Goal: Task Accomplishment & Management: Complete application form

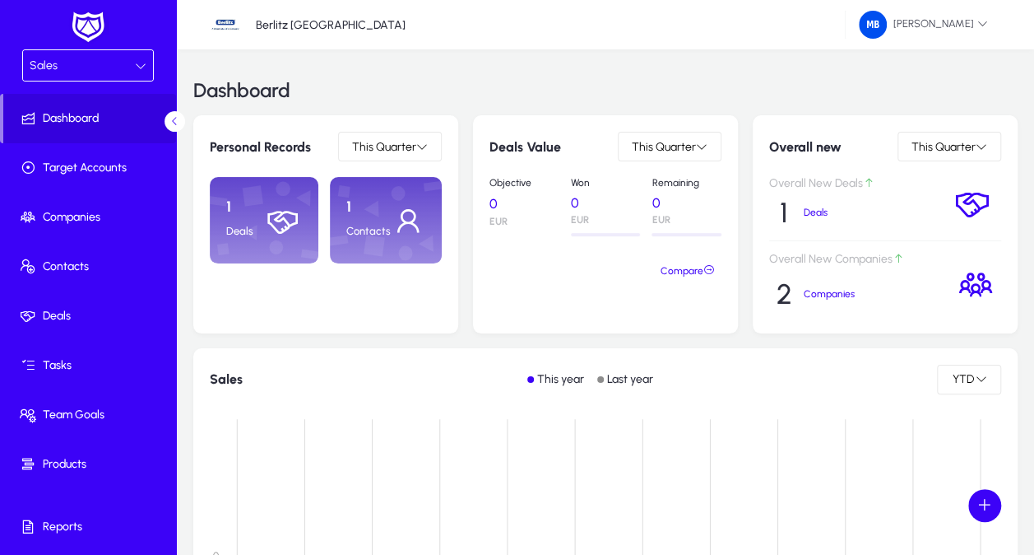
click at [138, 60] on icon at bounding box center [141, 66] width 12 height 12
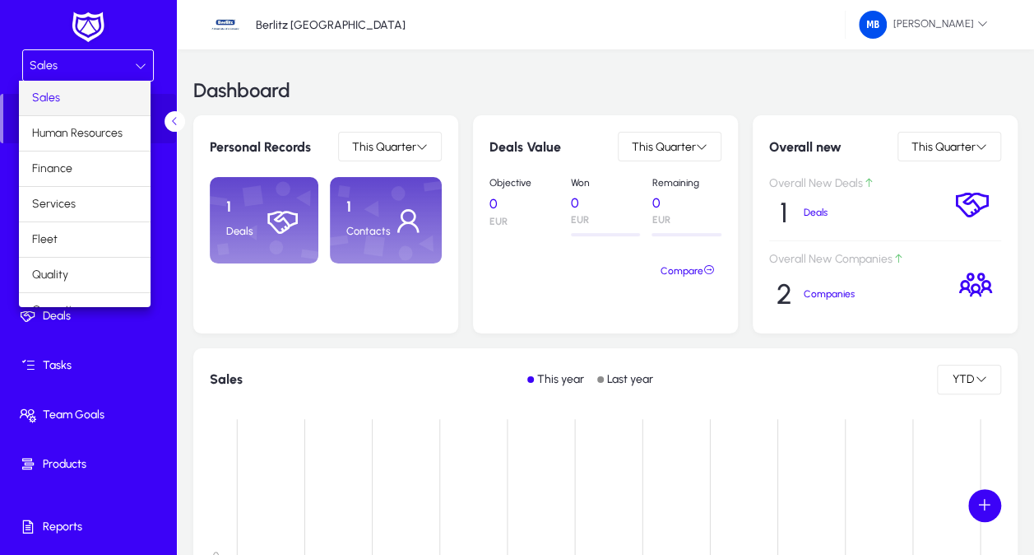
click at [132, 345] on div at bounding box center [517, 277] width 1034 height 555
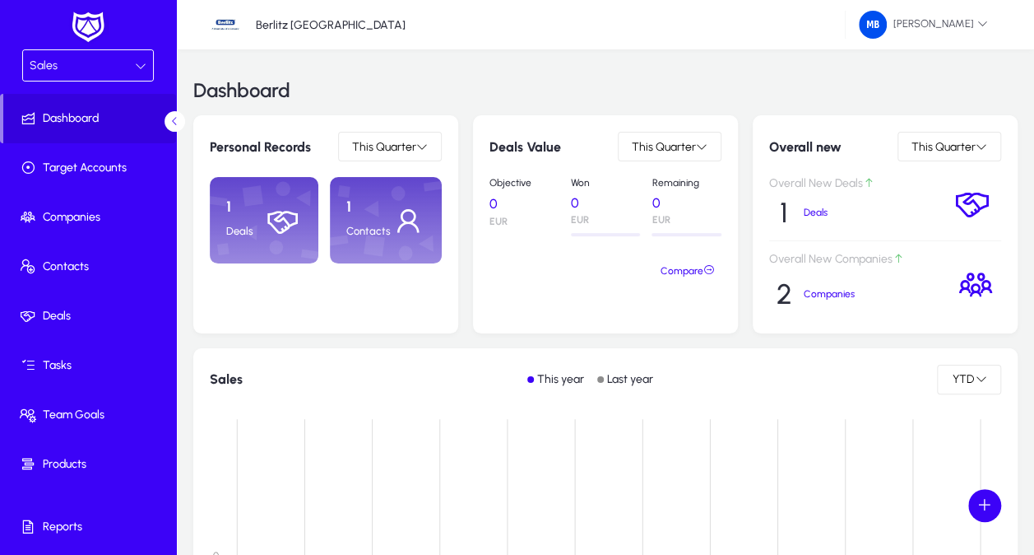
click at [116, 59] on div "Sales" at bounding box center [82, 65] width 105 height 21
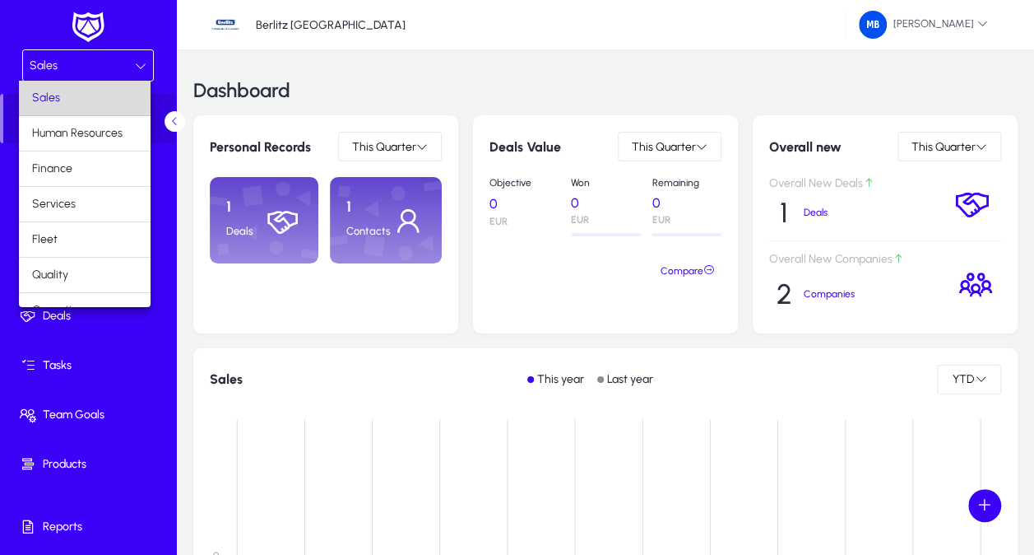
click at [92, 104] on mat-option "Sales" at bounding box center [85, 98] width 132 height 35
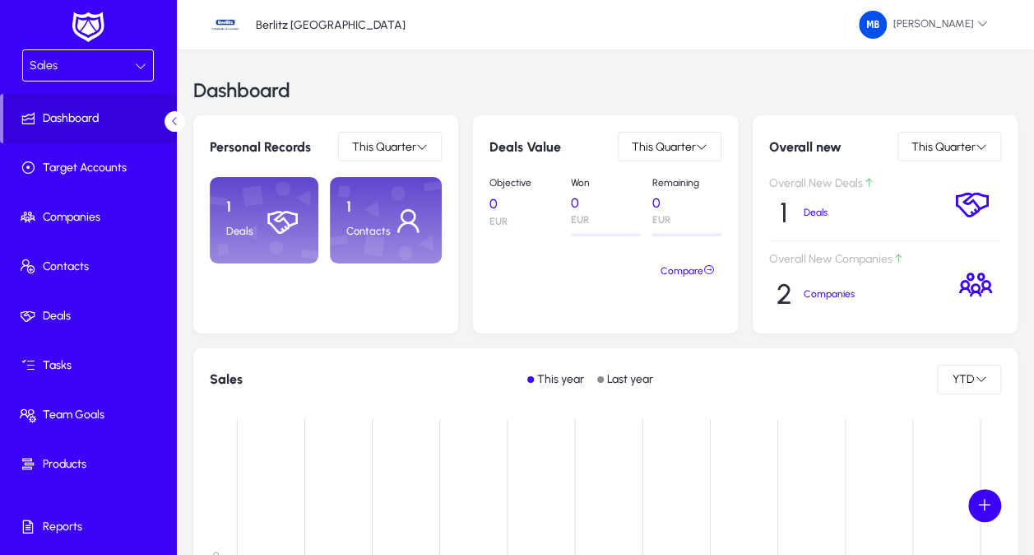
click at [142, 67] on icon at bounding box center [141, 66] width 12 height 12
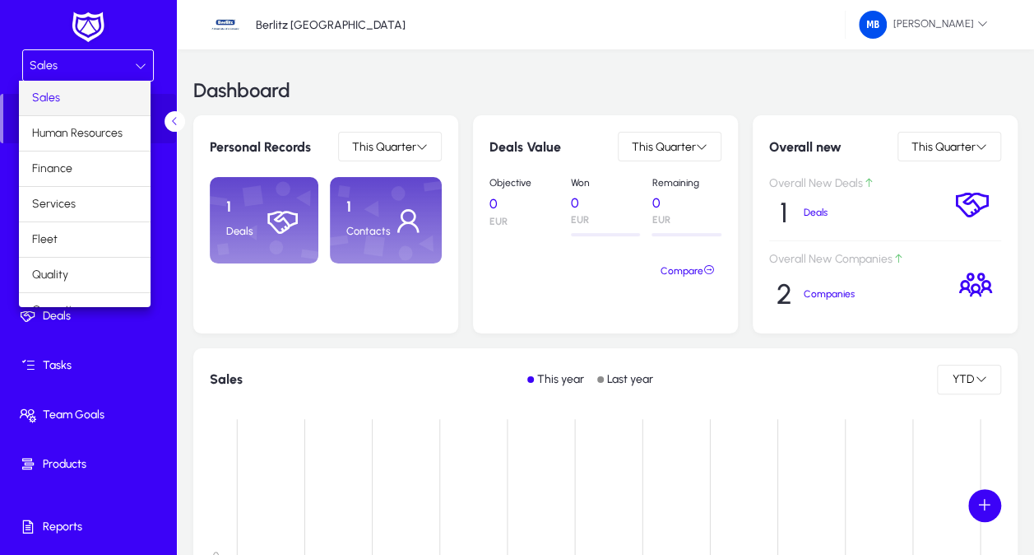
click at [214, 286] on div at bounding box center [517, 277] width 1034 height 555
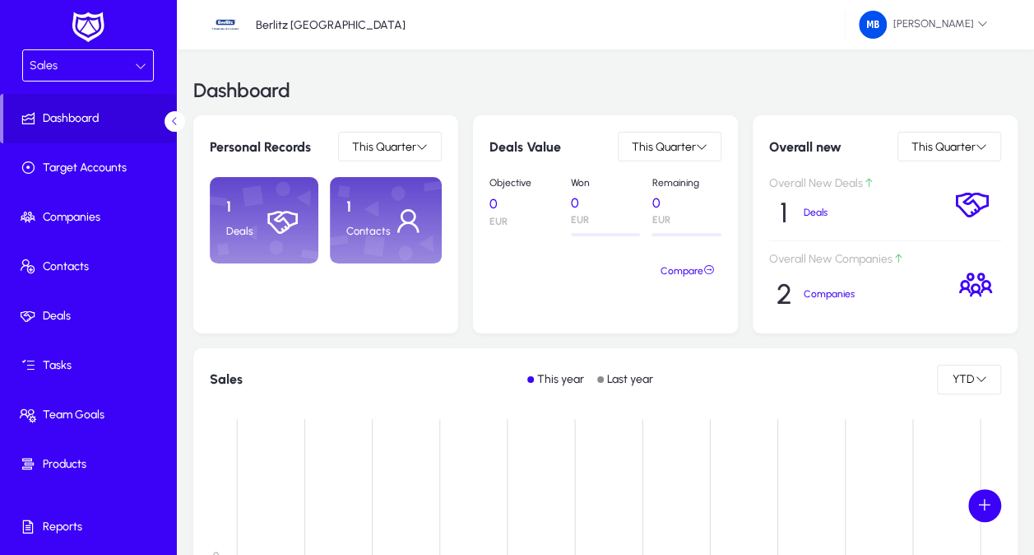
click at [115, 62] on div "Sales" at bounding box center [82, 65] width 105 height 21
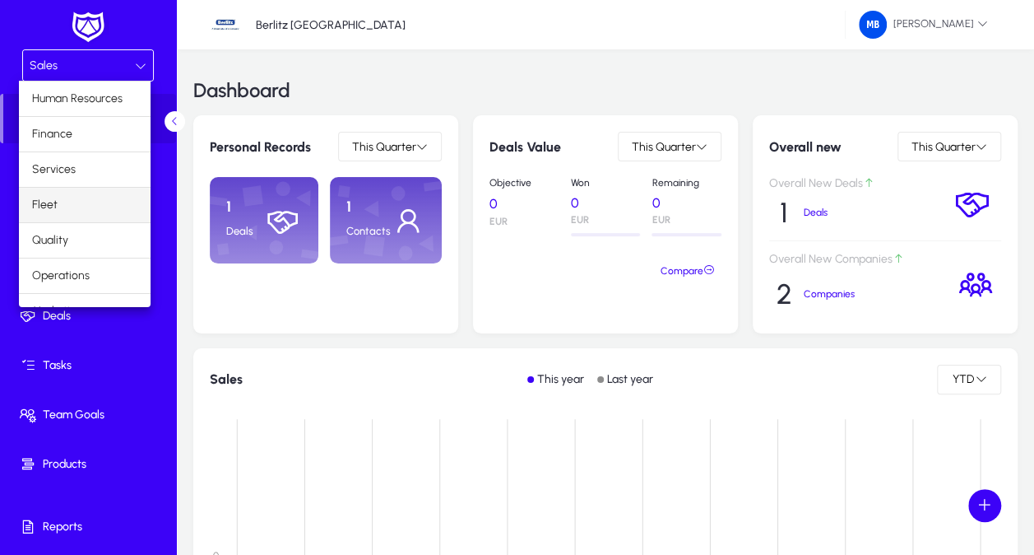
scroll to position [53, 0]
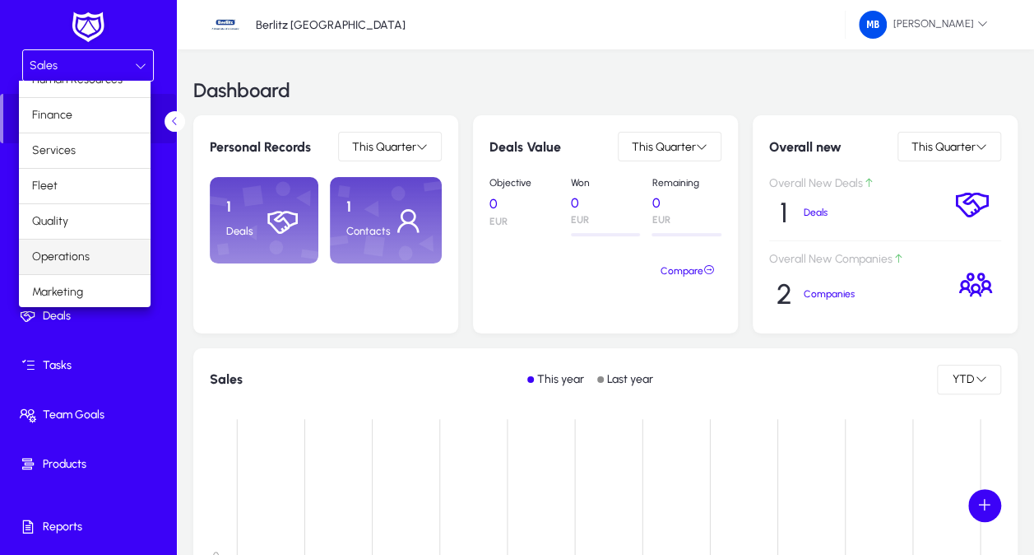
click at [87, 250] on span "Operations" at bounding box center [61, 257] width 58 height 20
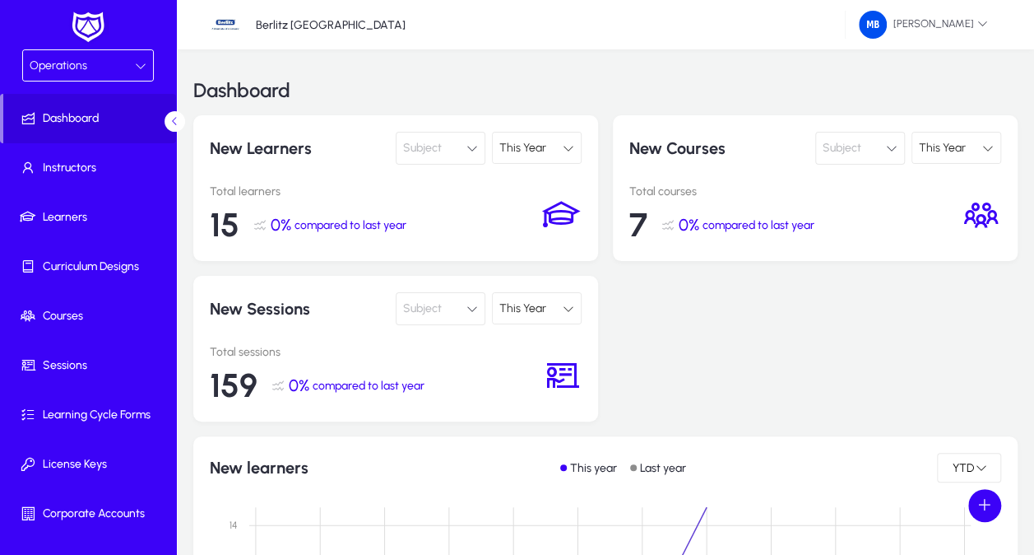
click at [983, 499] on span at bounding box center [984, 505] width 33 height 33
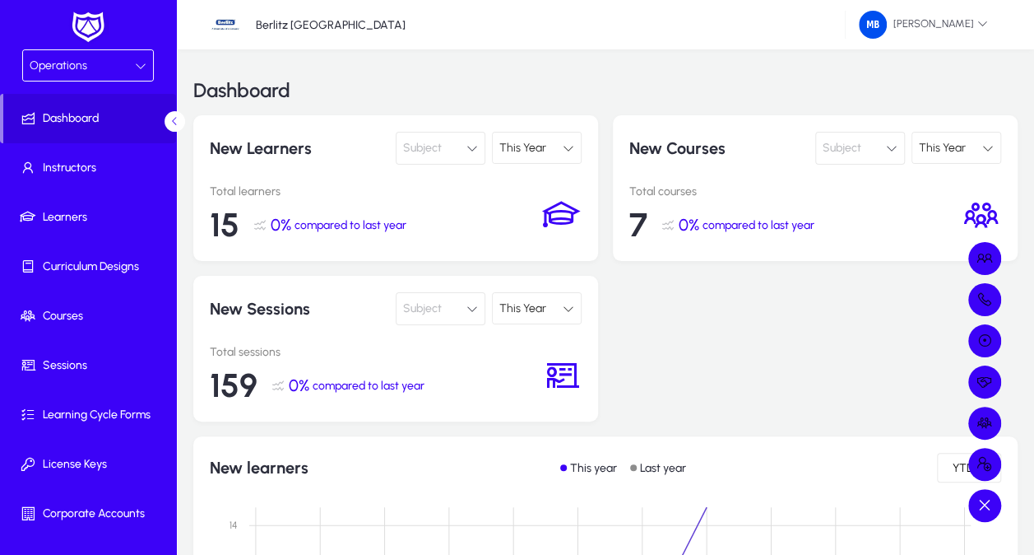
click at [122, 64] on div at bounding box center [517, 277] width 1034 height 555
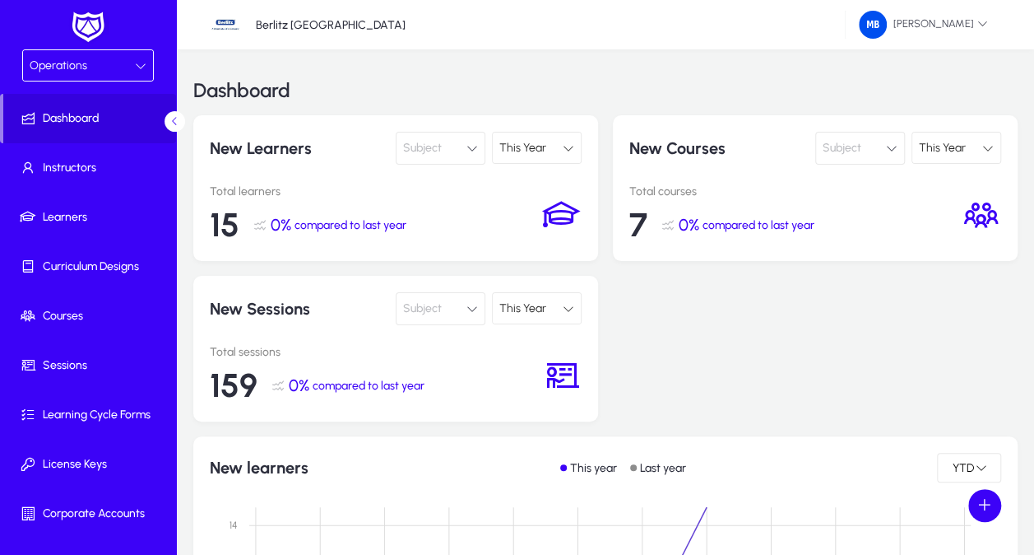
click at [135, 62] on icon at bounding box center [141, 66] width 12 height 12
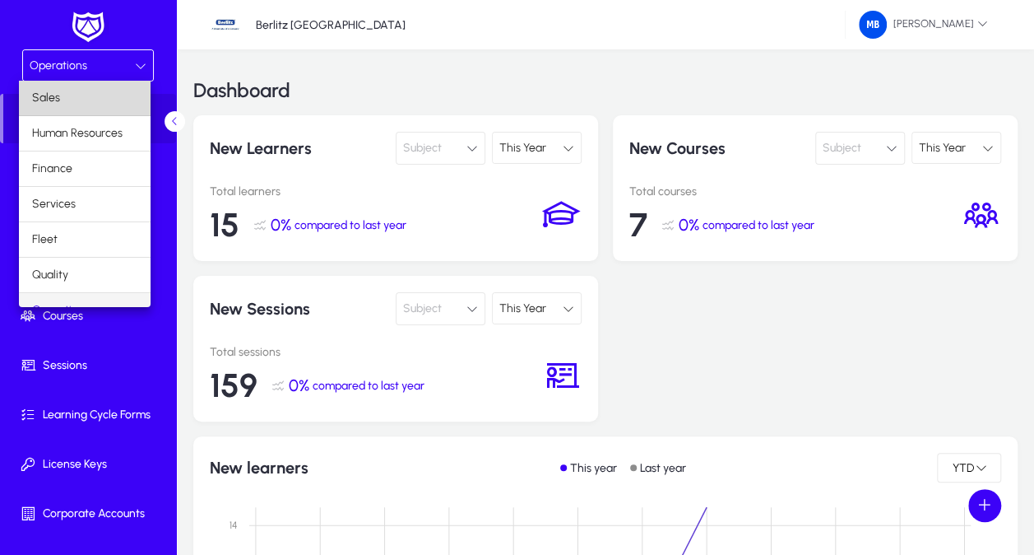
click at [95, 88] on mat-option "Sales" at bounding box center [85, 98] width 132 height 35
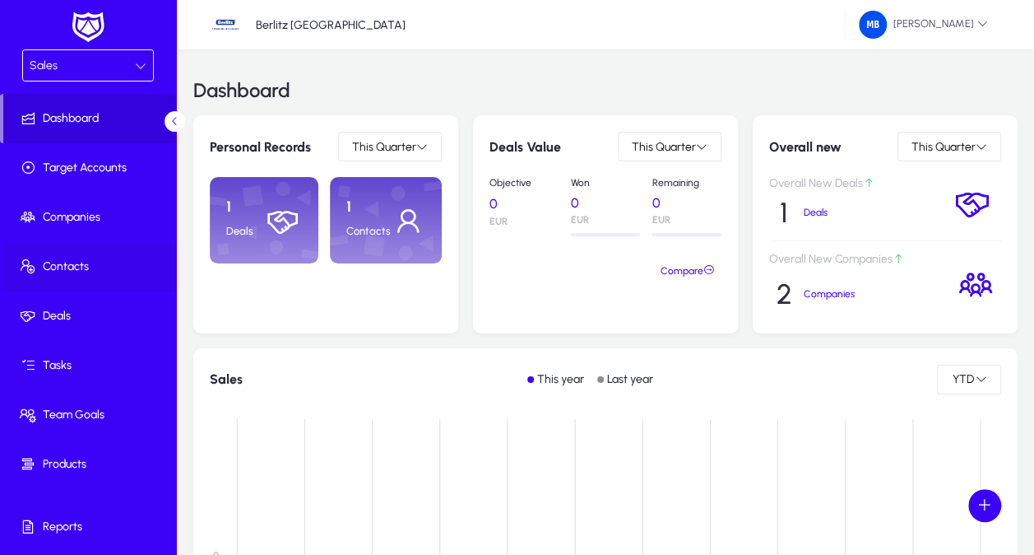
click at [105, 262] on span "Contacts" at bounding box center [91, 266] width 176 height 16
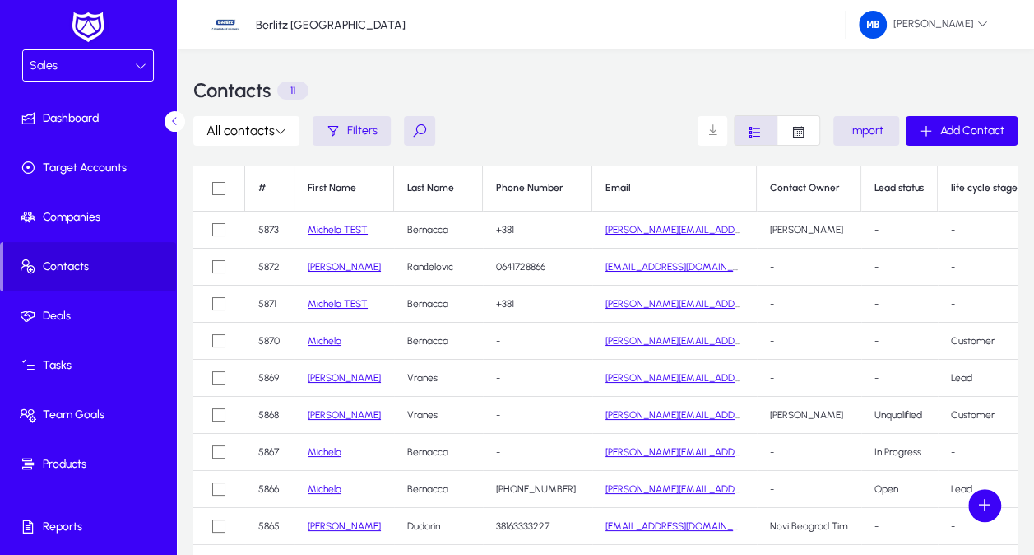
click at [140, 52] on div "Sales" at bounding box center [88, 65] width 130 height 30
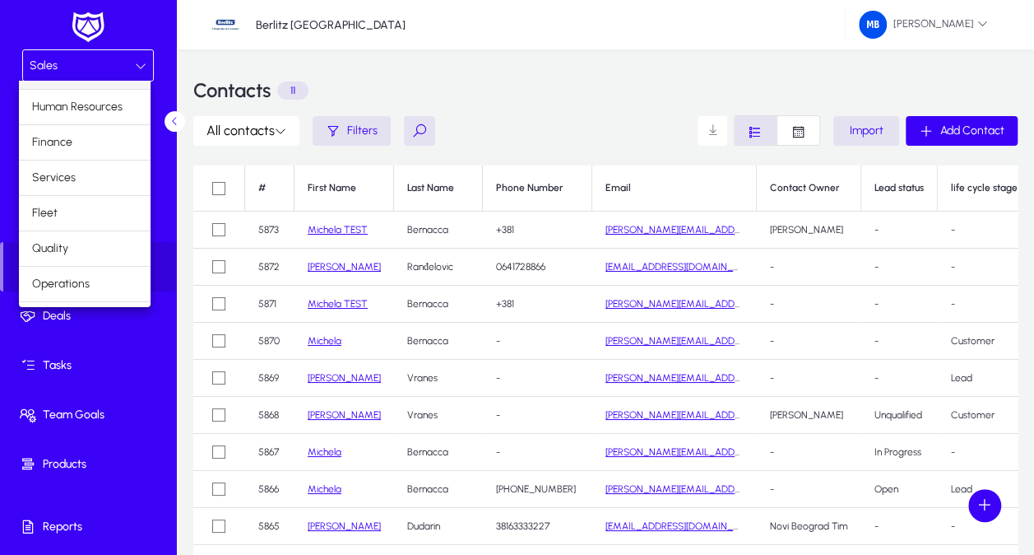
scroll to position [35, 0]
click at [110, 274] on mat-option "Operations" at bounding box center [85, 275] width 132 height 35
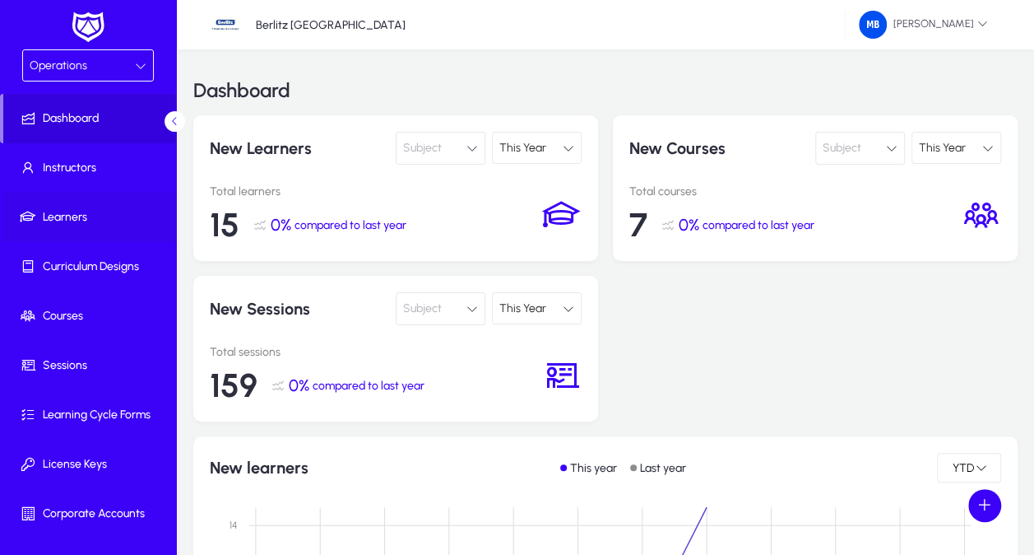
click at [100, 211] on span "Learners" at bounding box center [91, 217] width 176 height 16
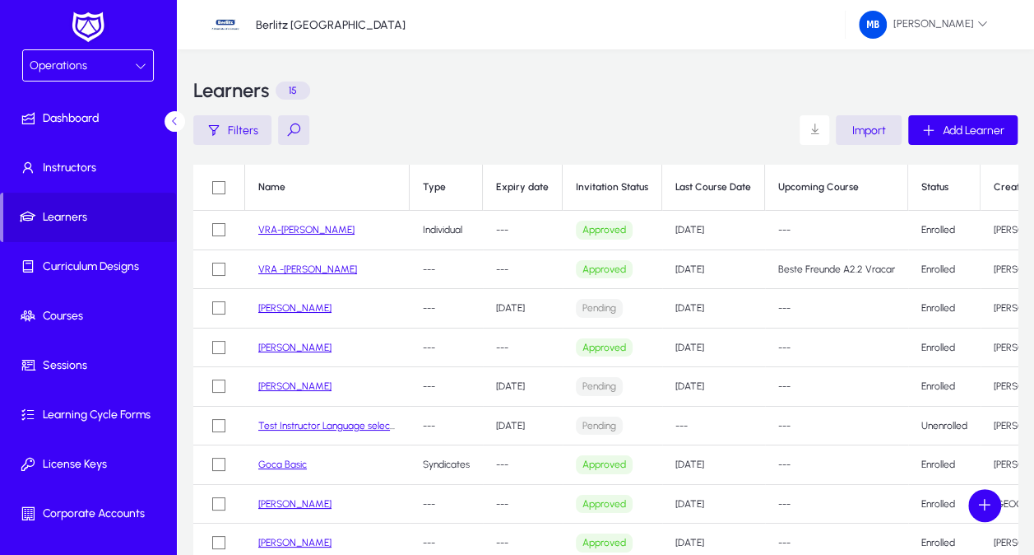
click at [135, 64] on icon at bounding box center [141, 66] width 12 height 12
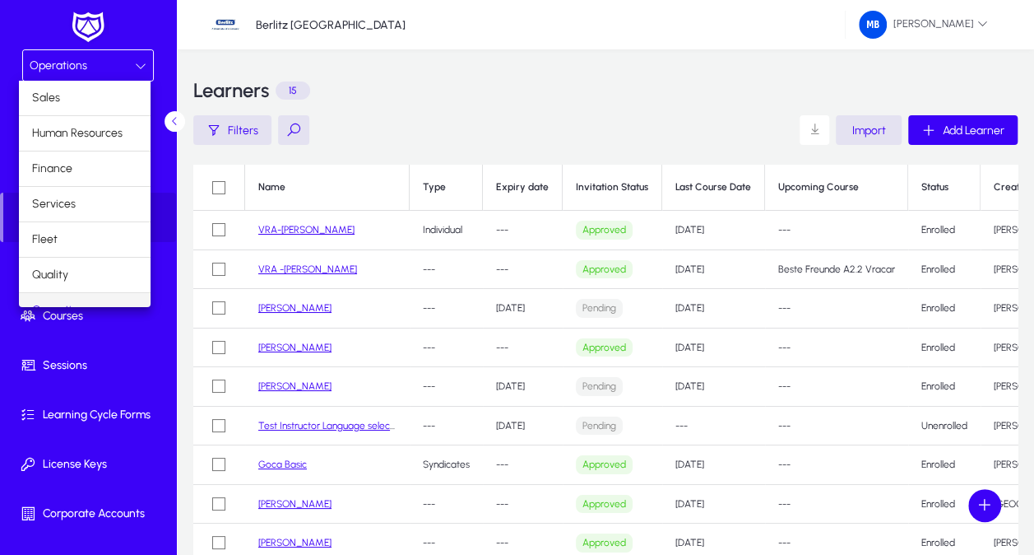
scroll to position [19, 0]
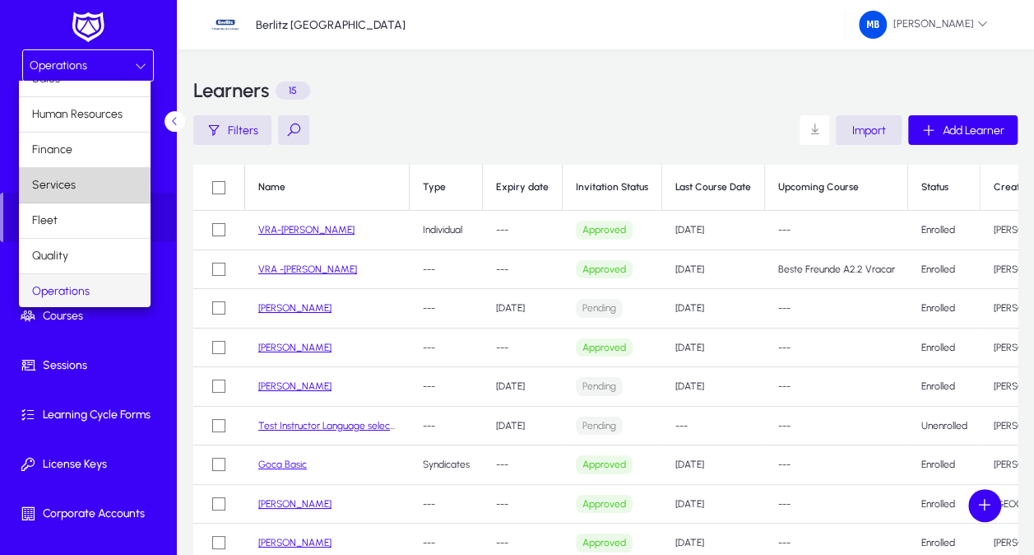
click at [99, 184] on mat-option "Services" at bounding box center [85, 185] width 132 height 35
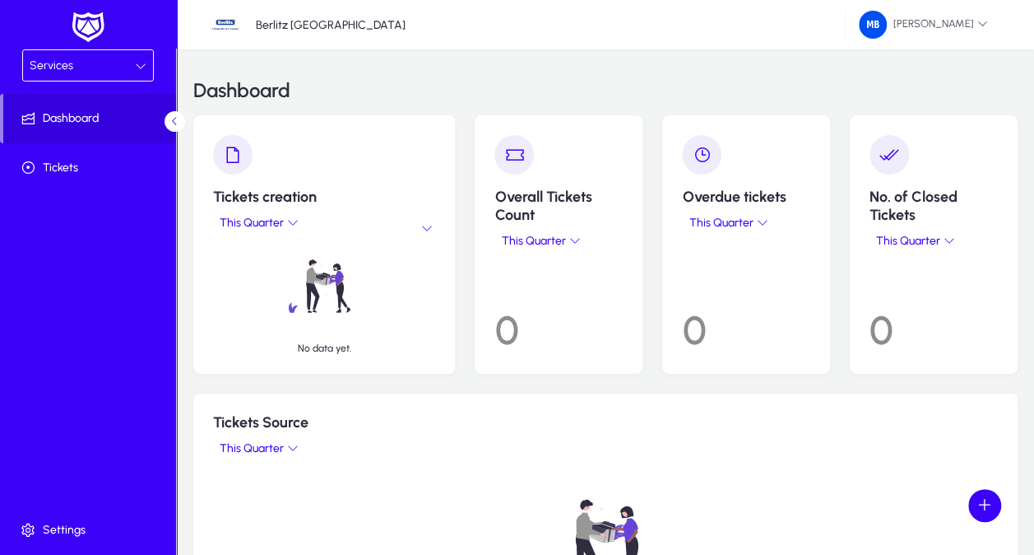
click at [136, 58] on div at bounding box center [141, 66] width 12 height 20
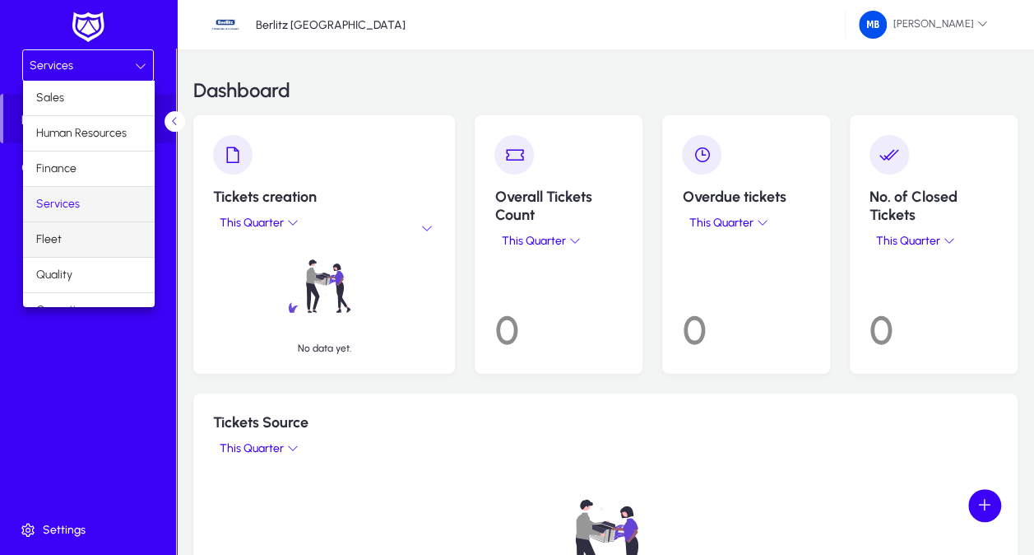
click at [100, 237] on mat-option "Fleet" at bounding box center [89, 239] width 132 height 35
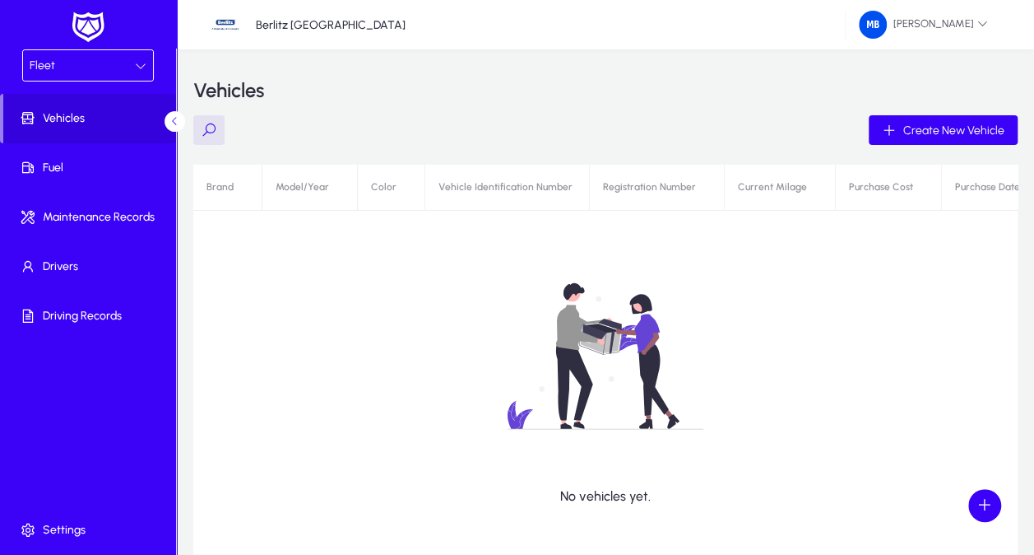
click at [137, 66] on icon at bounding box center [141, 66] width 12 height 12
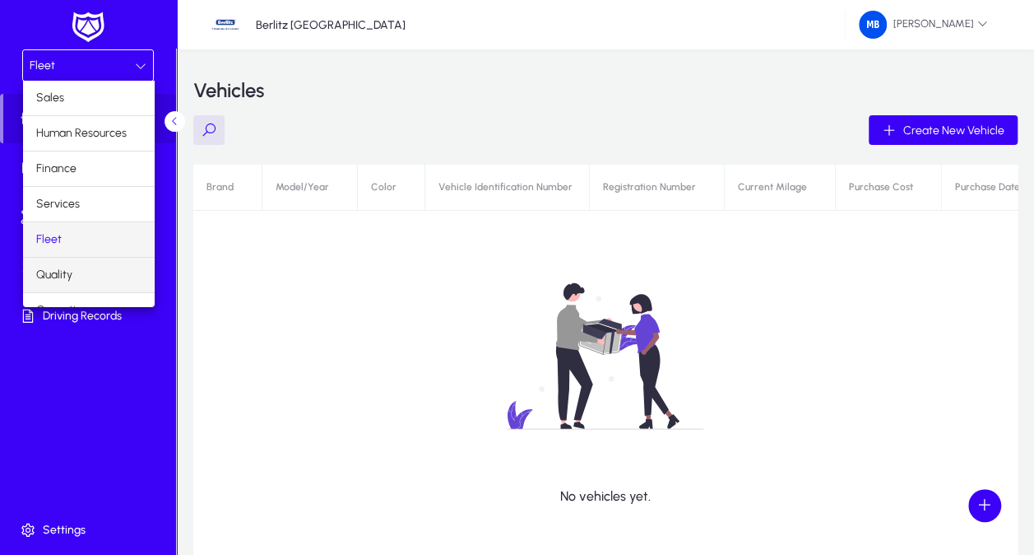
click at [99, 279] on mat-option "Quality" at bounding box center [89, 275] width 132 height 35
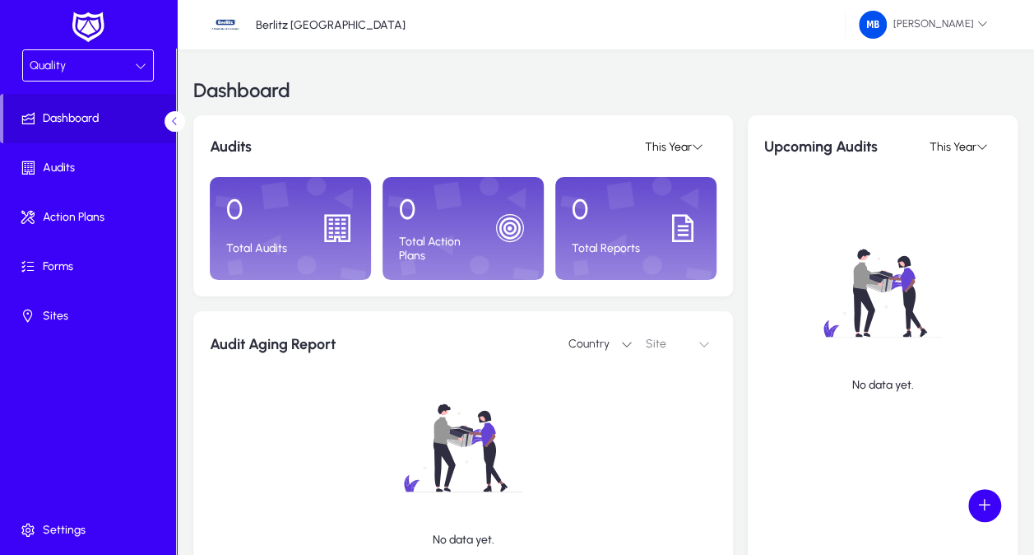
click at [142, 63] on icon at bounding box center [141, 66] width 12 height 12
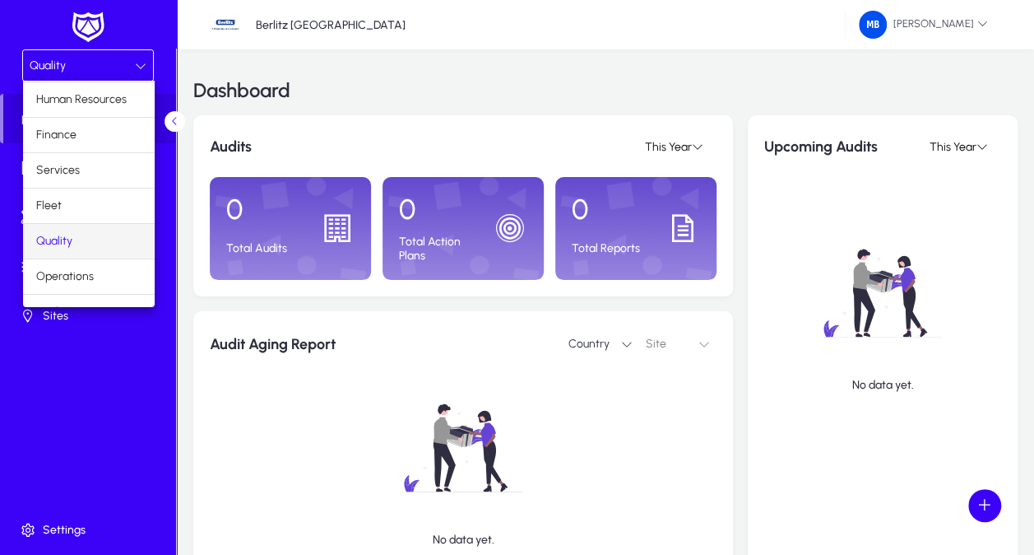
scroll to position [53, 0]
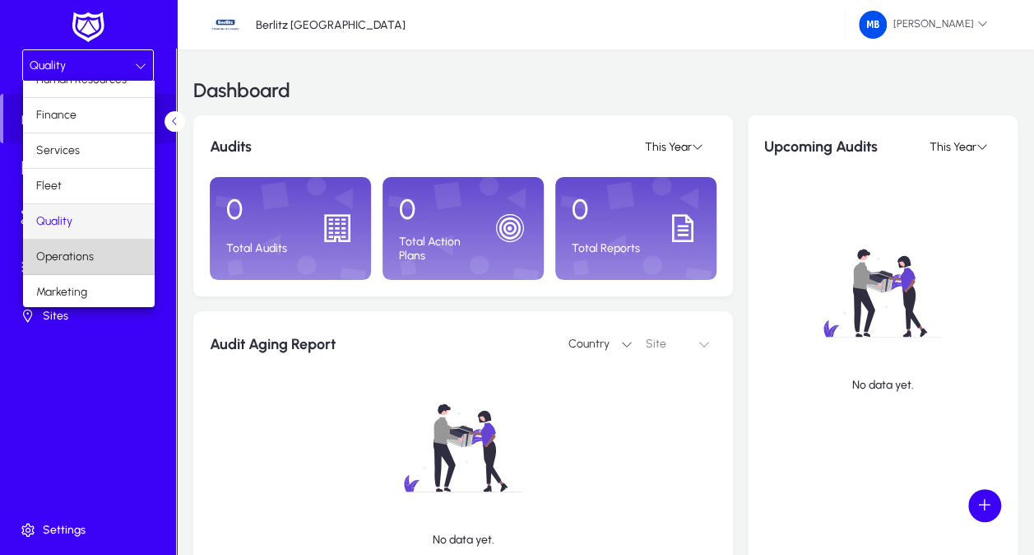
click at [116, 256] on mat-option "Operations" at bounding box center [89, 256] width 132 height 35
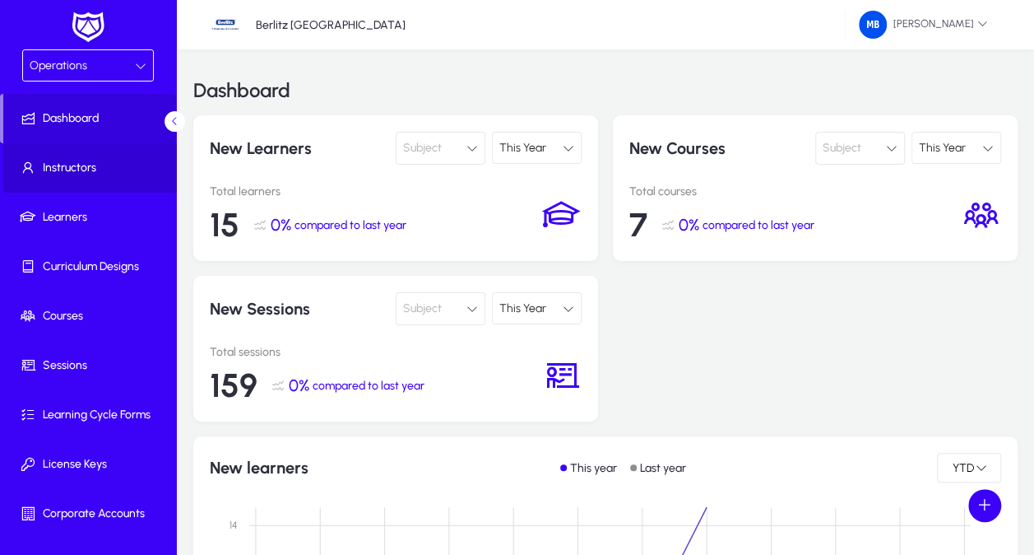
click at [104, 170] on span "Instructors" at bounding box center [91, 168] width 176 height 16
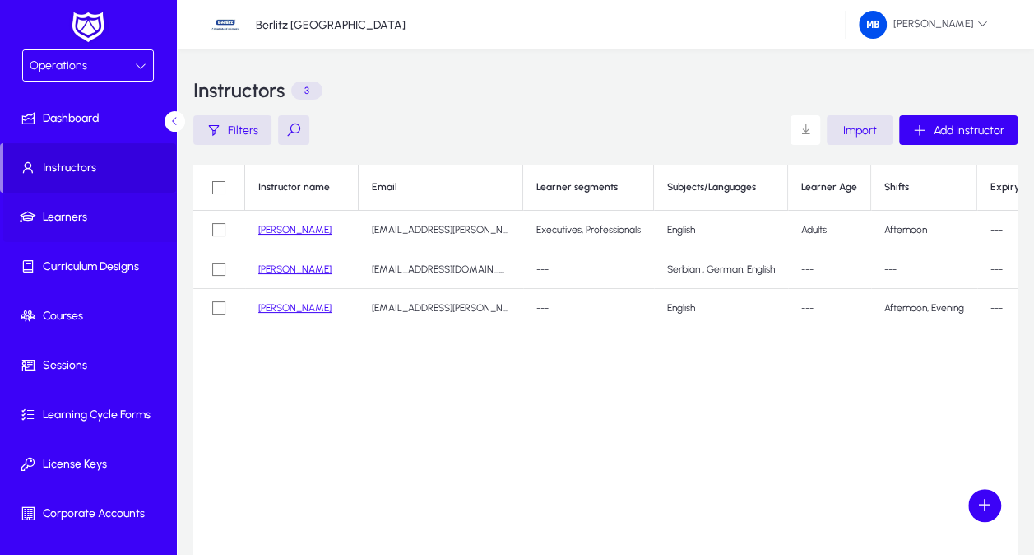
click at [84, 216] on span "Learners" at bounding box center [91, 217] width 176 height 16
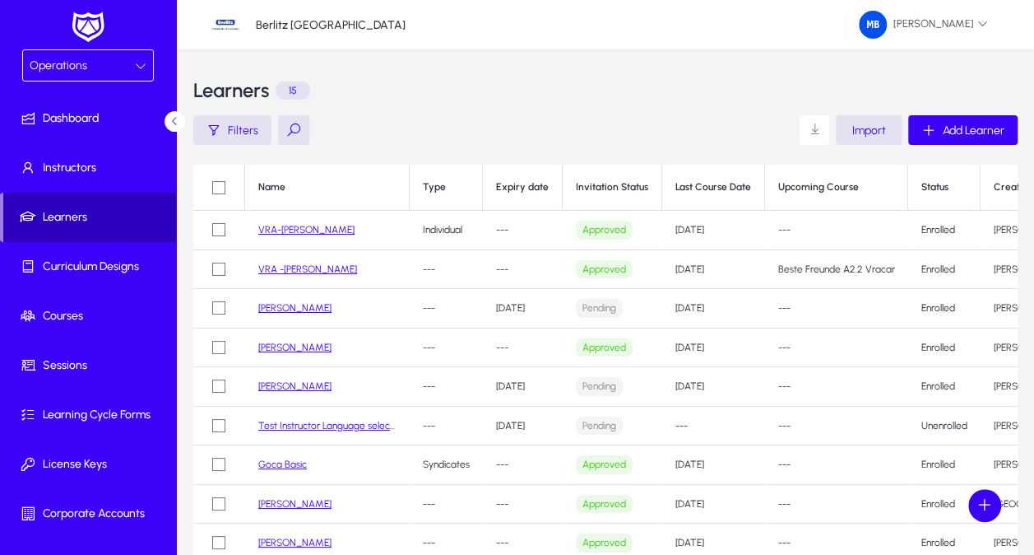
click at [117, 218] on span "Learners" at bounding box center [89, 217] width 173 height 16
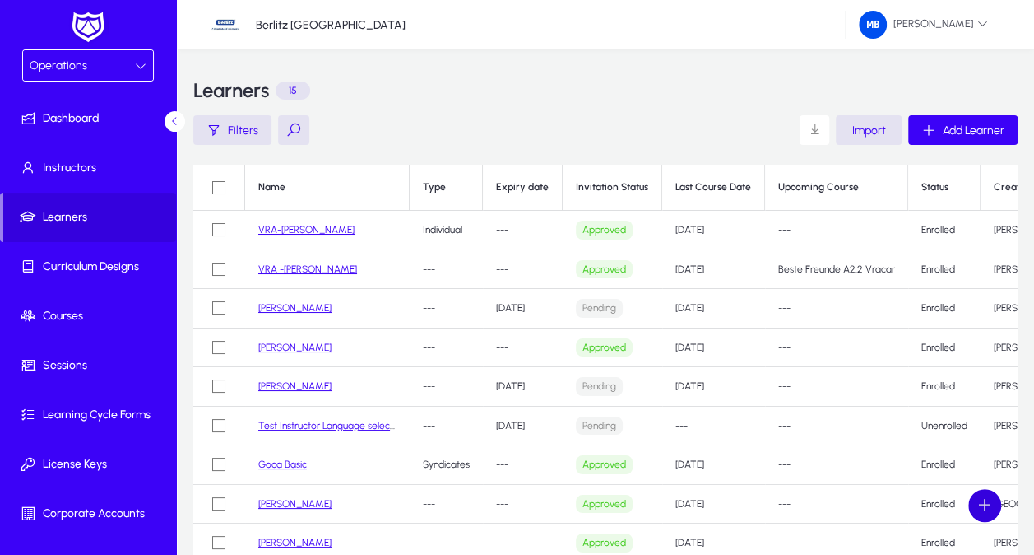
click at [978, 499] on span at bounding box center [984, 505] width 33 height 33
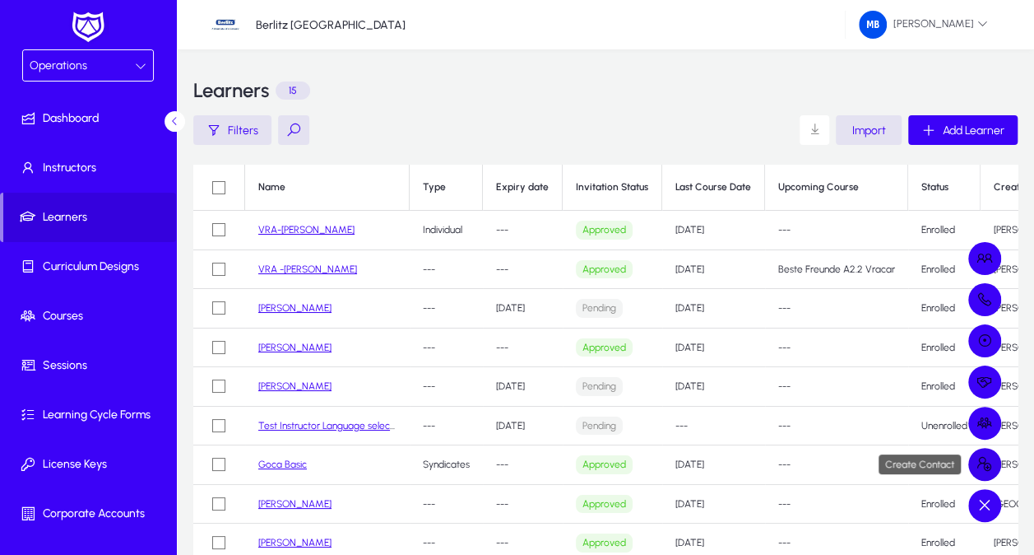
click at [986, 458] on span at bounding box center [984, 464] width 33 height 33
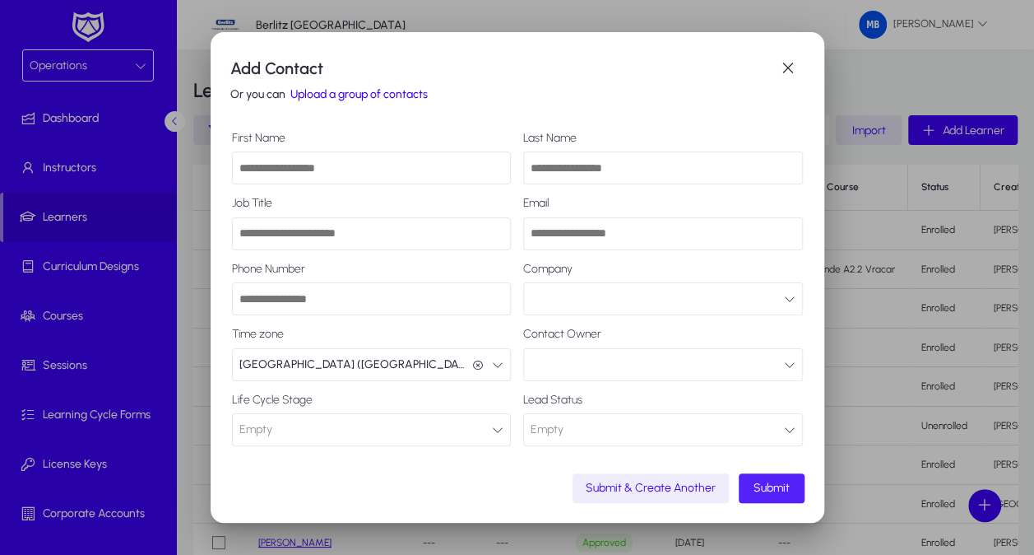
click at [318, 166] on input "First Name" at bounding box center [372, 167] width 280 height 33
type input "**********"
click at [356, 239] on input "Job Title" at bounding box center [372, 233] width 280 height 33
click at [318, 300] on input "Phone Number" at bounding box center [372, 298] width 280 height 33
click at [444, 411] on div "Life Cycle Stage Empty Lead" at bounding box center [372, 419] width 280 height 53
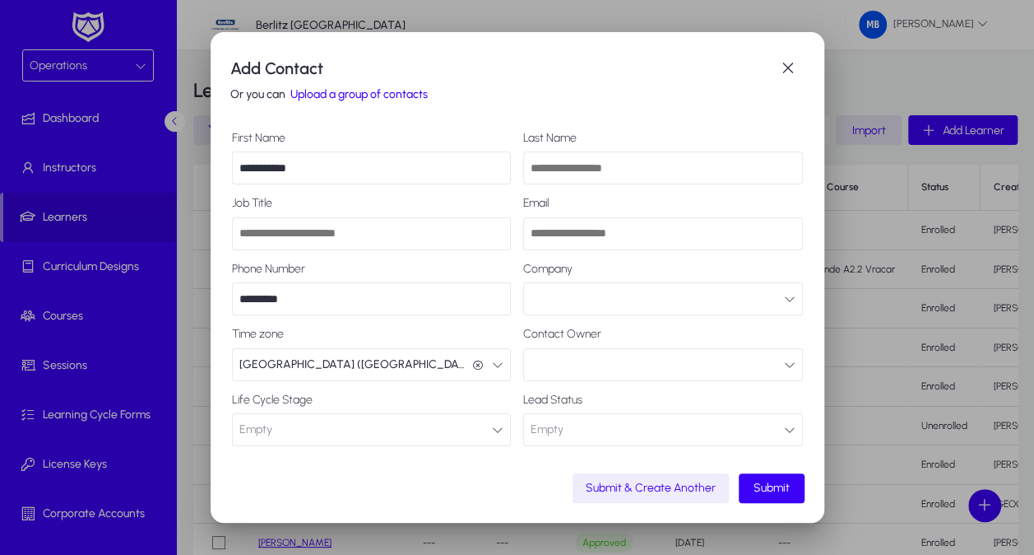
click at [334, 302] on input "*********" at bounding box center [372, 298] width 280 height 33
click at [246, 298] on input "*********" at bounding box center [372, 298] width 280 height 33
type input "**********"
click at [327, 364] on span "[GEOGRAPHIC_DATA] ([GEOGRAPHIC_DATA]/[GEOGRAPHIC_DATA])" at bounding box center [352, 364] width 226 height 33
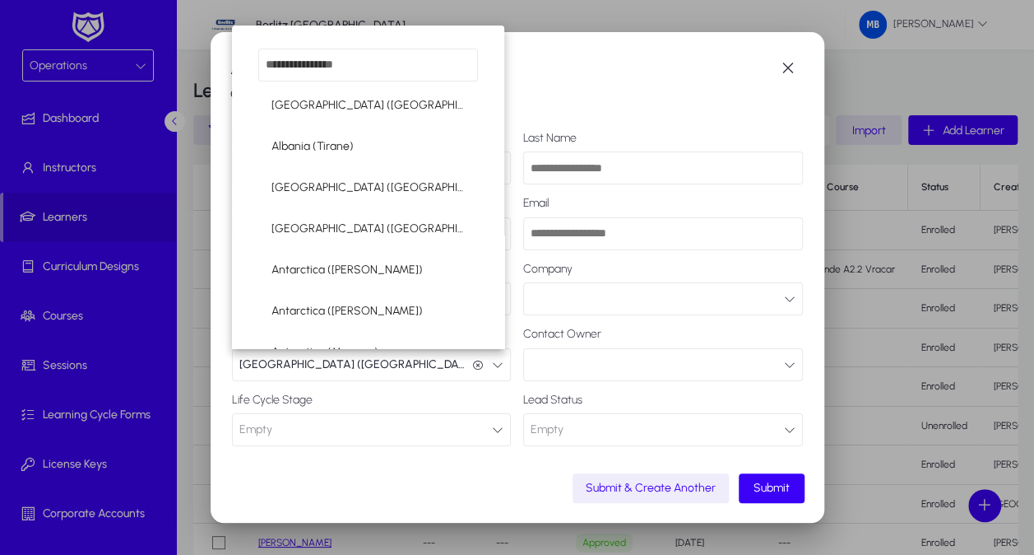
scroll to position [186, 0]
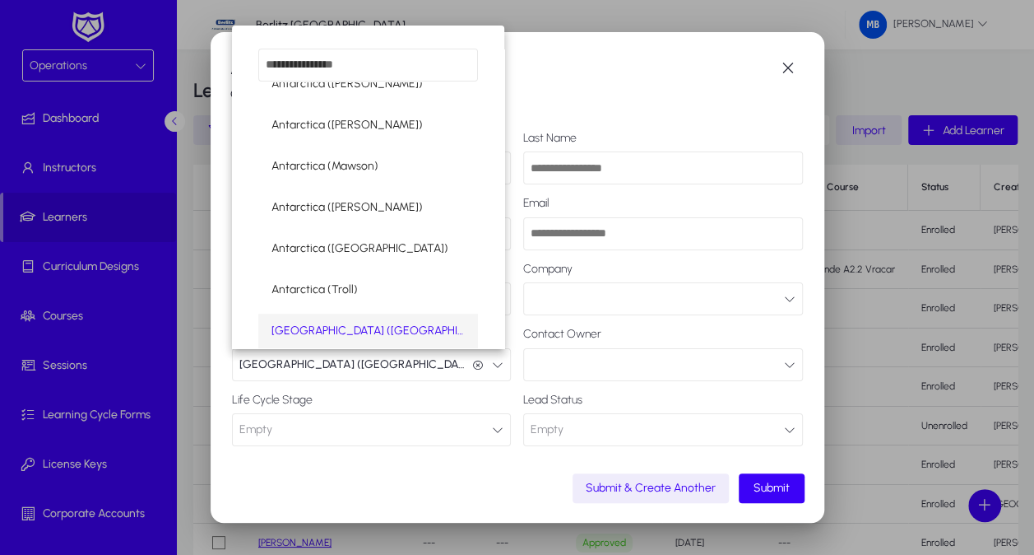
click at [375, 441] on div at bounding box center [517, 277] width 1034 height 555
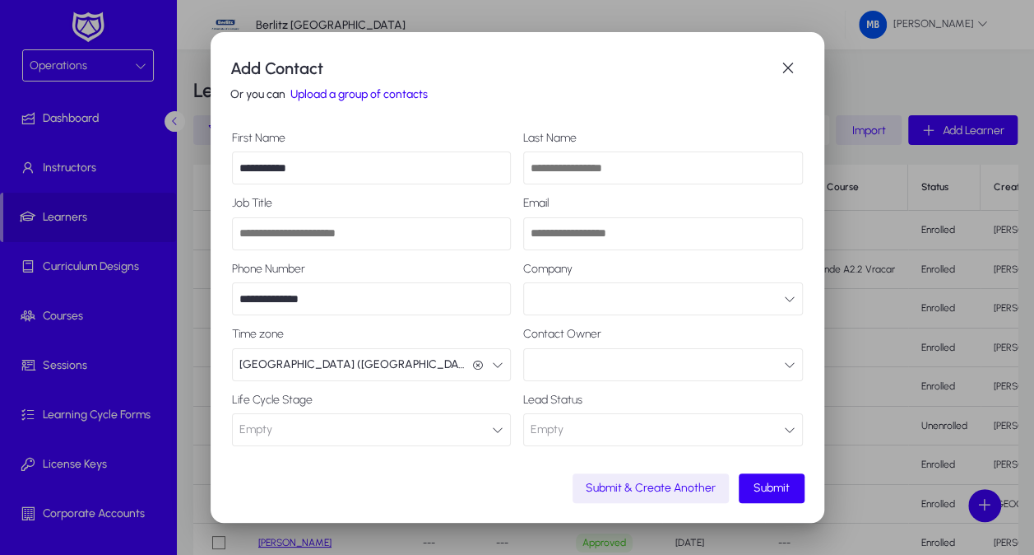
click at [290, 426] on button "Empty Lead" at bounding box center [372, 429] width 280 height 33
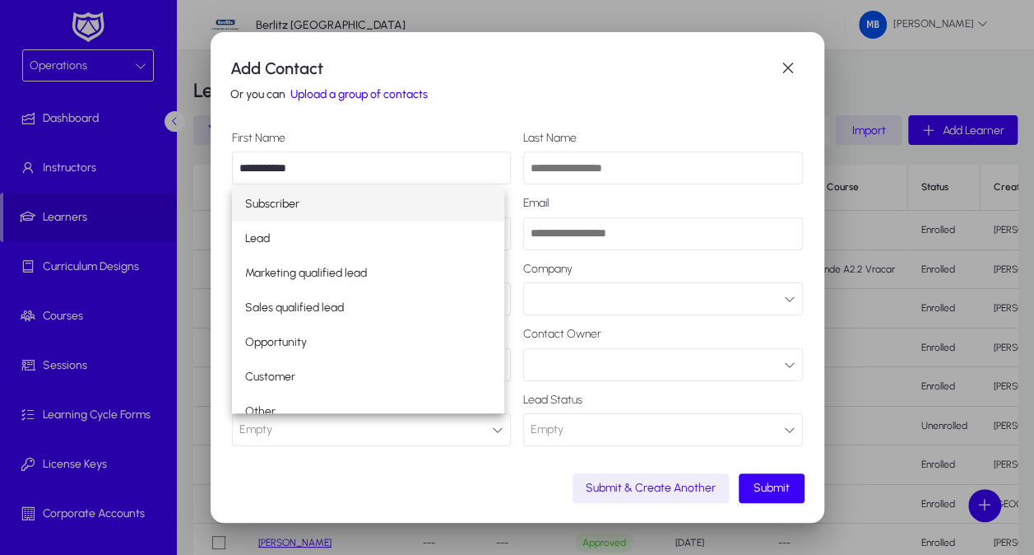
scroll to position [15, 0]
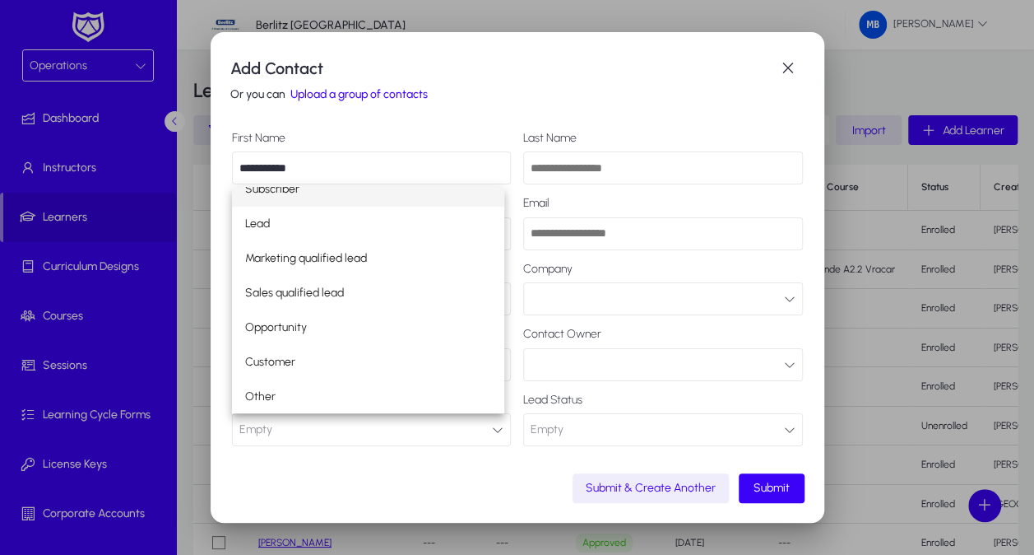
click at [449, 462] on div at bounding box center [517, 277] width 1034 height 555
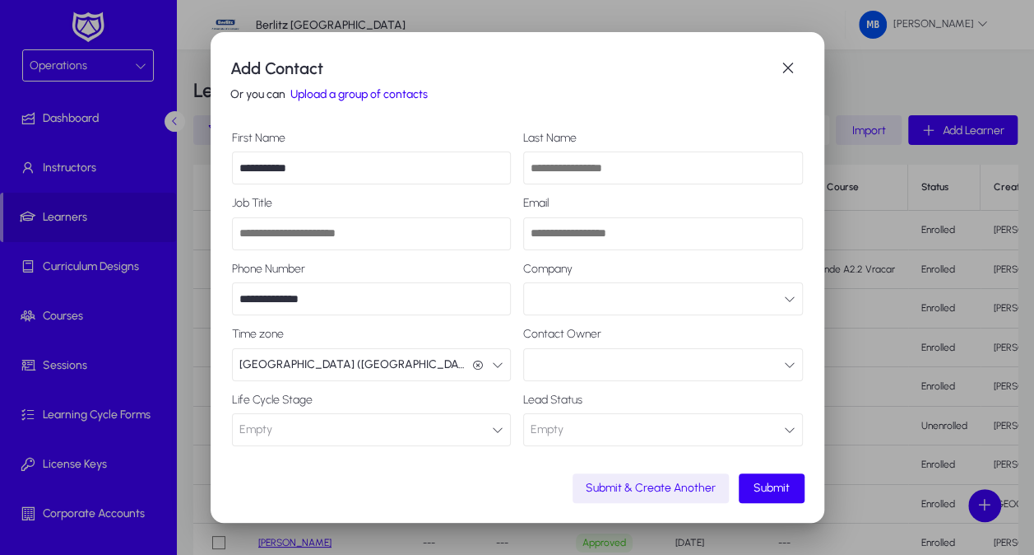
click at [568, 426] on button "Empty Connected" at bounding box center [663, 429] width 280 height 33
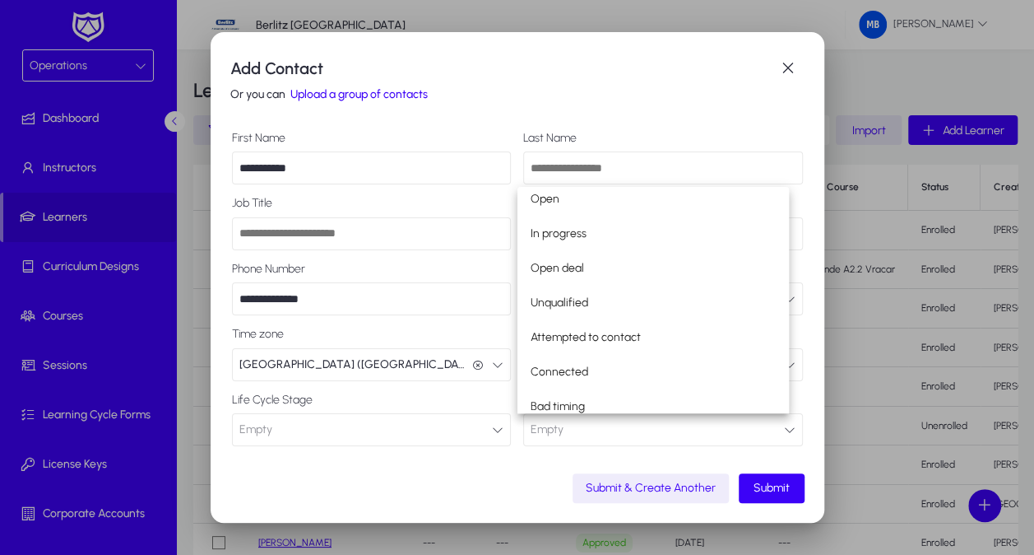
scroll to position [49, 0]
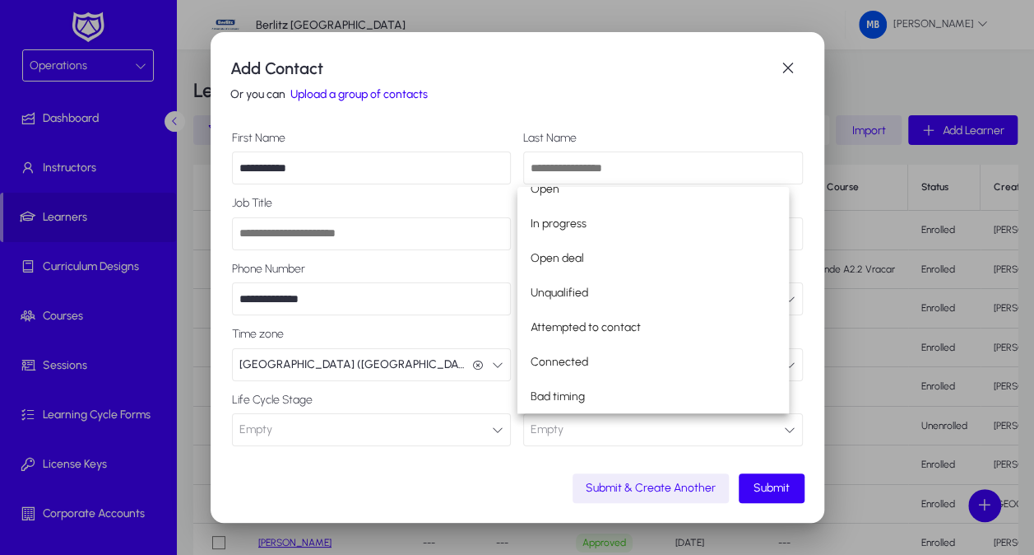
click at [540, 475] on div at bounding box center [517, 277] width 1034 height 555
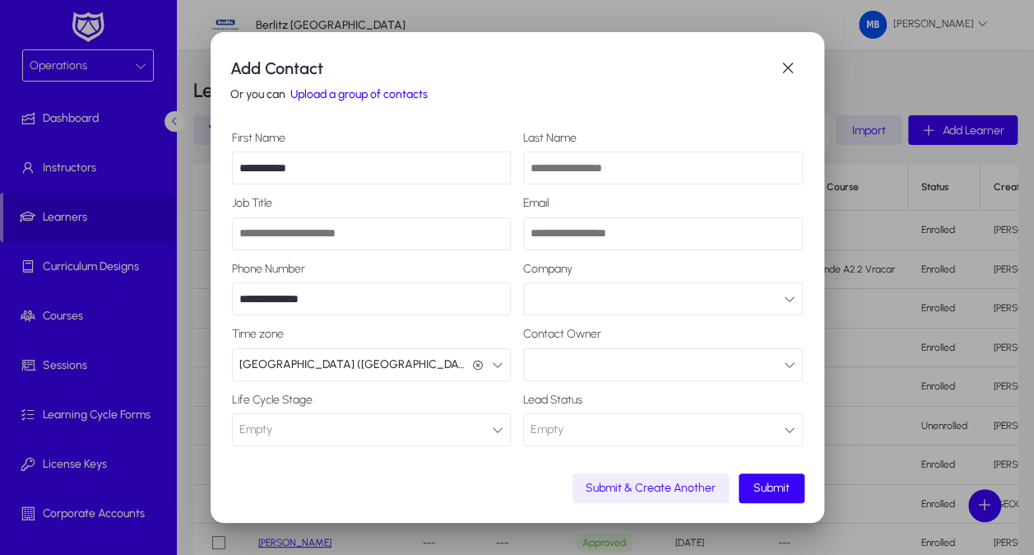
click at [592, 364] on button "button" at bounding box center [663, 364] width 280 height 33
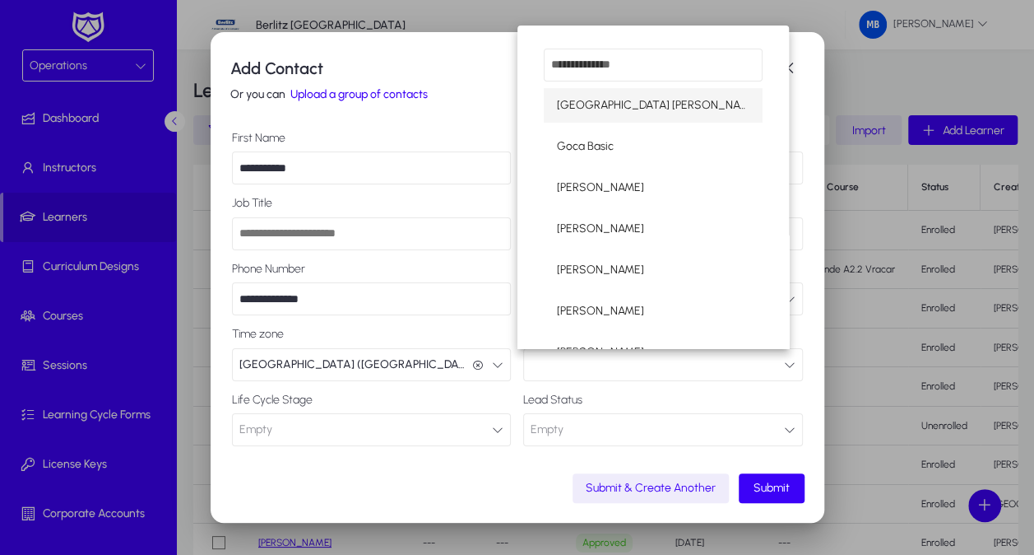
click at [592, 364] on div at bounding box center [517, 277] width 1034 height 555
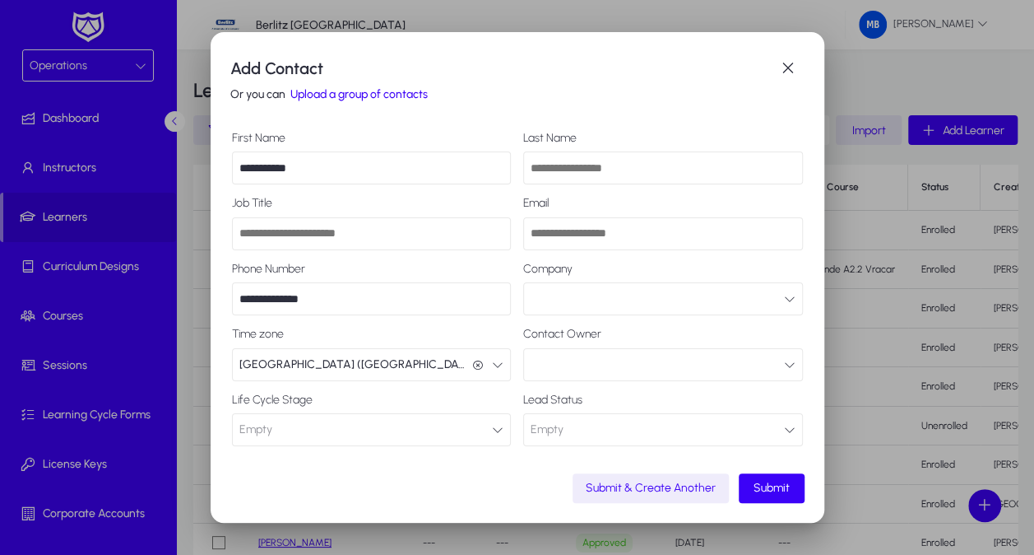
click at [573, 295] on button "button" at bounding box center [663, 298] width 280 height 33
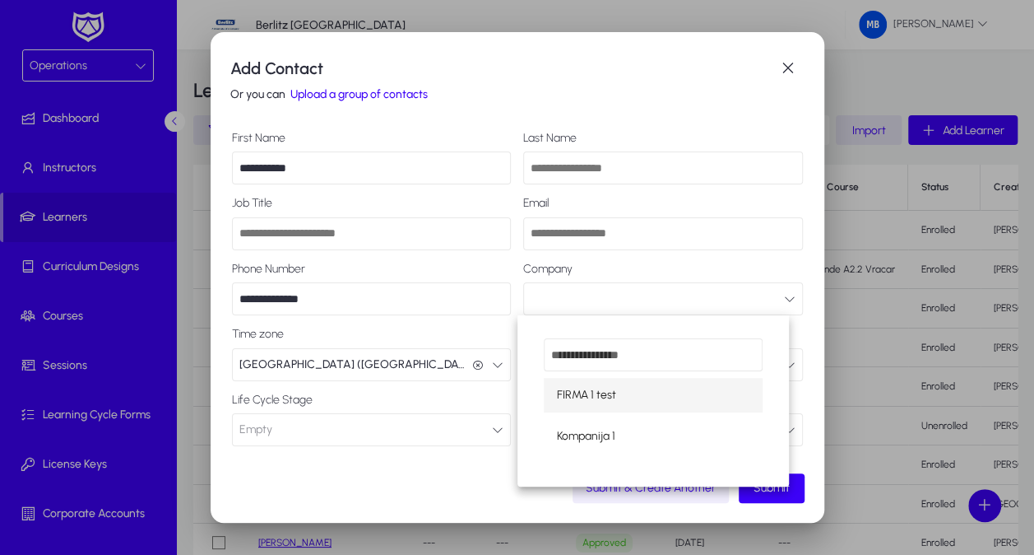
click at [573, 295] on div at bounding box center [517, 277] width 1034 height 555
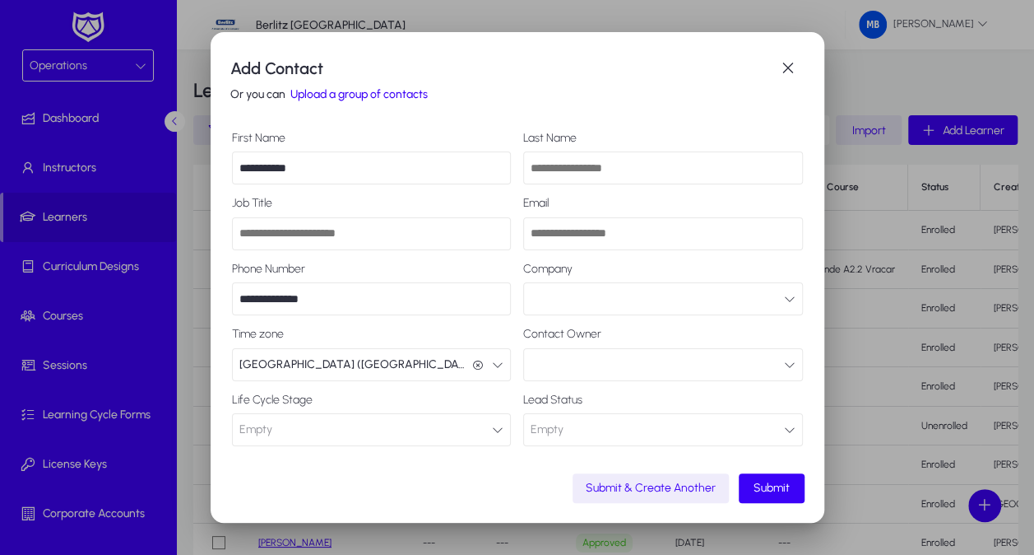
click at [123, 65] on div at bounding box center [517, 277] width 1034 height 555
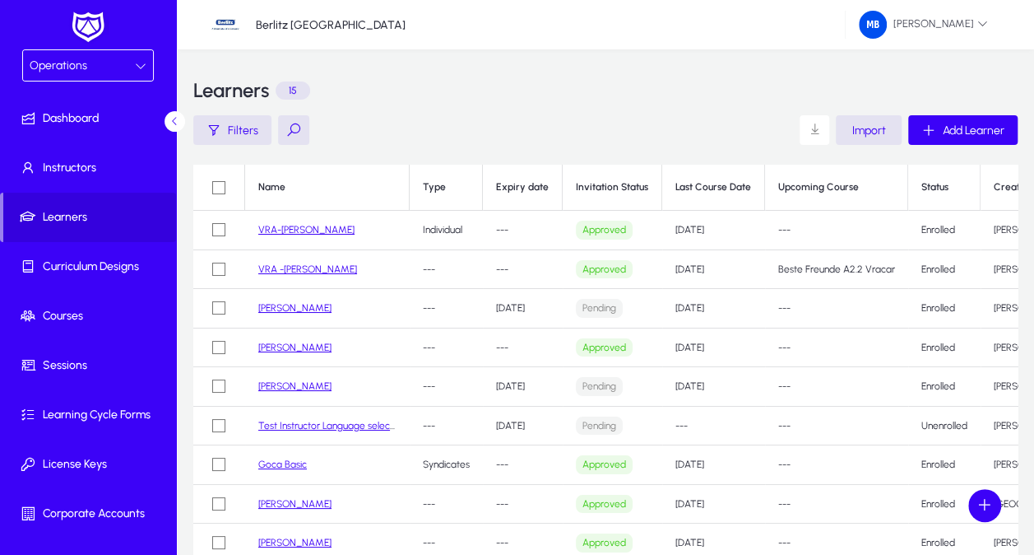
click at [142, 64] on icon at bounding box center [141, 66] width 12 height 12
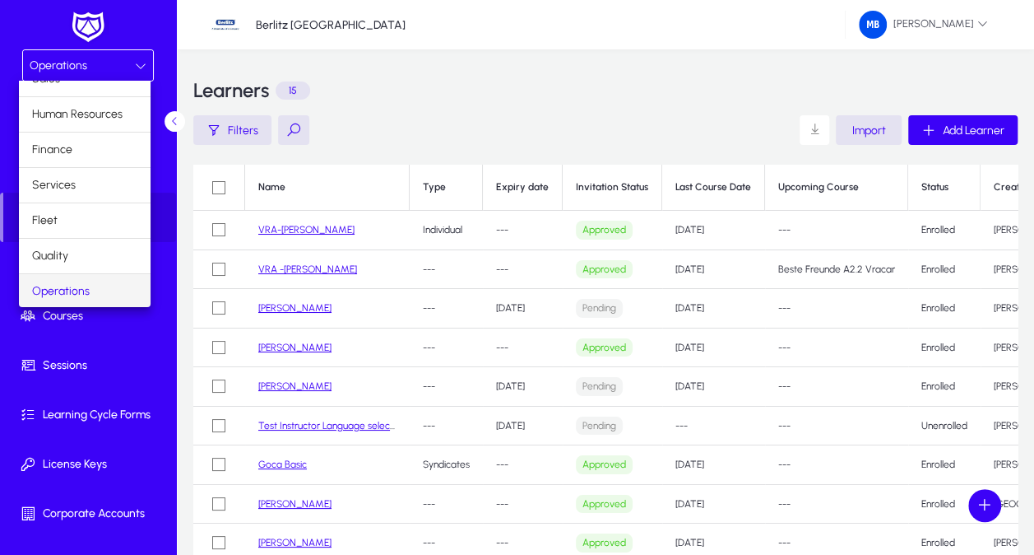
scroll to position [0, 0]
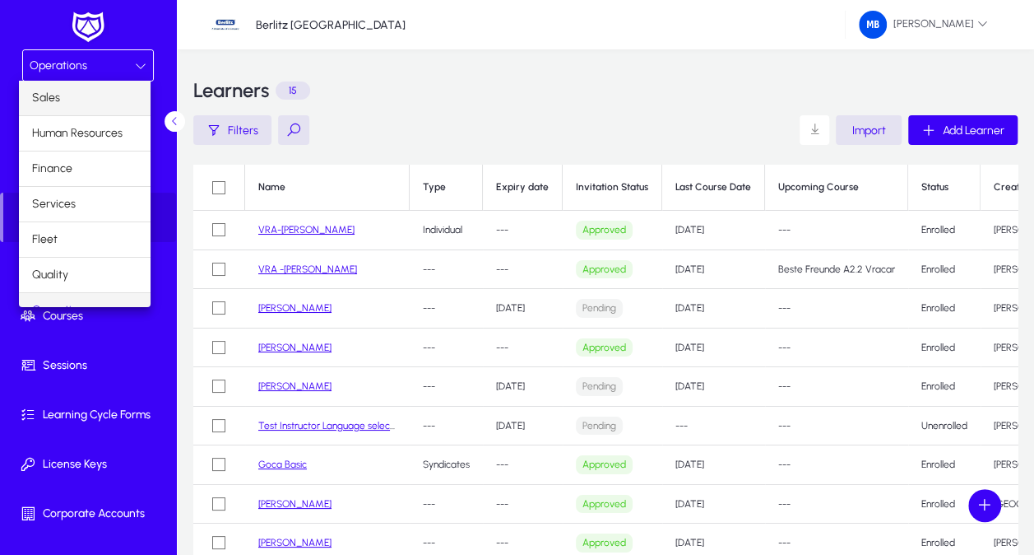
click at [91, 96] on mat-option "Sales" at bounding box center [85, 98] width 132 height 35
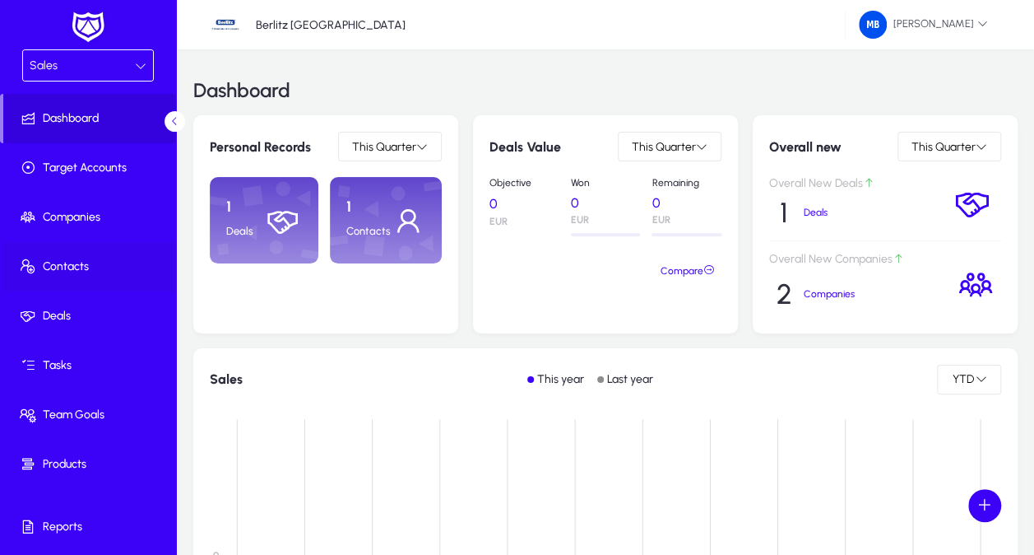
click at [43, 267] on span "Contacts" at bounding box center [91, 266] width 176 height 16
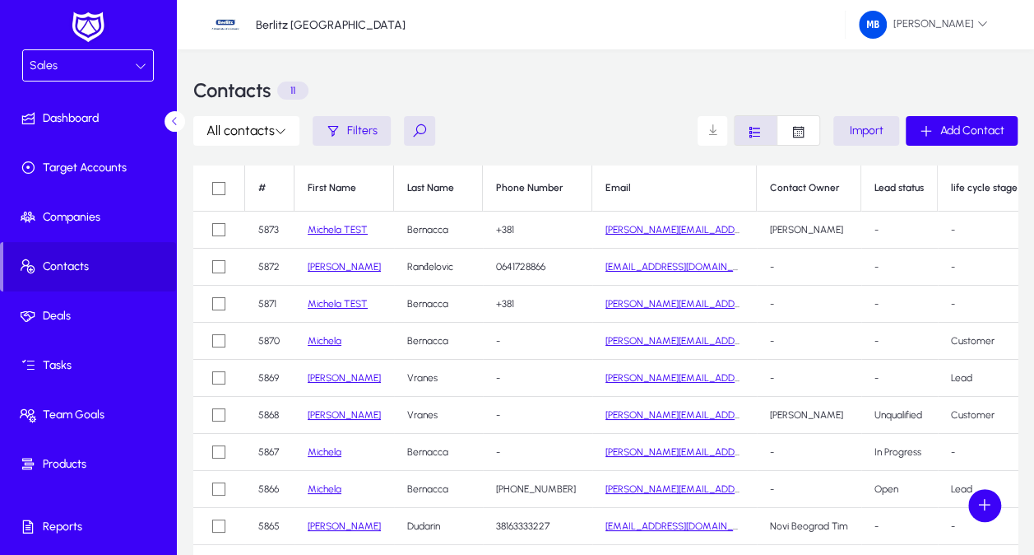
click at [332, 225] on link "Michela TEST" at bounding box center [338, 230] width 60 height 12
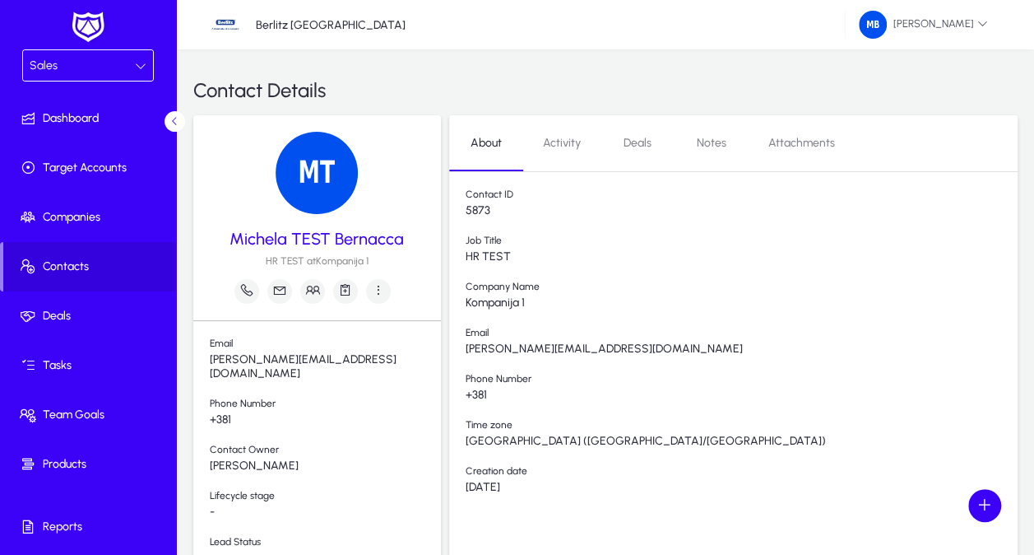
click at [140, 63] on icon at bounding box center [141, 66] width 12 height 12
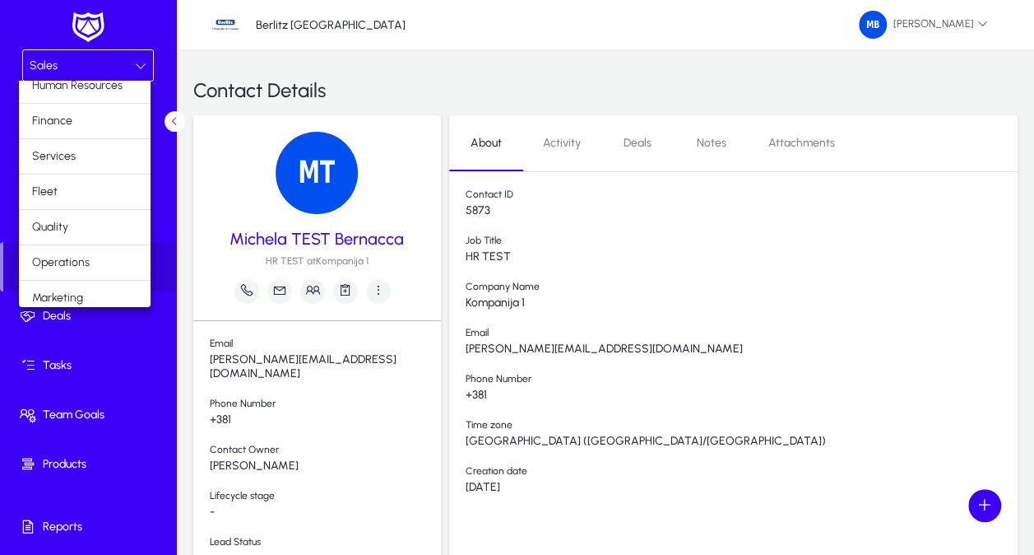
scroll to position [53, 0]
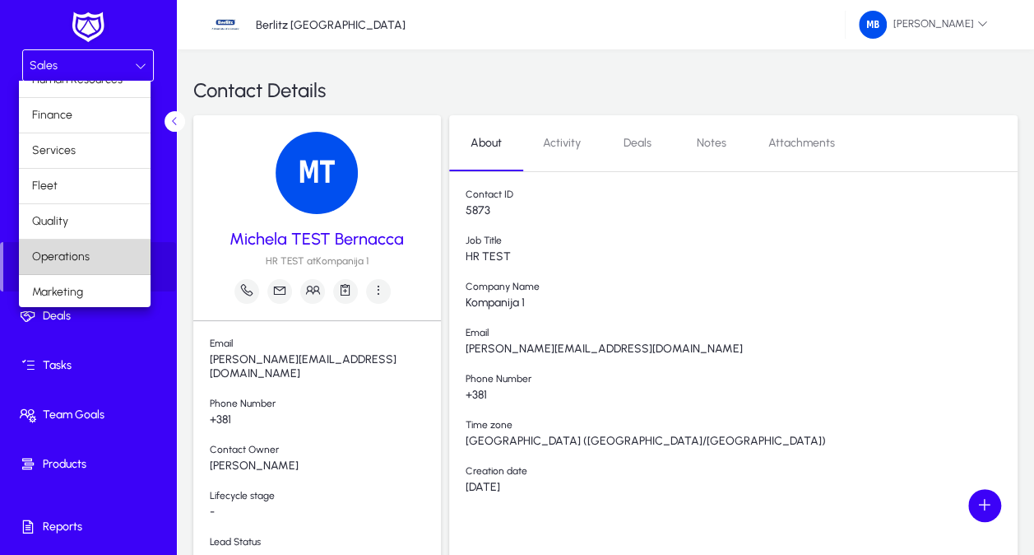
click at [102, 258] on mat-option "Operations" at bounding box center [85, 256] width 132 height 35
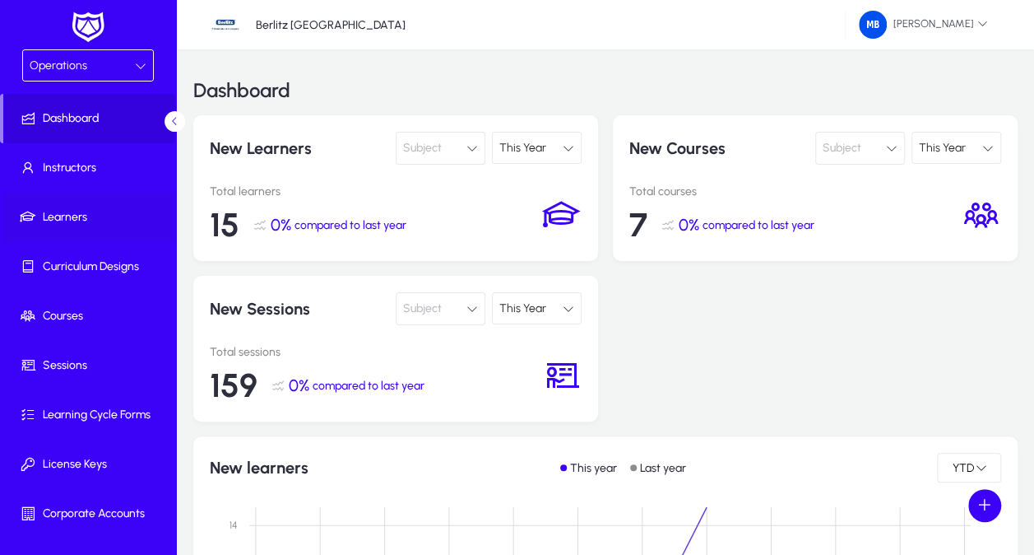
click at [77, 209] on span "Learners" at bounding box center [91, 217] width 176 height 16
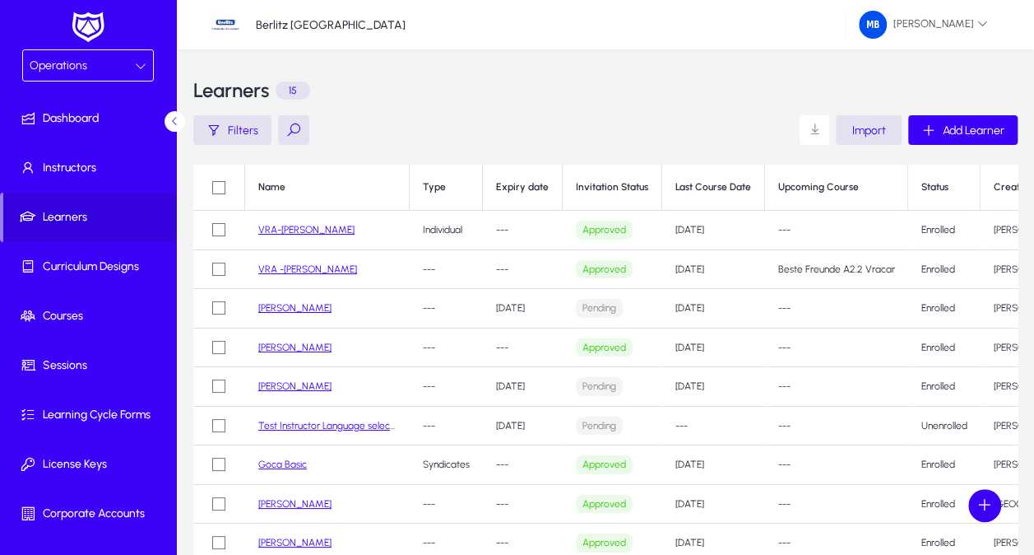
click at [304, 128] on button at bounding box center [293, 130] width 31 height 30
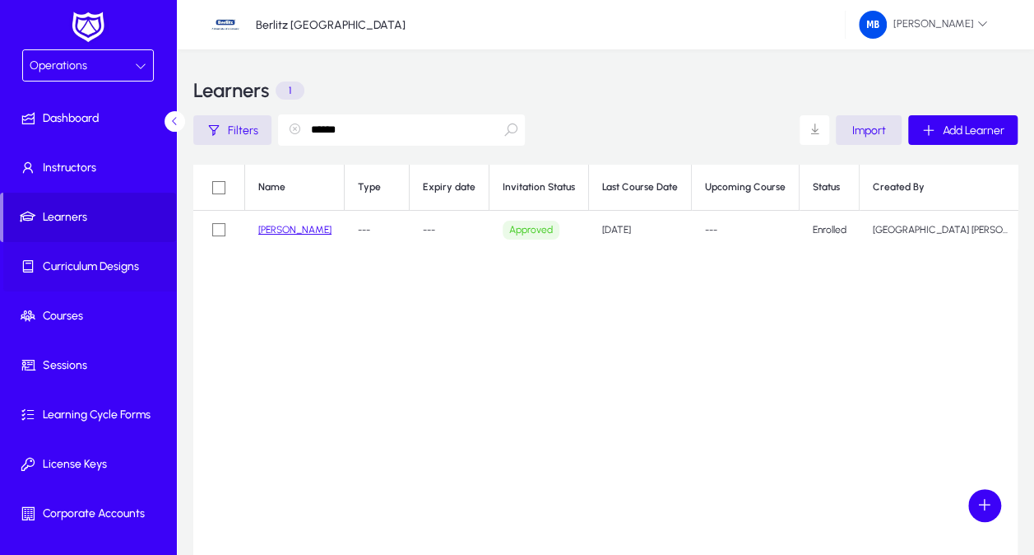
type input "******"
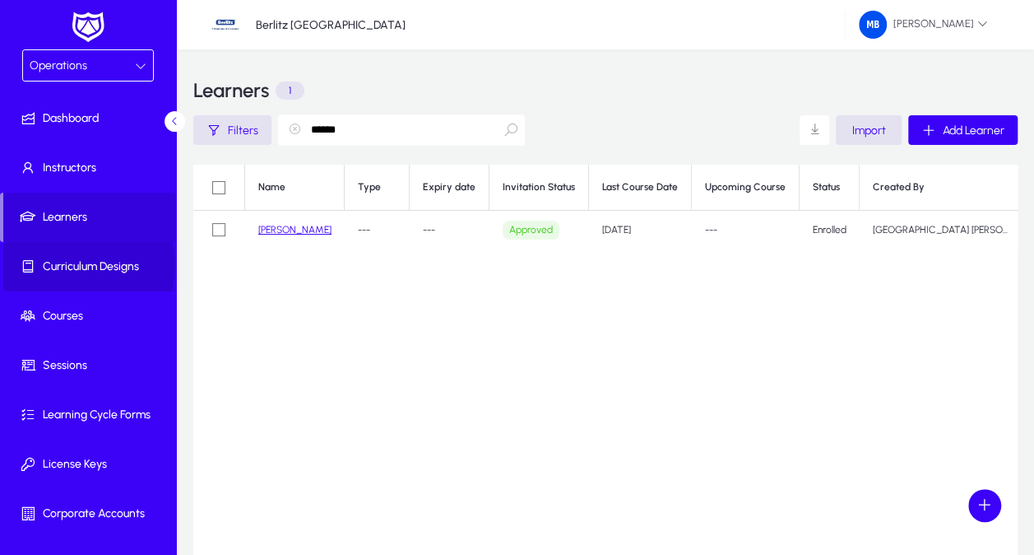
click at [84, 264] on span "Curriculum Designs" at bounding box center [91, 266] width 176 height 16
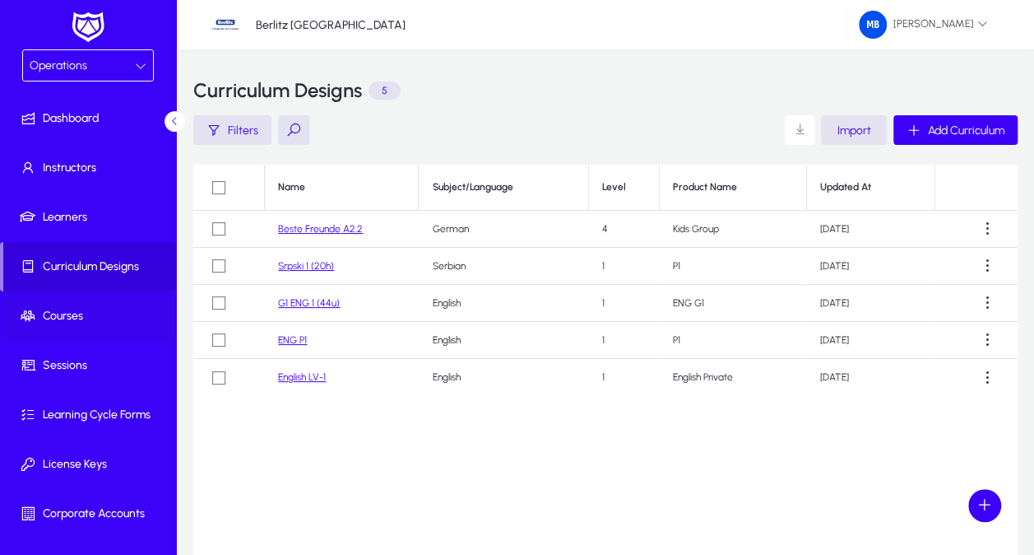
click at [84, 312] on span "Courses" at bounding box center [91, 316] width 176 height 16
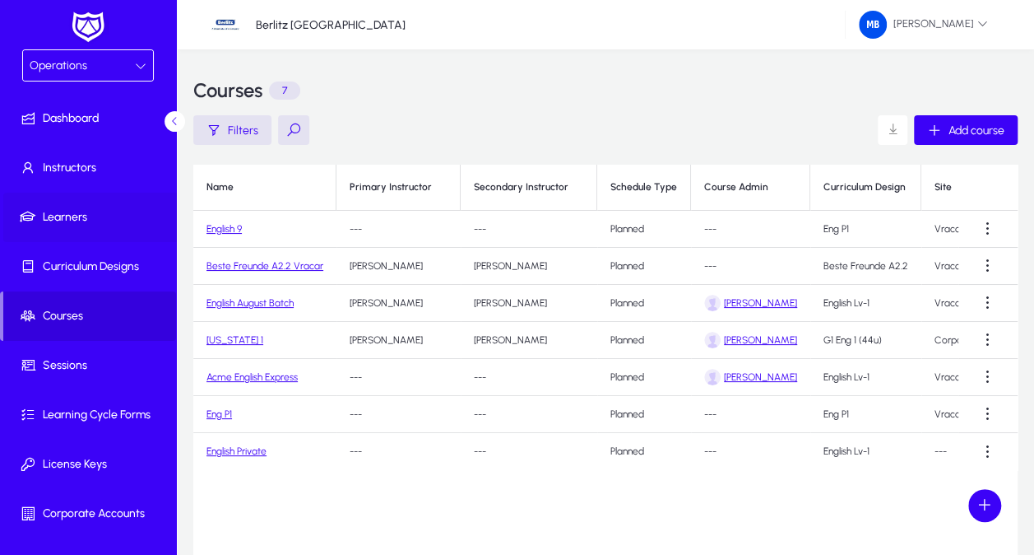
click at [104, 219] on span "Learners" at bounding box center [91, 217] width 176 height 16
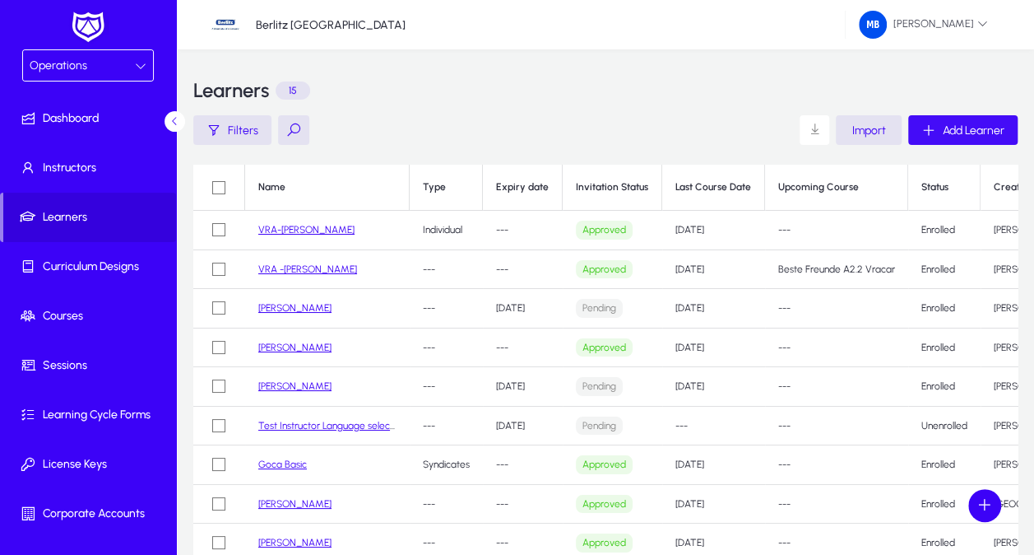
click at [955, 127] on span "Add Learner" at bounding box center [974, 130] width 62 height 14
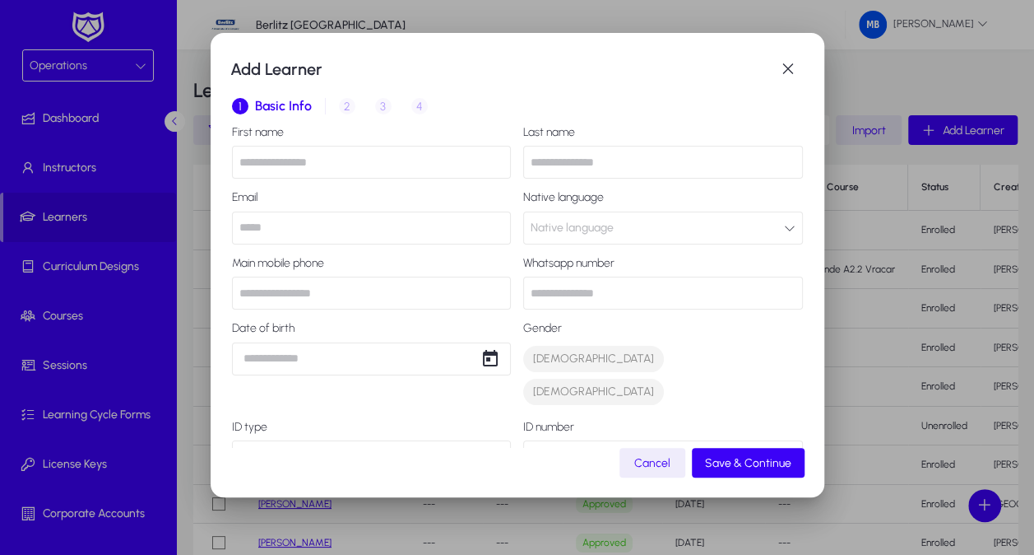
click at [316, 162] on input "text" at bounding box center [372, 162] width 280 height 33
click at [374, 467] on mat-dialog-actions "Cancel Save & Continue" at bounding box center [517, 462] width 574 height 30
click at [556, 440] on input "number" at bounding box center [663, 456] width 280 height 33
click at [475, 445] on div "Select ID type" at bounding box center [365, 455] width 253 height 21
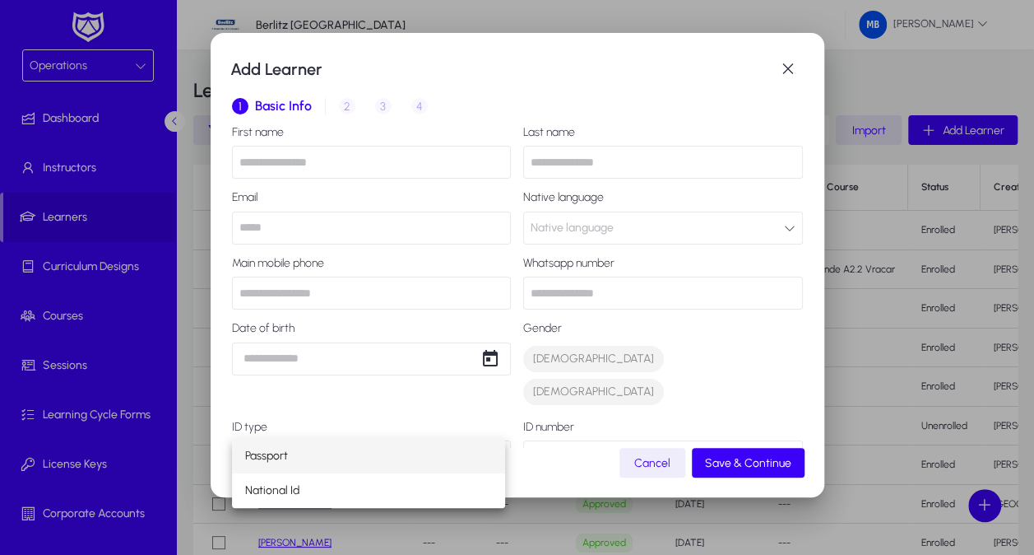
click at [470, 395] on div at bounding box center [517, 277] width 1034 height 555
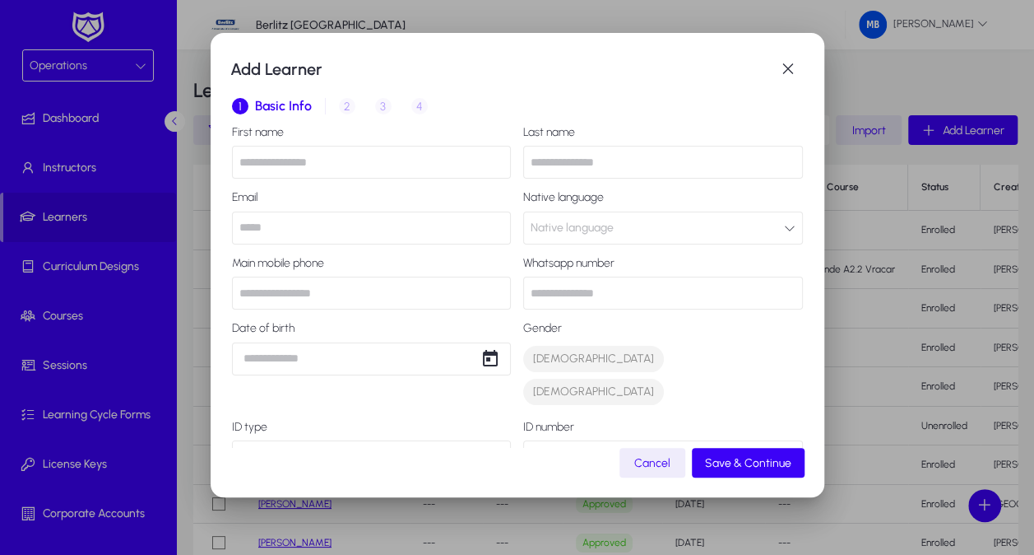
click at [143, 58] on div at bounding box center [517, 277] width 1034 height 555
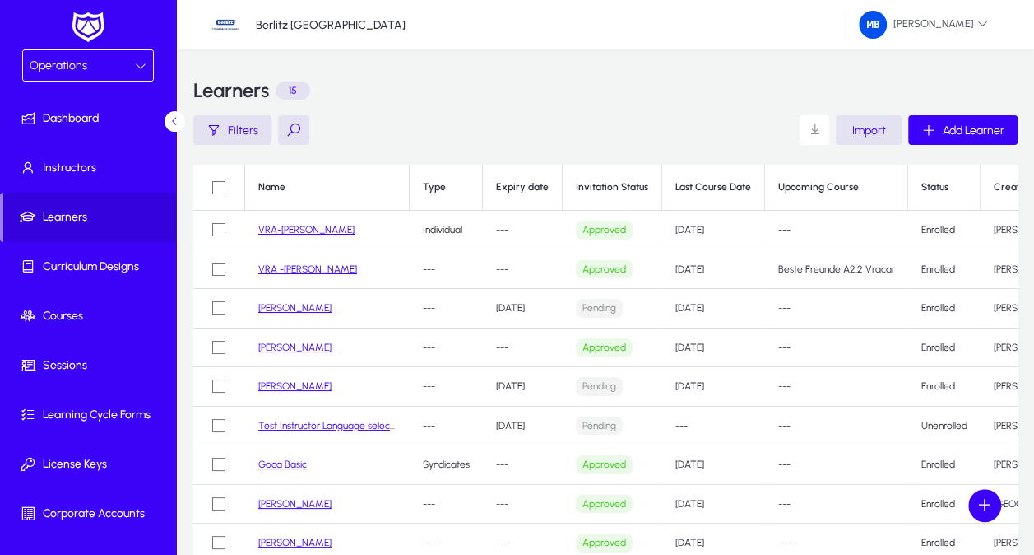
click at [142, 71] on icon at bounding box center [141, 66] width 12 height 12
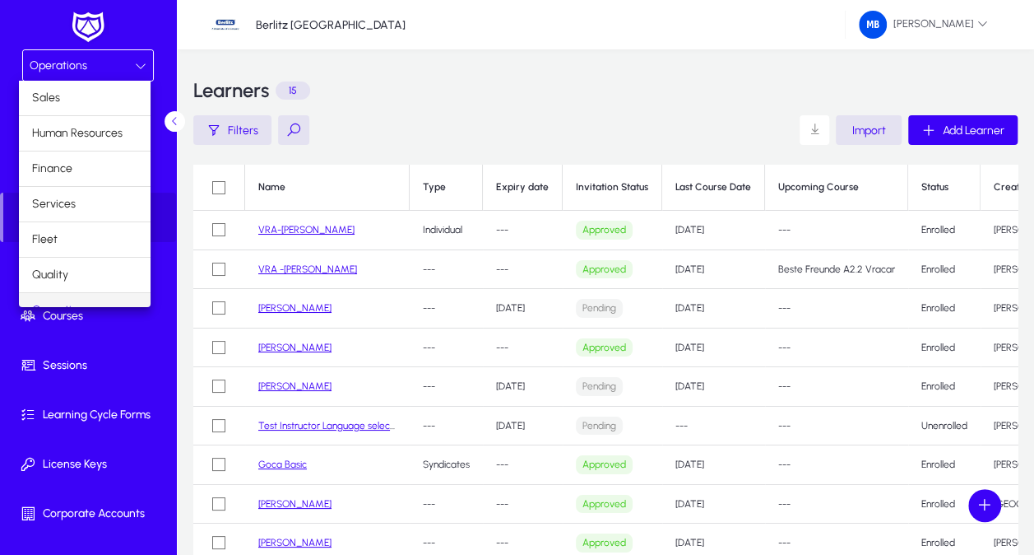
scroll to position [19, 0]
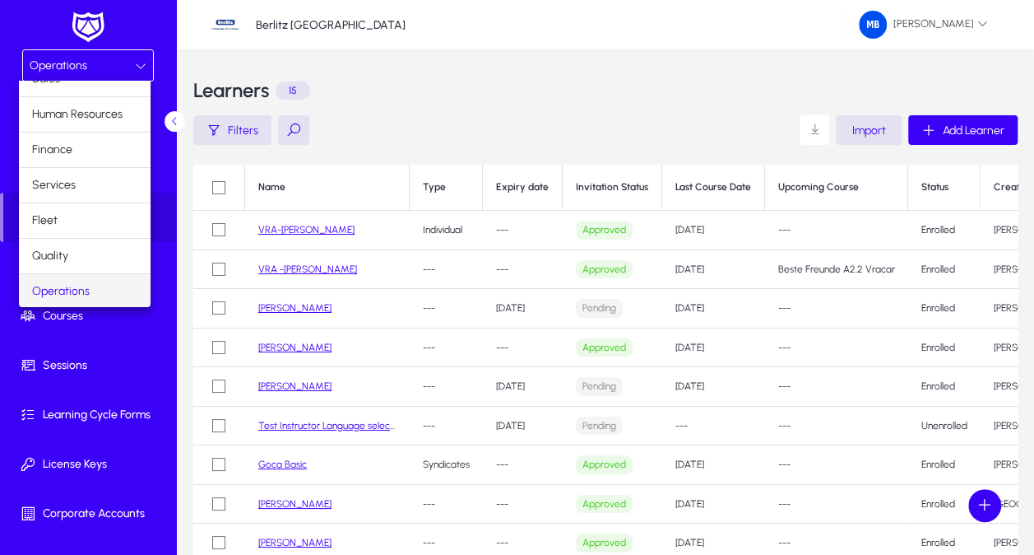
click at [130, 32] on div at bounding box center [517, 277] width 1034 height 555
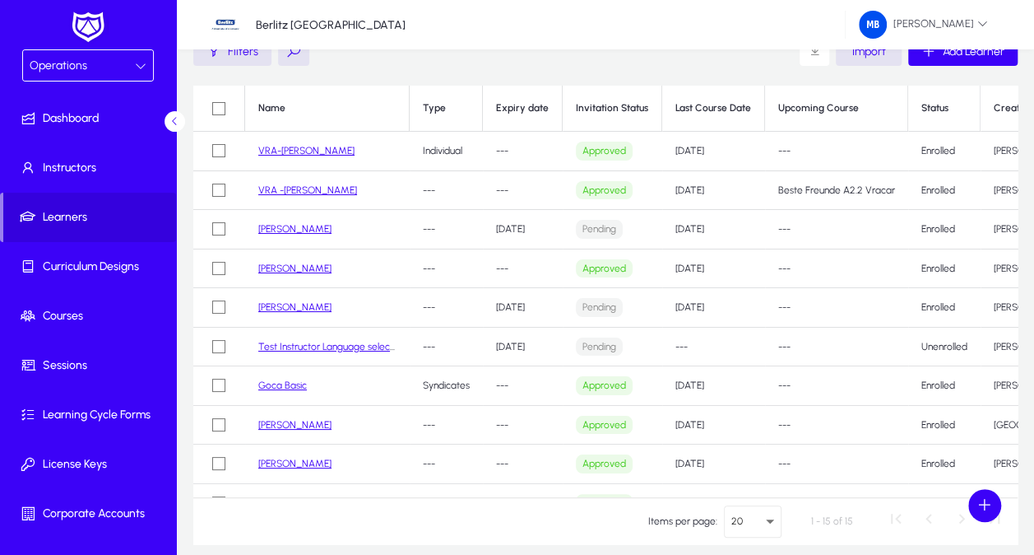
scroll to position [0, 0]
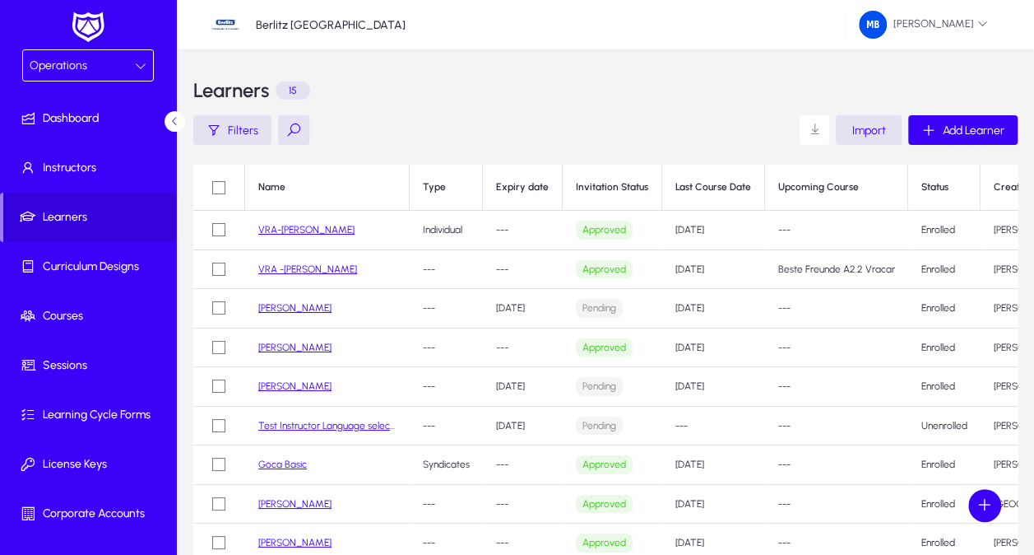
click at [128, 65] on div "Operations" at bounding box center [82, 65] width 105 height 21
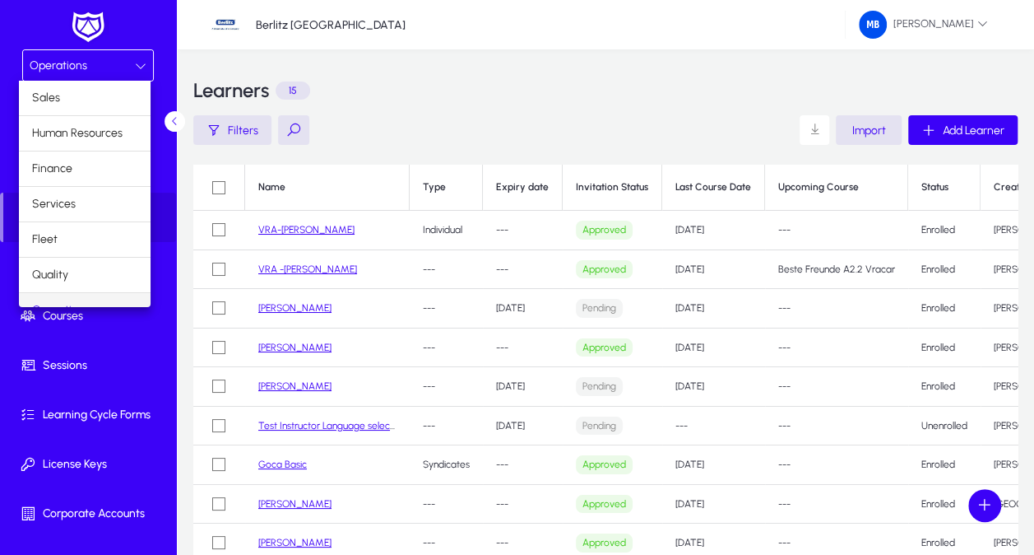
scroll to position [19, 0]
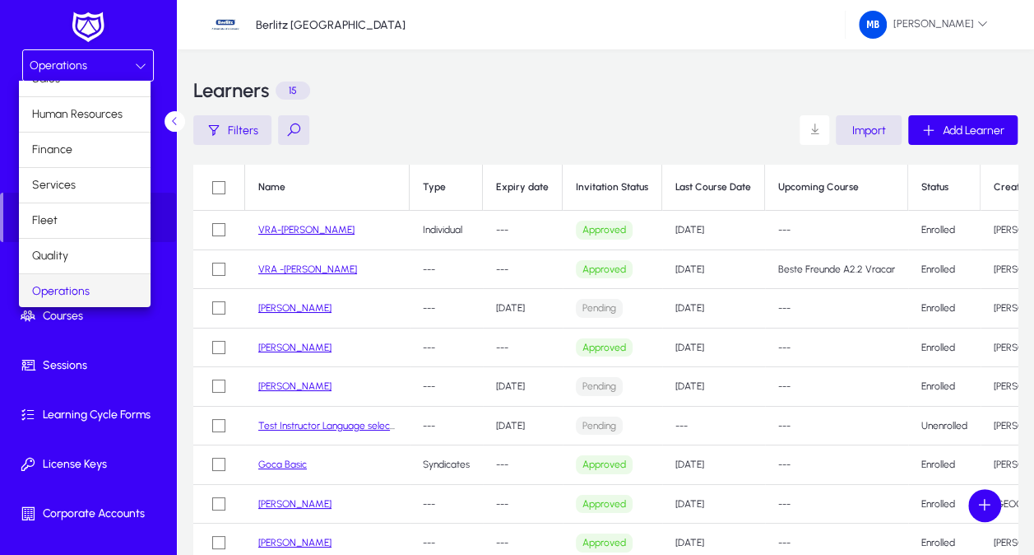
click at [128, 65] on div at bounding box center [517, 277] width 1034 height 555
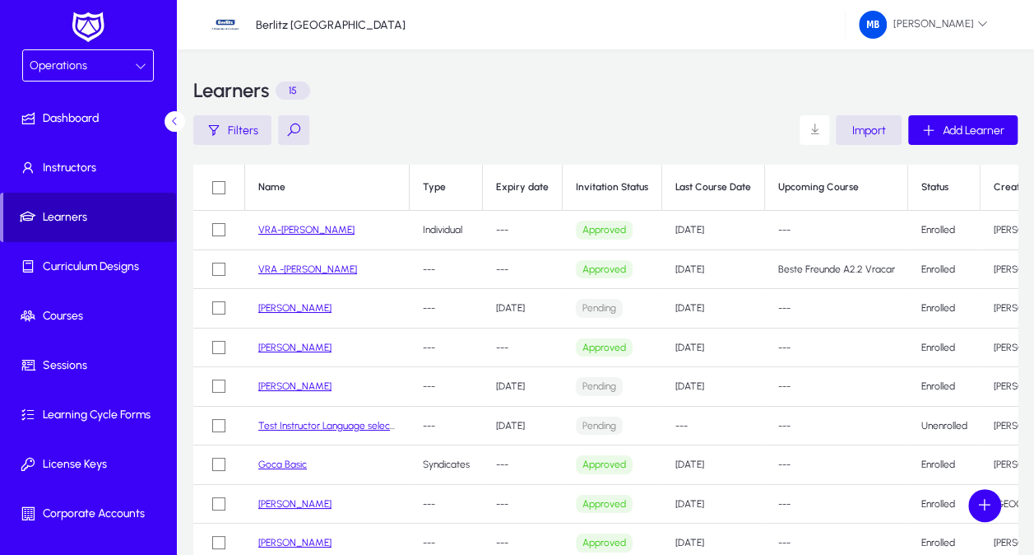
click at [105, 224] on span "Learners" at bounding box center [89, 217] width 173 height 16
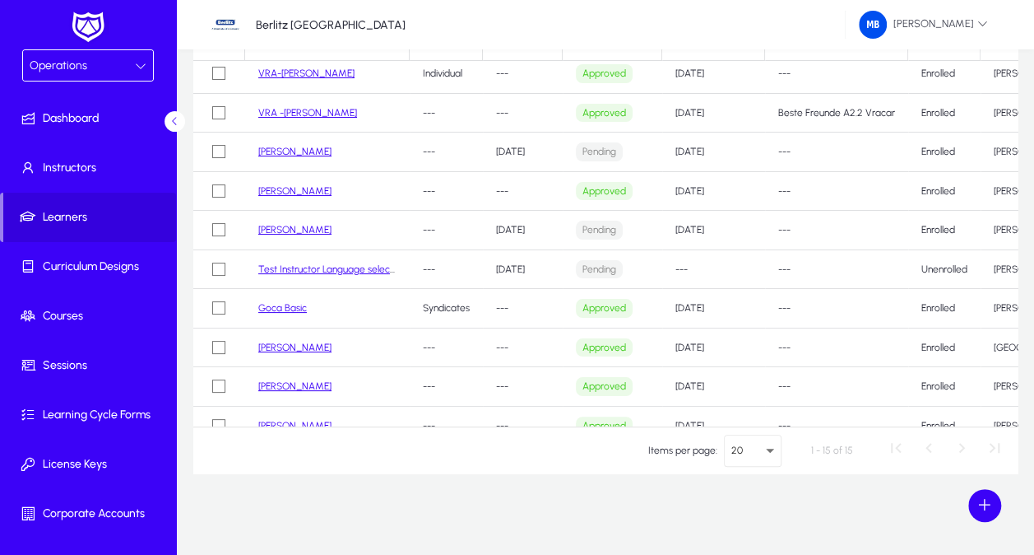
scroll to position [0, 0]
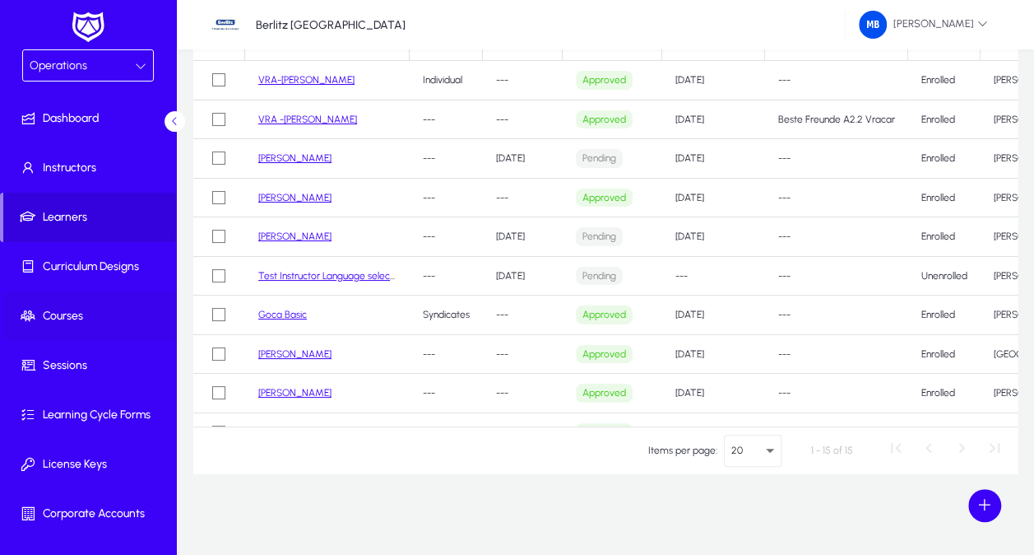
click at [94, 316] on span "Courses" at bounding box center [91, 316] width 176 height 16
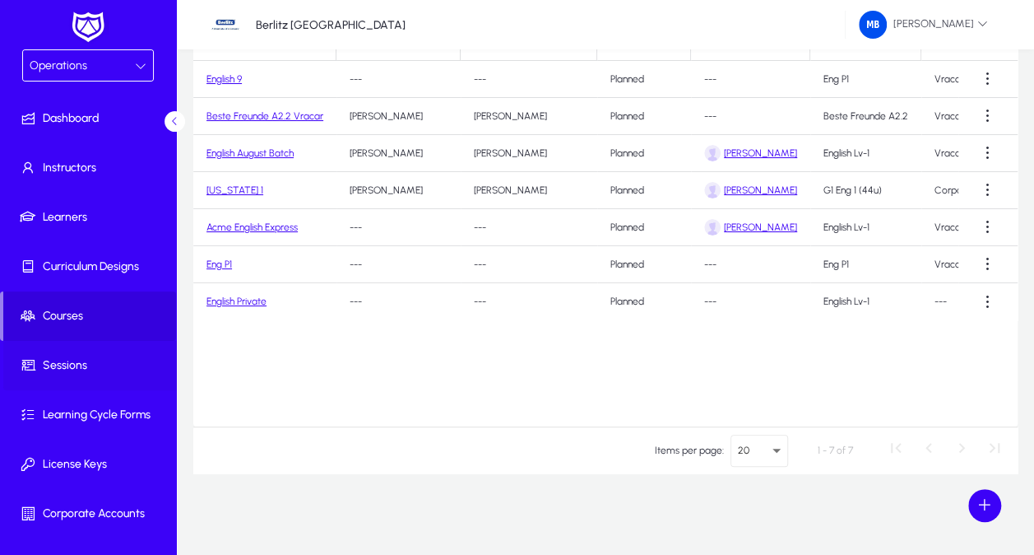
click at [83, 358] on span "Sessions" at bounding box center [91, 365] width 176 height 16
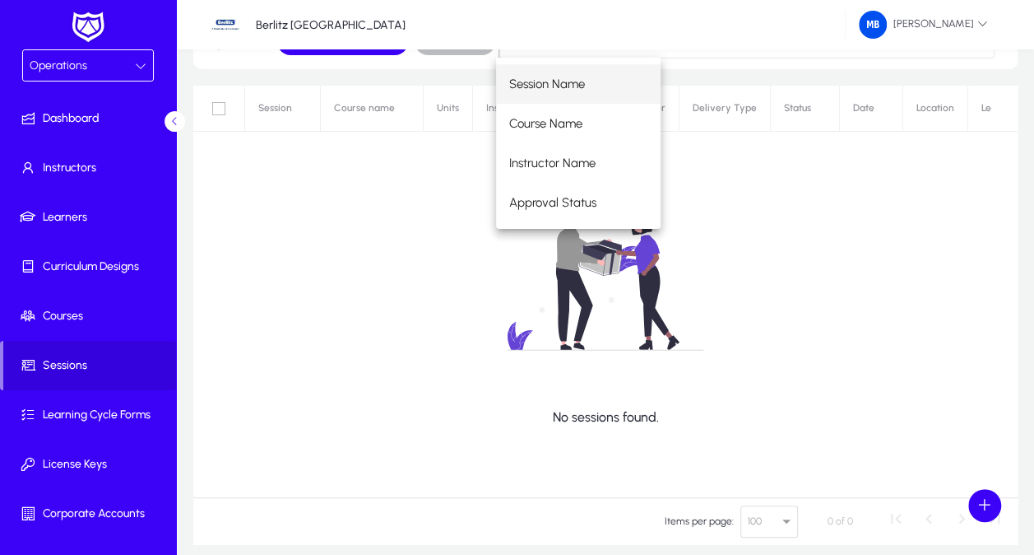
click at [377, 295] on div "No sessions found." at bounding box center [605, 291] width 824 height 411
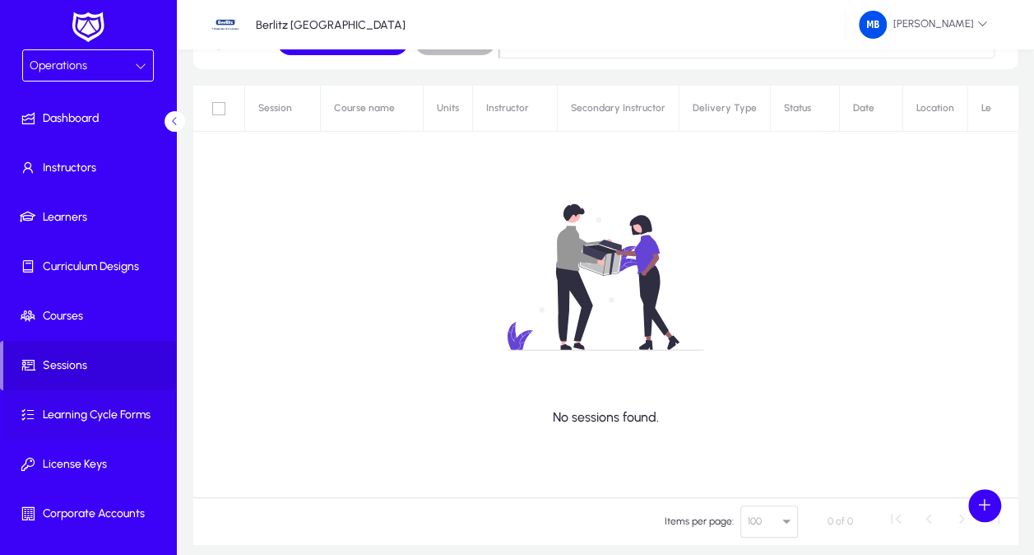
click at [118, 410] on span "Learning Cycle Forms" at bounding box center [91, 414] width 176 height 16
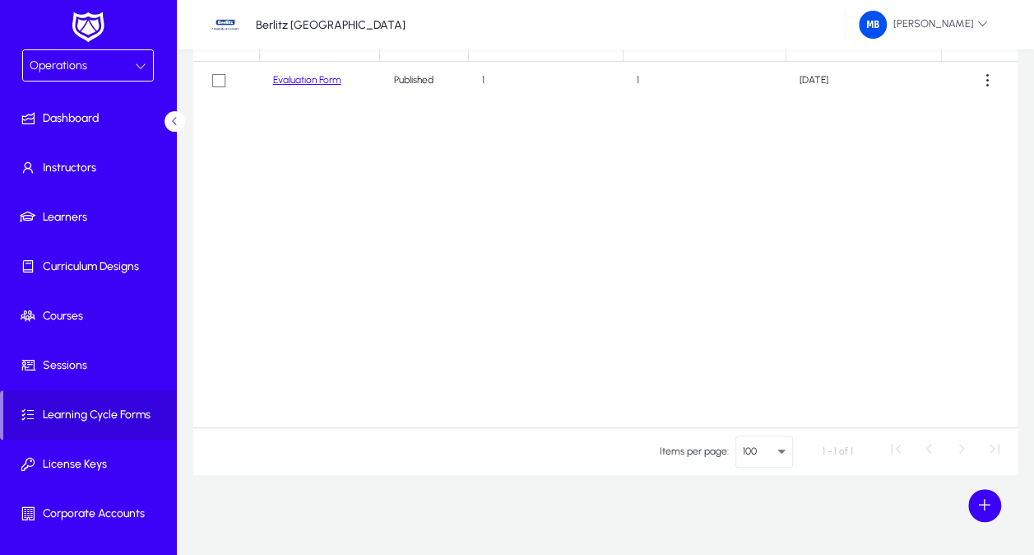
click at [138, 67] on icon at bounding box center [141, 66] width 12 height 12
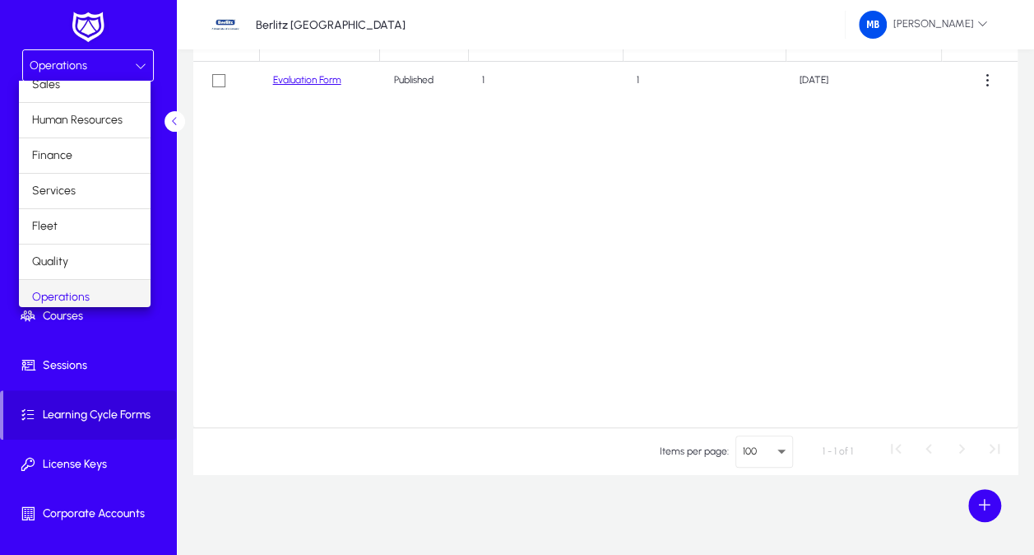
scroll to position [53, 0]
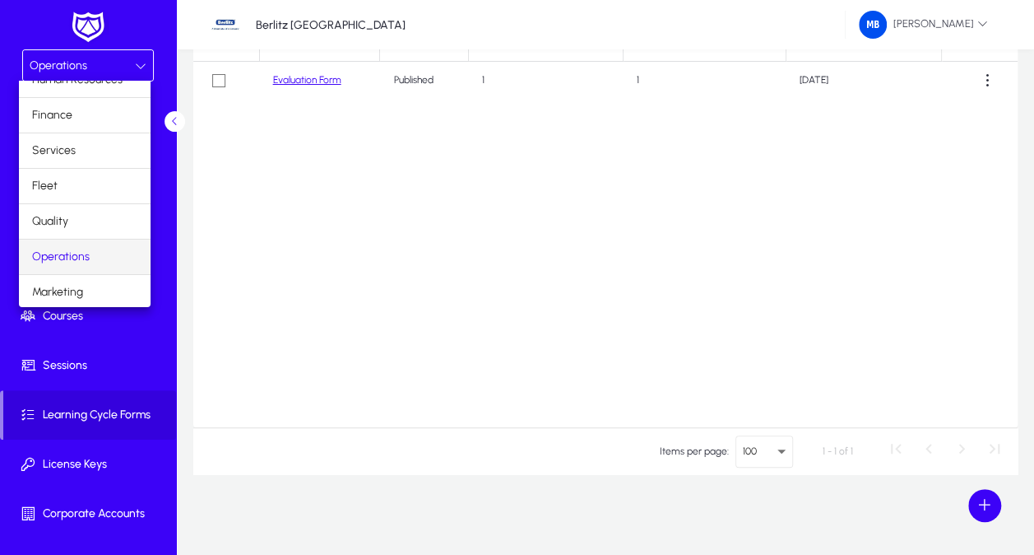
click at [140, 349] on div at bounding box center [517, 277] width 1034 height 555
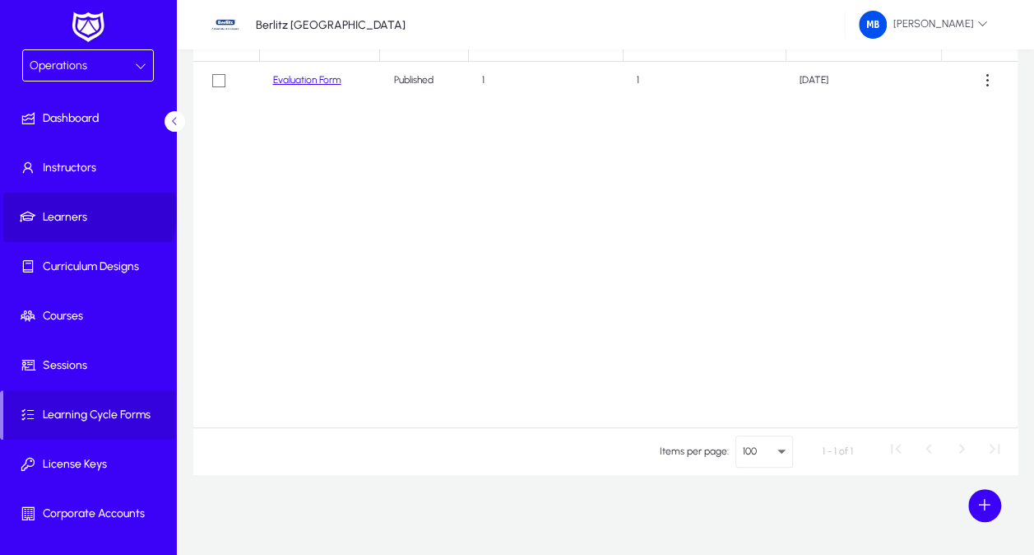
click at [85, 210] on span "Learners" at bounding box center [91, 217] width 176 height 16
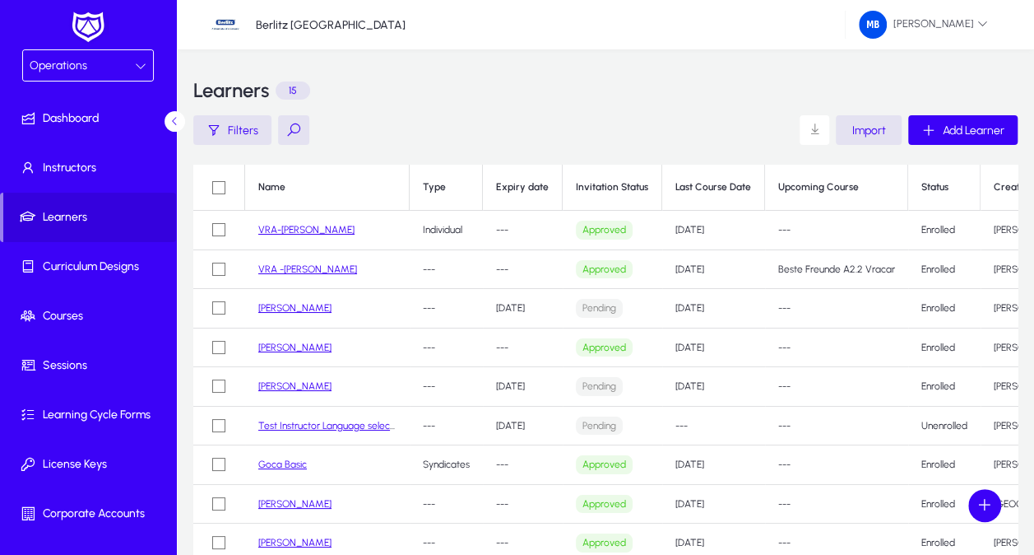
click at [143, 63] on div "Operations" at bounding box center [88, 65] width 130 height 30
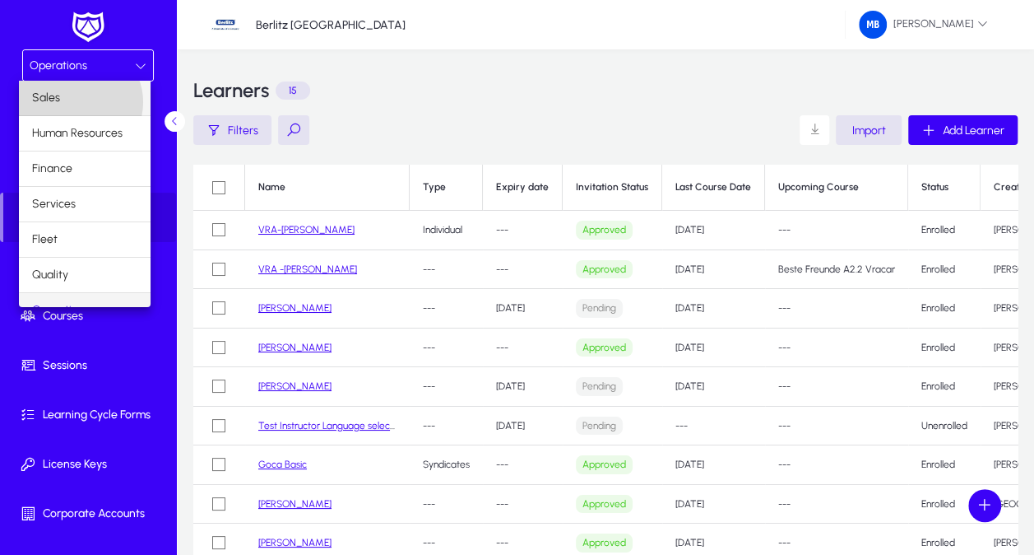
click at [79, 102] on mat-option "Sales" at bounding box center [85, 98] width 132 height 35
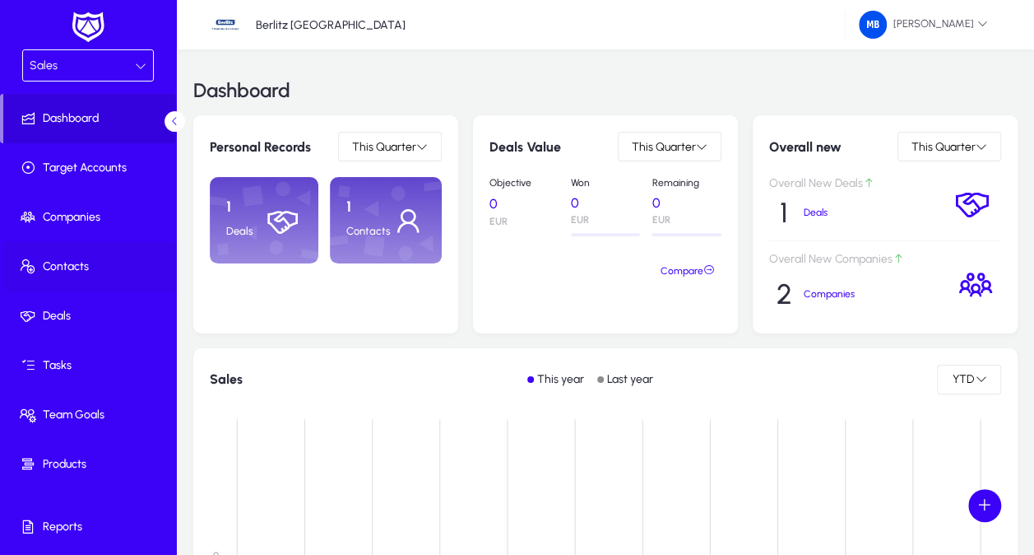
click at [91, 258] on span "Contacts" at bounding box center [91, 266] width 176 height 16
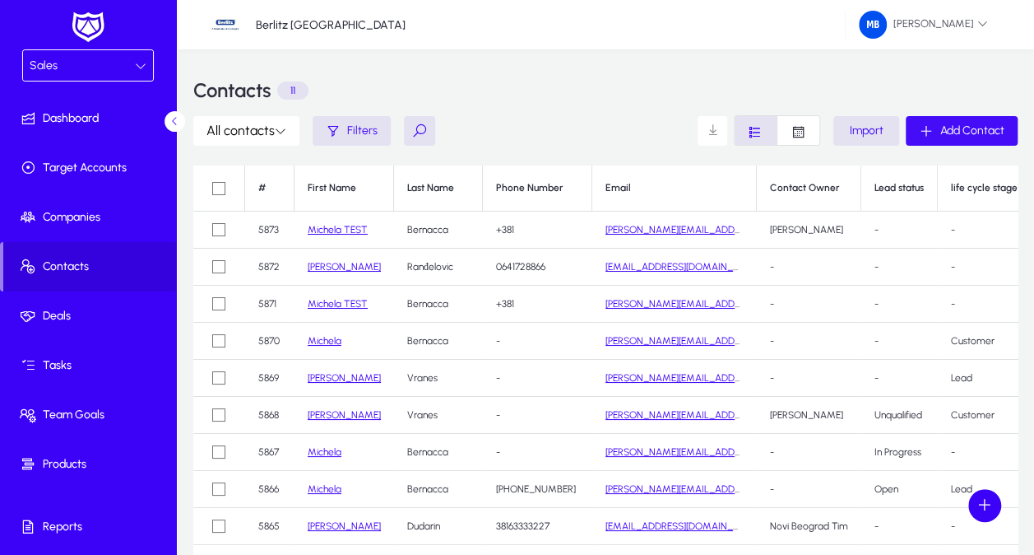
click at [953, 135] on span "Add Contact" at bounding box center [973, 130] width 64 height 14
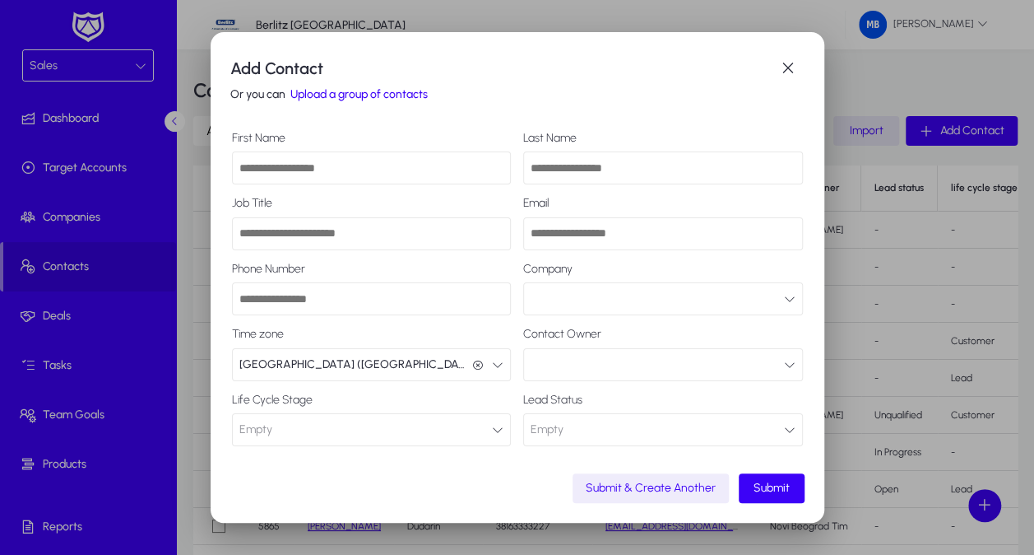
click at [722, 430] on button "Empty Connected" at bounding box center [663, 429] width 280 height 33
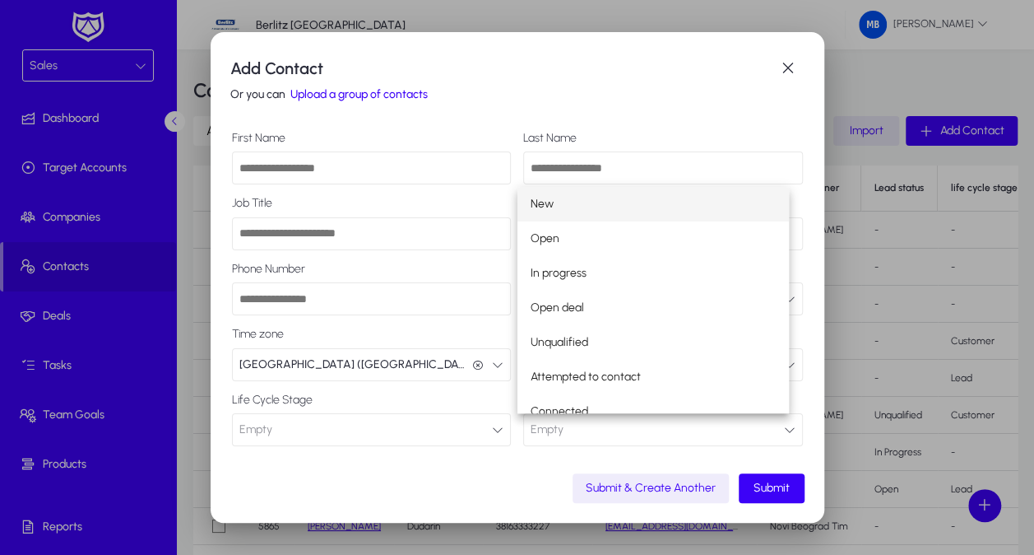
click at [681, 103] on div at bounding box center [517, 277] width 1034 height 555
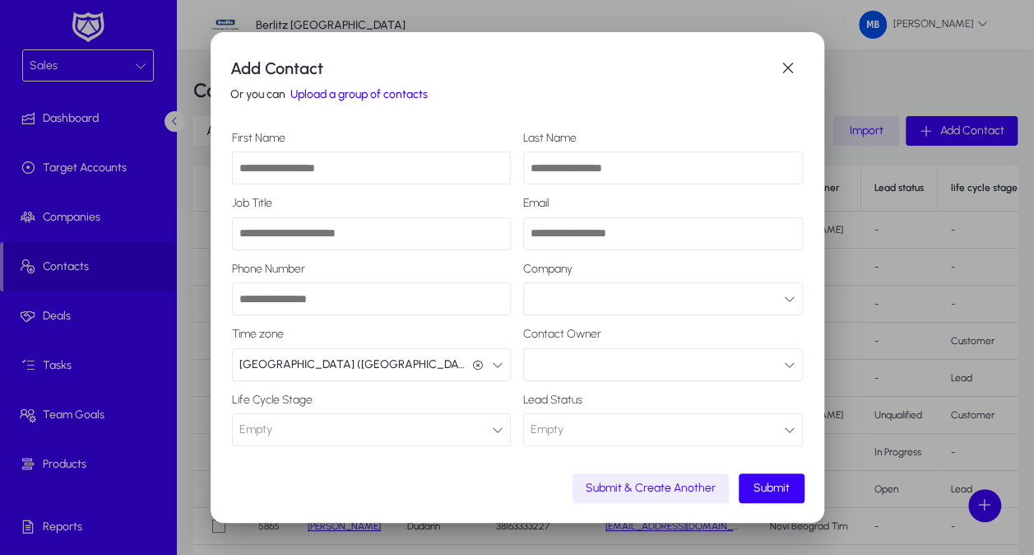
click at [588, 428] on button "Empty Connected" at bounding box center [663, 429] width 280 height 33
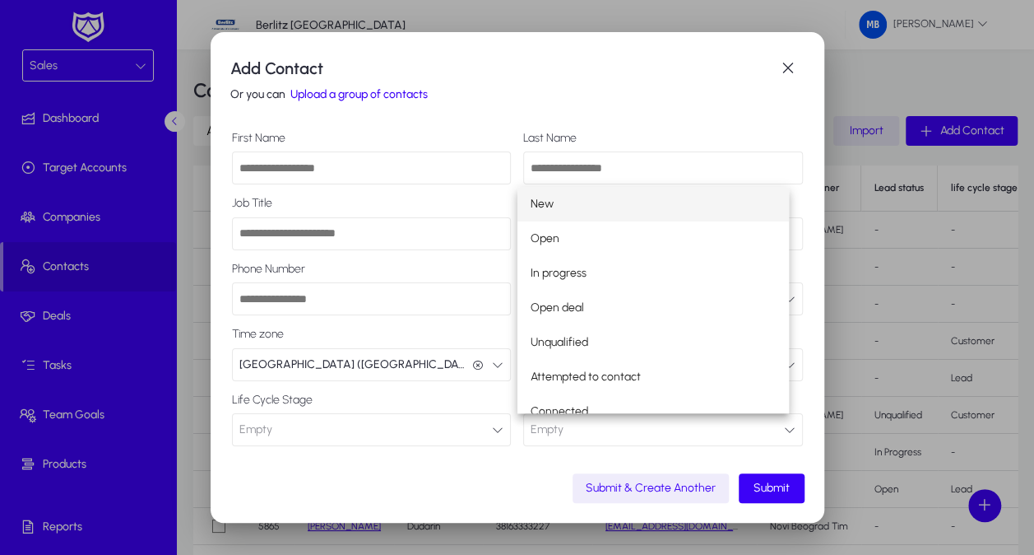
click at [471, 476] on div at bounding box center [517, 277] width 1034 height 555
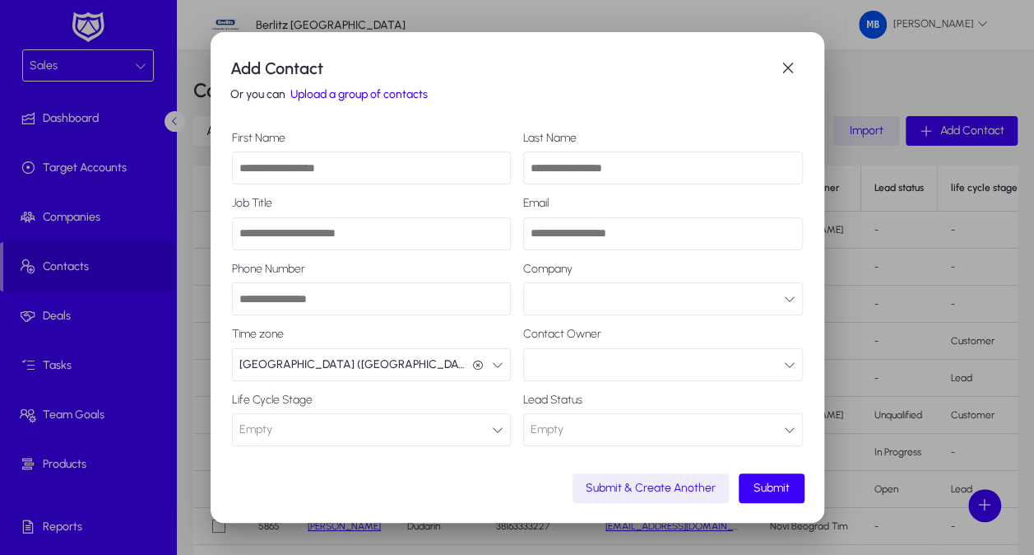
click at [137, 69] on div at bounding box center [517, 277] width 1034 height 555
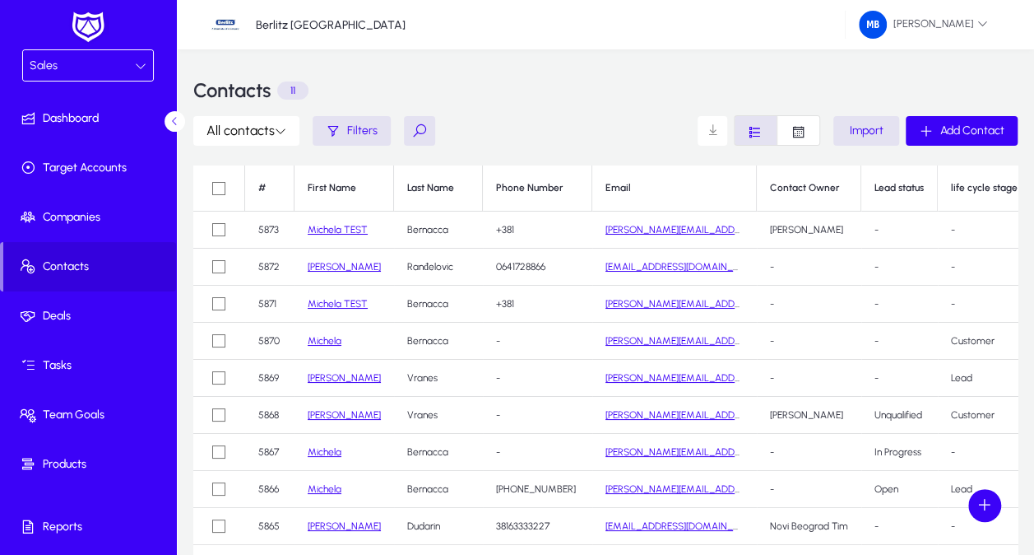
click at [139, 63] on icon at bounding box center [141, 66] width 12 height 12
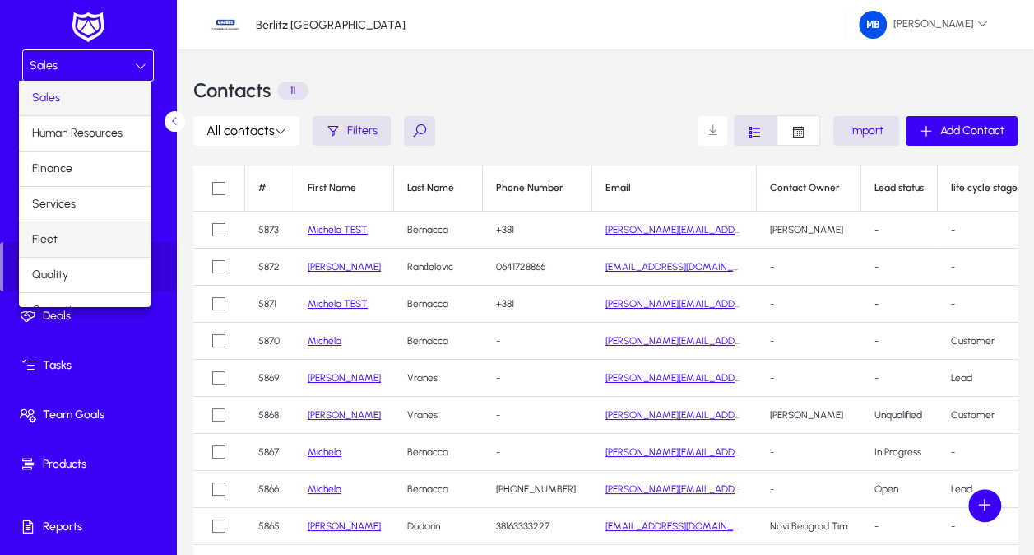
scroll to position [53, 0]
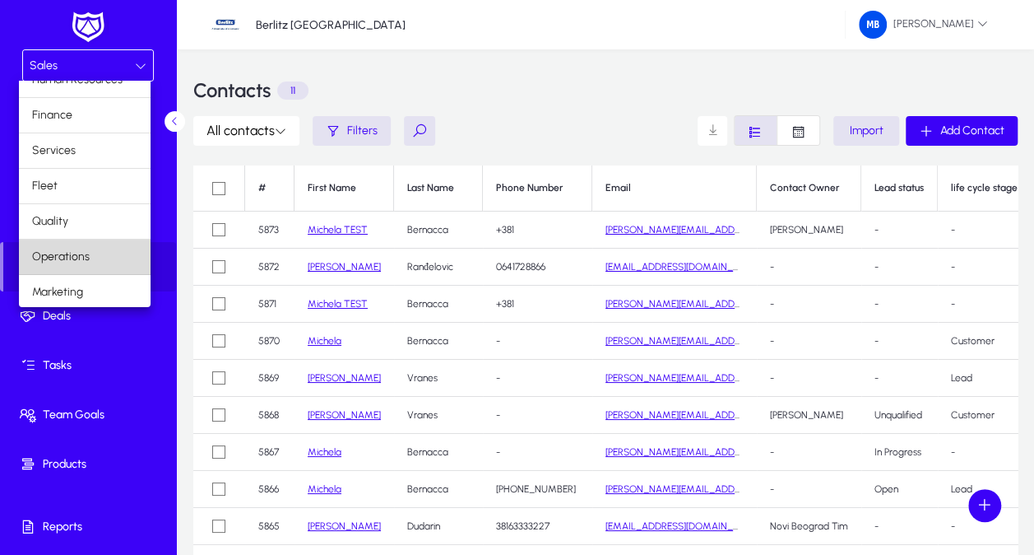
click at [105, 244] on mat-option "Operations" at bounding box center [85, 256] width 132 height 35
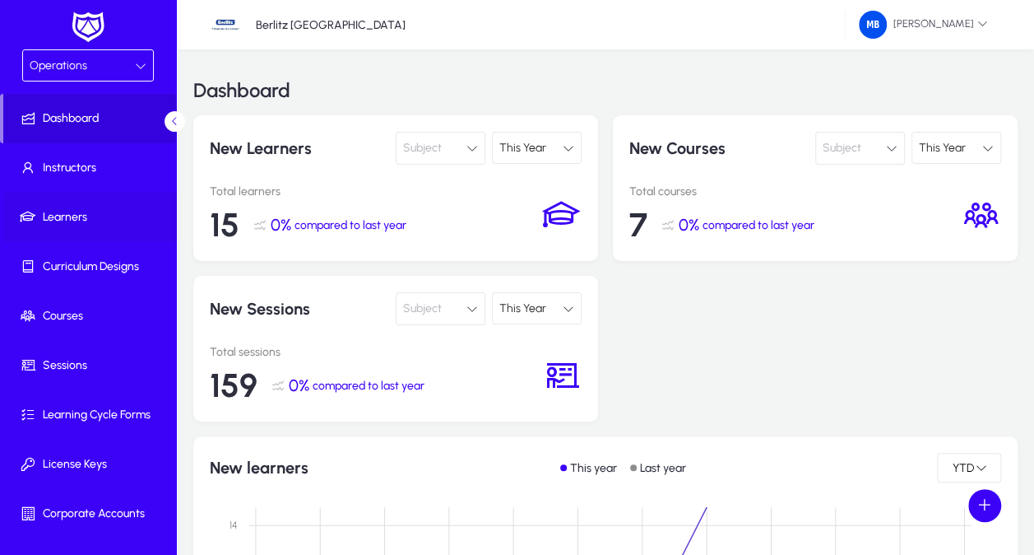
click at [71, 207] on span at bounding box center [91, 216] width 176 height 39
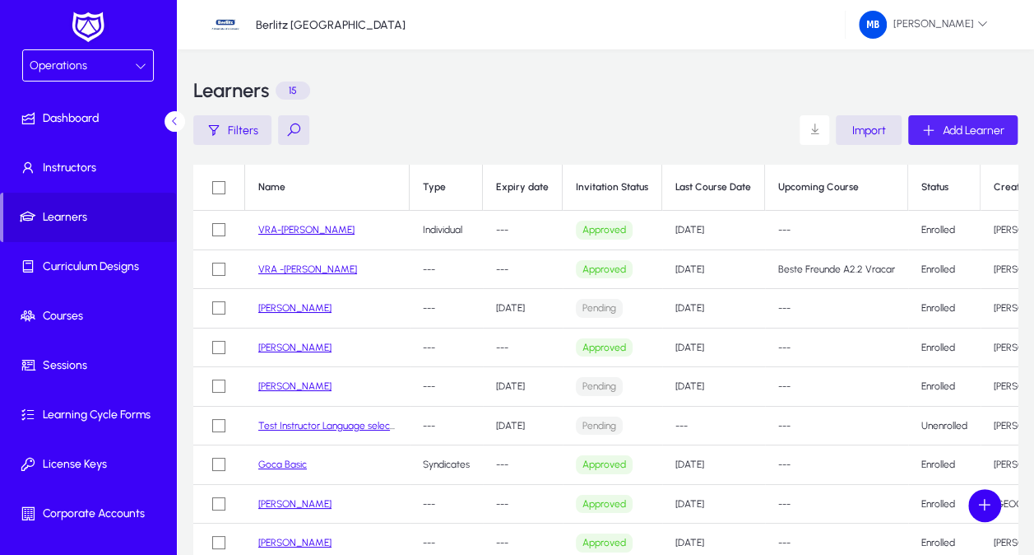
click at [951, 124] on span "Add Learner" at bounding box center [974, 130] width 62 height 14
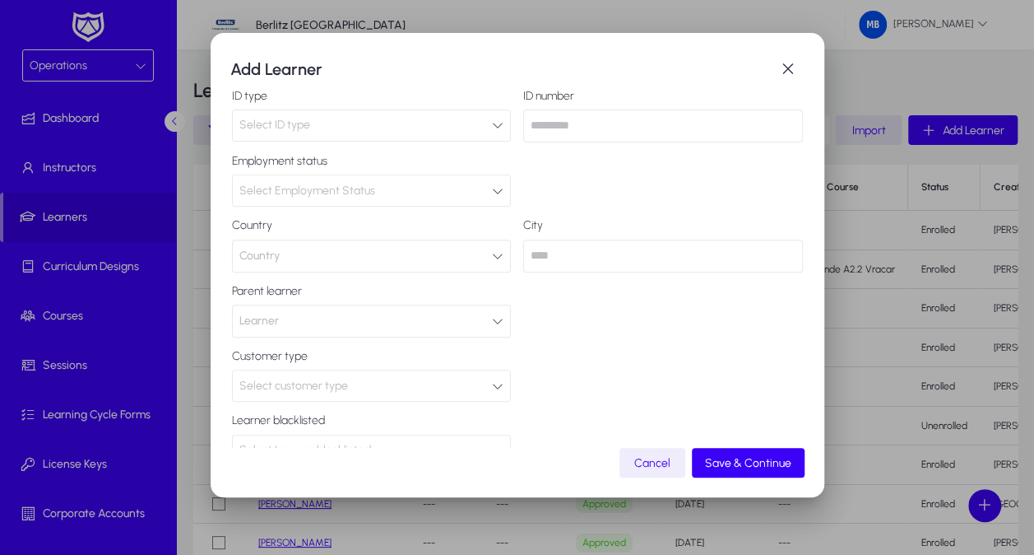
scroll to position [331, 0]
click at [492, 315] on icon "button" at bounding box center [498, 321] width 12 height 12
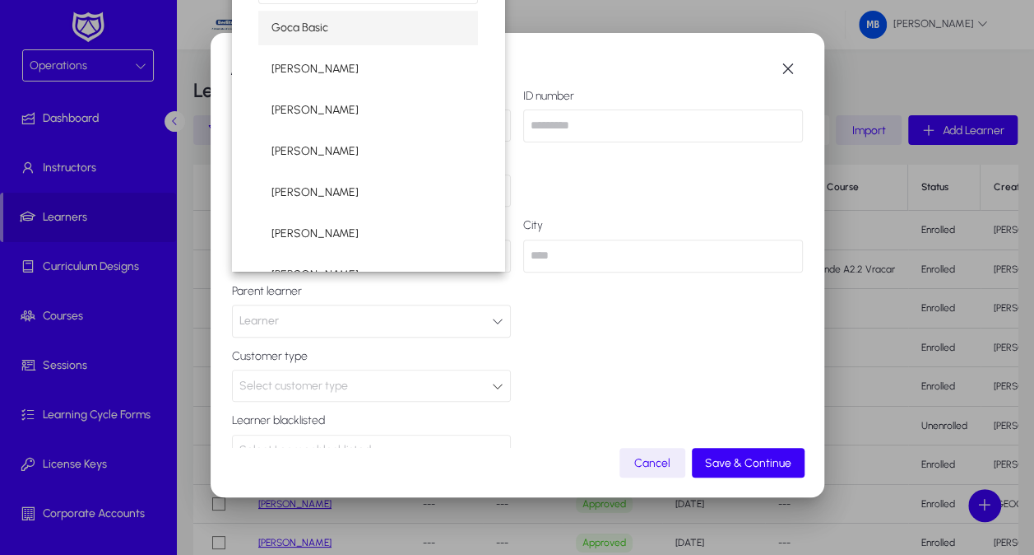
click at [485, 285] on div at bounding box center [517, 277] width 1034 height 555
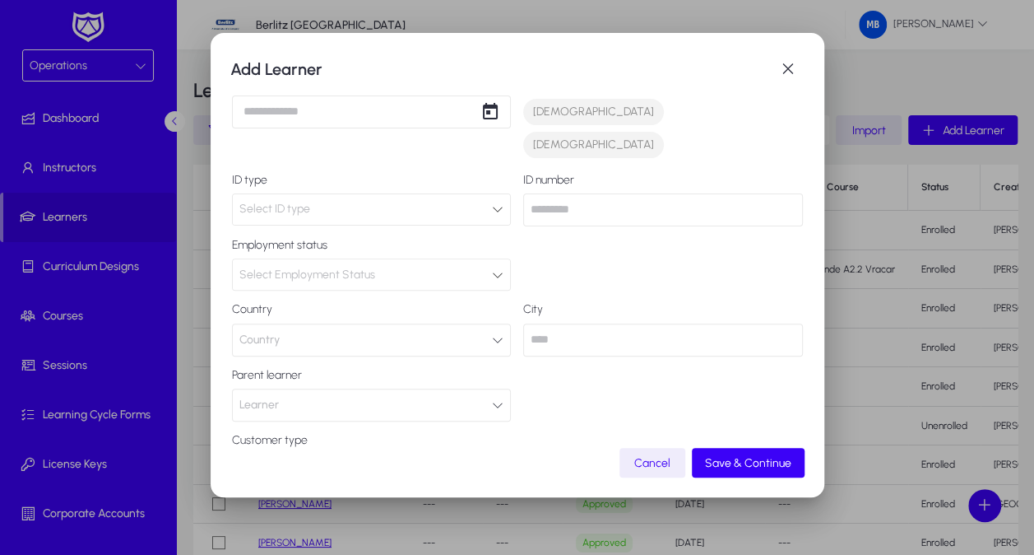
scroll to position [329, 0]
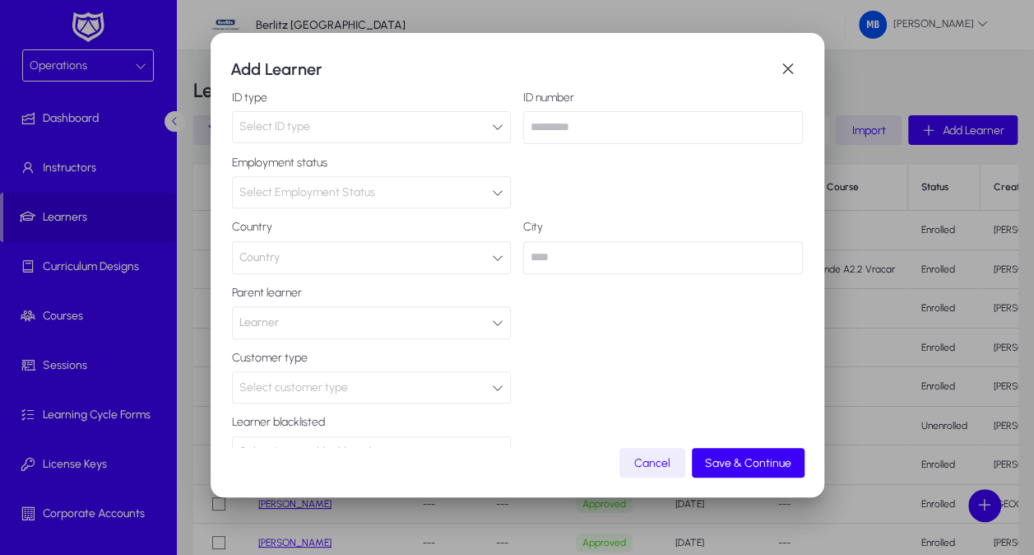
click at [498, 306] on button "Learner" at bounding box center [372, 322] width 280 height 33
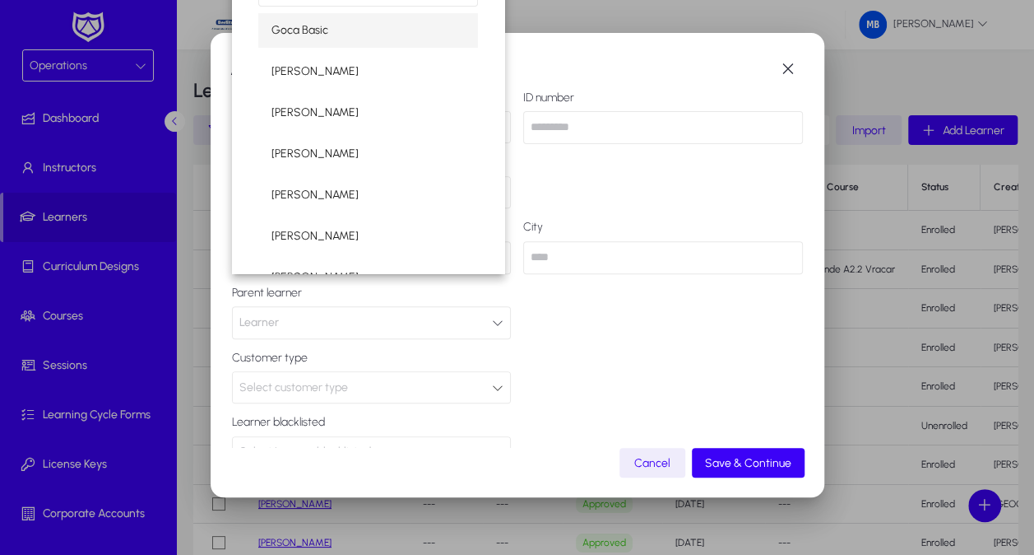
click at [498, 282] on div at bounding box center [517, 277] width 1034 height 555
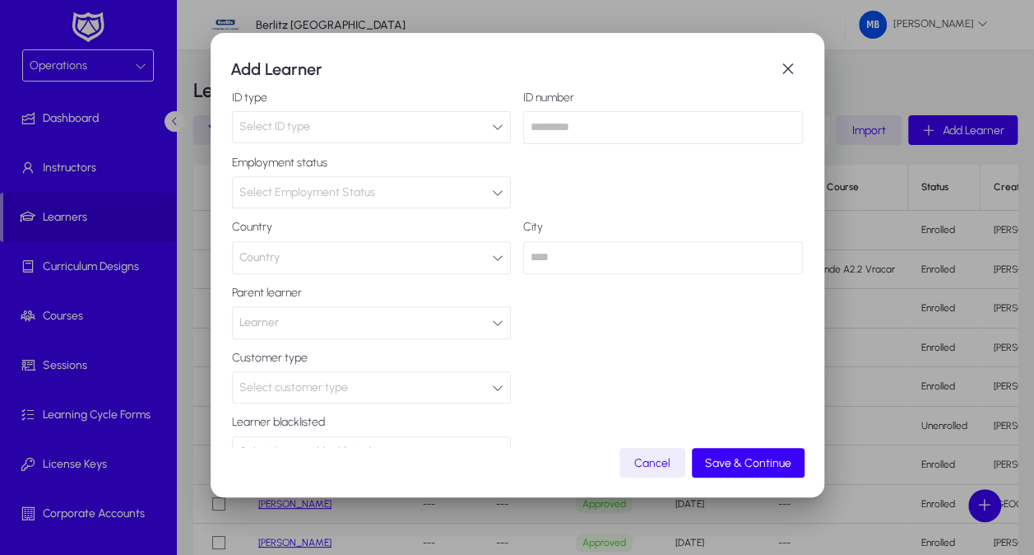
click at [424, 377] on div "Select customer type" at bounding box center [365, 387] width 253 height 21
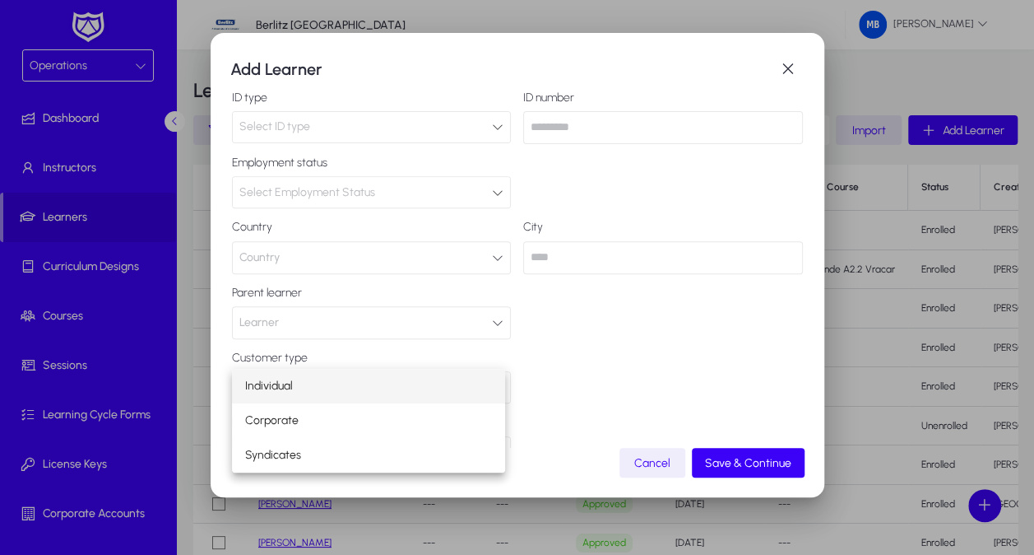
click at [424, 356] on div at bounding box center [517, 277] width 1034 height 555
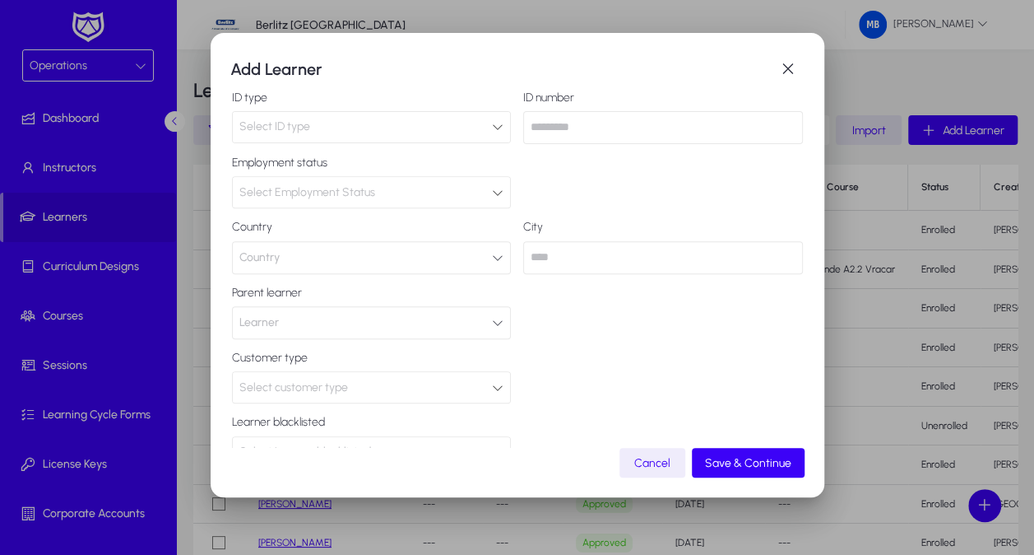
click at [482, 441] on div "Select Learner blacklisted" at bounding box center [365, 451] width 253 height 21
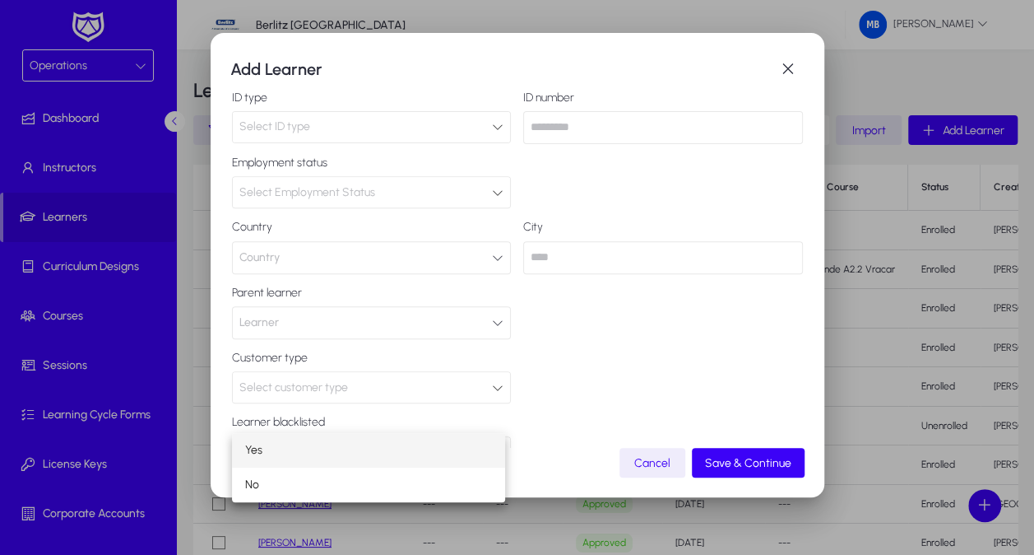
click at [482, 419] on div at bounding box center [517, 277] width 1034 height 555
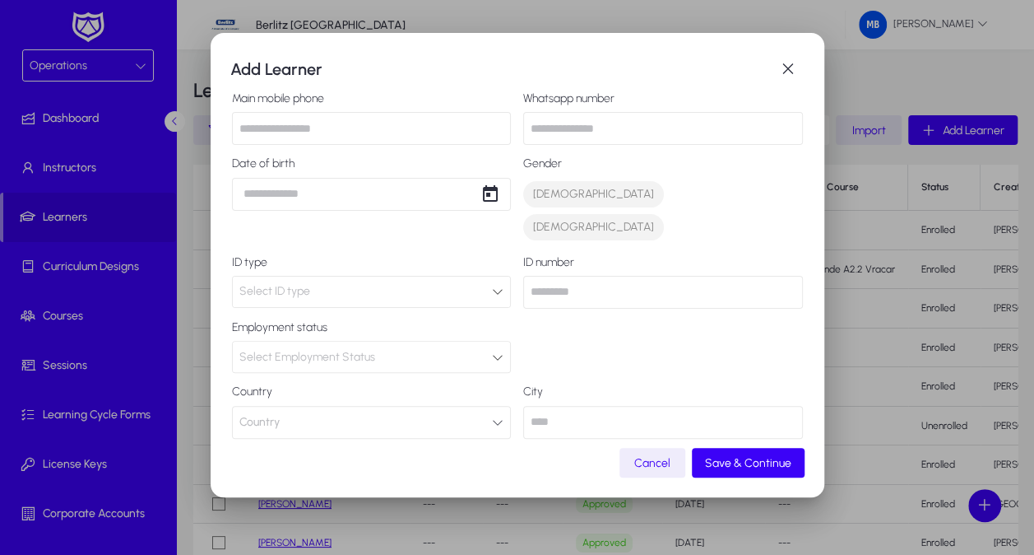
scroll to position [341, 0]
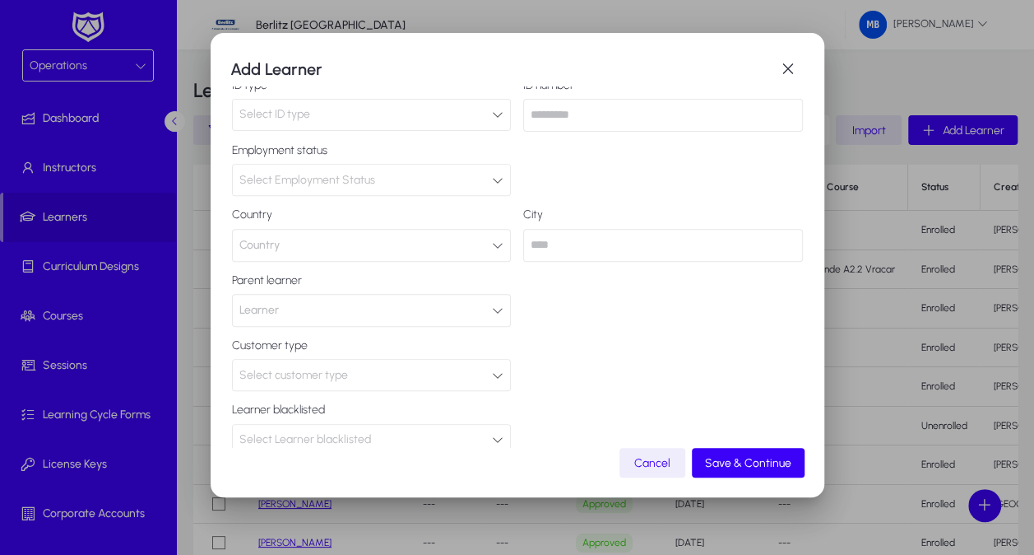
click at [464, 365] on div "Select customer type" at bounding box center [365, 375] width 253 height 21
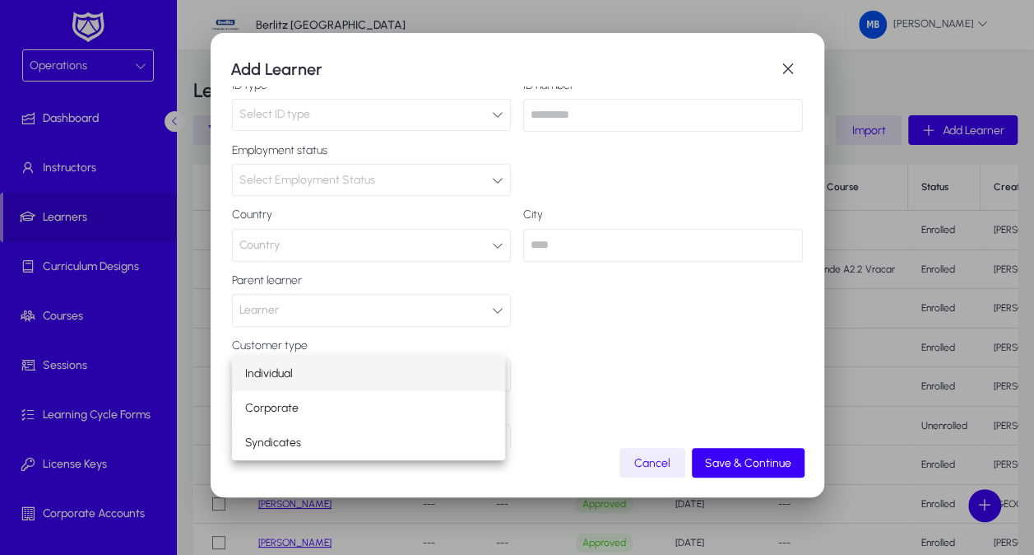
click at [464, 342] on div at bounding box center [517, 277] width 1034 height 555
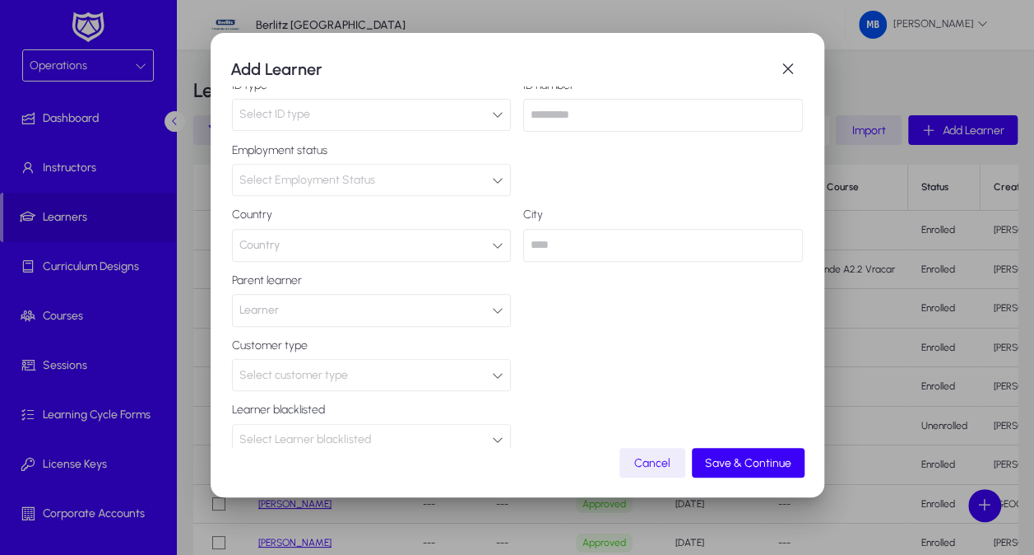
click at [453, 429] on div "Select Learner blacklisted" at bounding box center [365, 439] width 253 height 21
click at [456, 405] on div at bounding box center [517, 277] width 1034 height 555
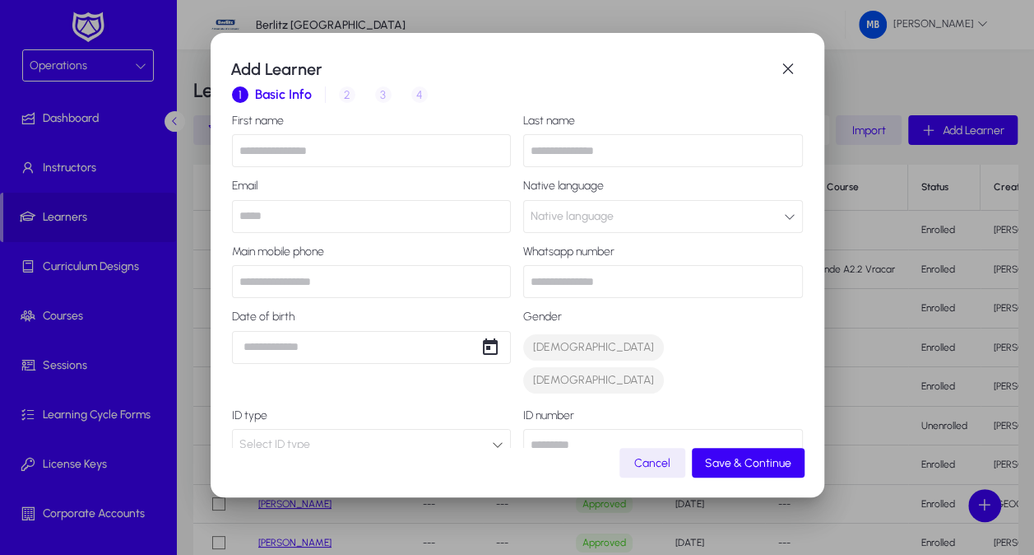
scroll to position [0, 0]
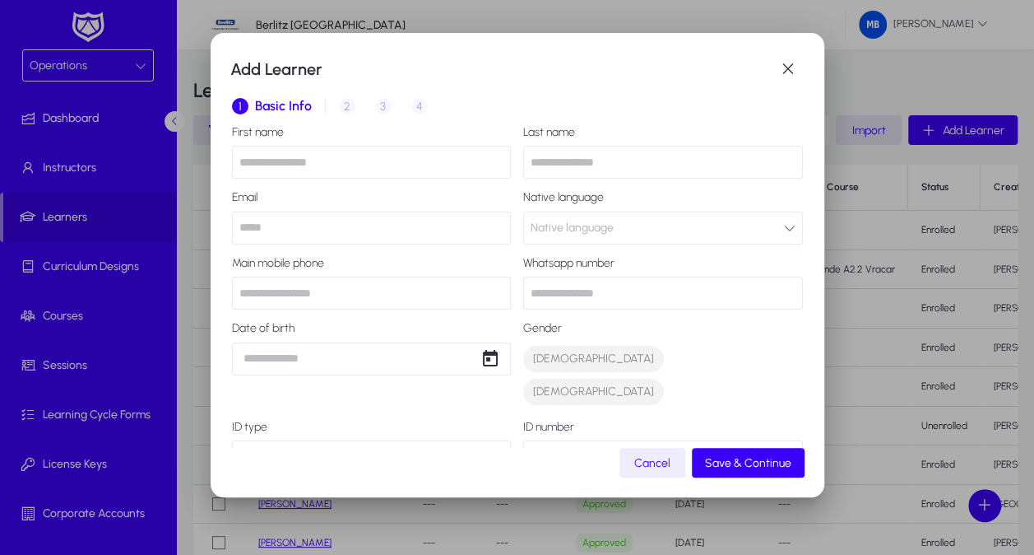
click at [345, 113] on div "1 Basic Info 2 Inquiry 3 Interview 4 Placement" at bounding box center [517, 105] width 571 height 39
click at [346, 108] on div "1 Basic Info 2 Inquiry 3 Interview 4 Placement" at bounding box center [517, 105] width 571 height 39
drag, startPoint x: 346, startPoint y: 108, endPoint x: 345, endPoint y: 117, distance: 9.1
click at [345, 117] on div "1 Basic Info 2 Inquiry 3 Interview 4 Placement" at bounding box center [517, 105] width 571 height 39
click at [379, 105] on div "1 Basic Info 2 Inquiry 3 Interview 4 Placement" at bounding box center [517, 105] width 571 height 39
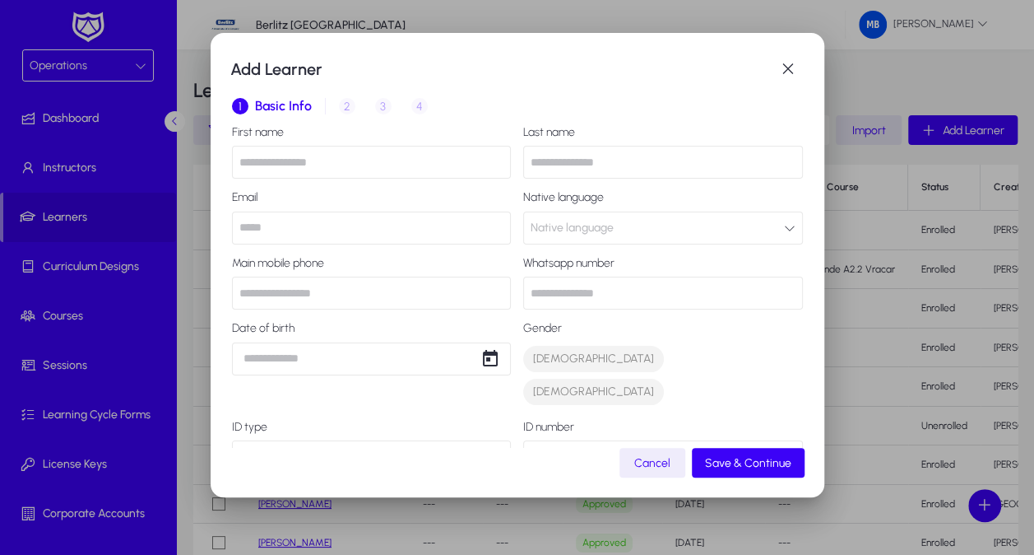
click at [411, 109] on div "1 Basic Info 2 Inquiry 3 Interview 4 Placement" at bounding box center [517, 105] width 571 height 39
click at [416, 109] on div "1 Basic Info 2 Inquiry 3 Interview 4 Placement" at bounding box center [517, 105] width 571 height 39
click at [416, 108] on div "1 Basic Info 2 Inquiry 3 Interview 4 Placement" at bounding box center [517, 105] width 571 height 39
click at [345, 108] on div "1 Basic Info 2 Inquiry 3 Interview 4 Placement" at bounding box center [517, 105] width 571 height 39
click at [276, 107] on span "Basic Info" at bounding box center [283, 106] width 57 height 13
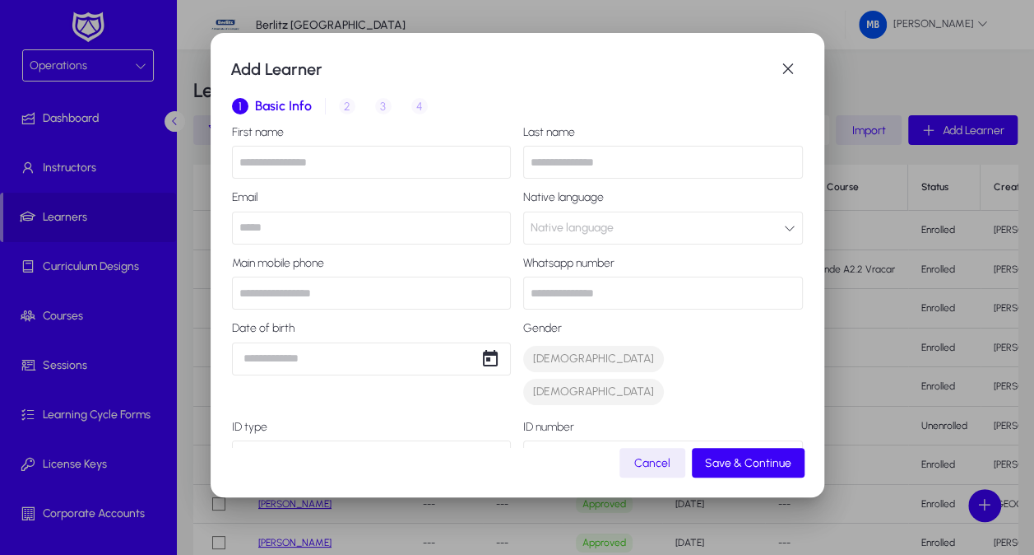
click at [349, 105] on div "1 Basic Info 2 Inquiry 3 Interview 4 Placement" at bounding box center [517, 105] width 571 height 39
click at [380, 107] on div "1 Basic Info 2 Inquiry 3 Interview 4 Placement" at bounding box center [517, 105] width 571 height 39
click at [408, 105] on div "1 Basic Info 2 Inquiry 3 Interview 4 Placement" at bounding box center [517, 105] width 571 height 39
click at [724, 464] on span "Save & Continue" at bounding box center [748, 463] width 86 height 14
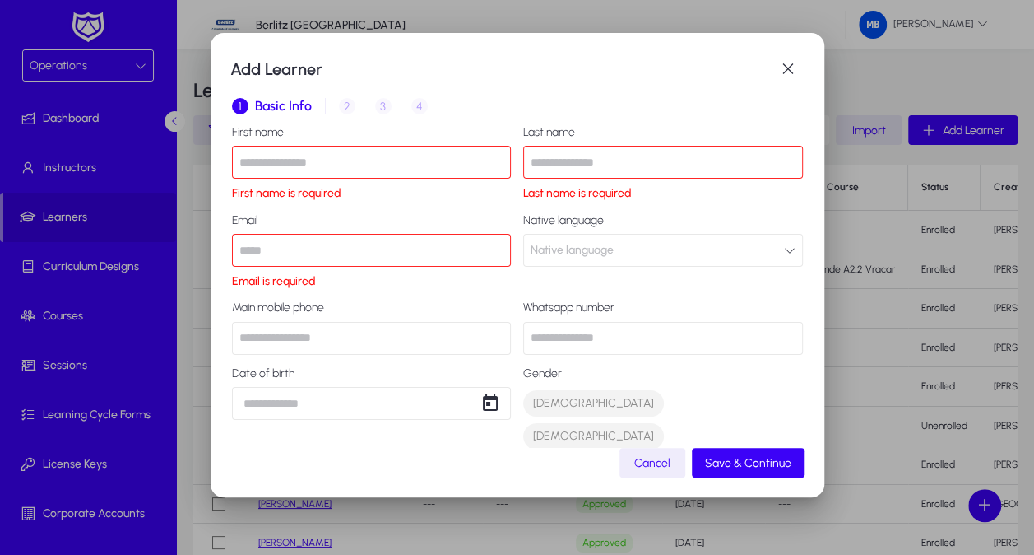
click at [365, 167] on input "text" at bounding box center [372, 162] width 280 height 33
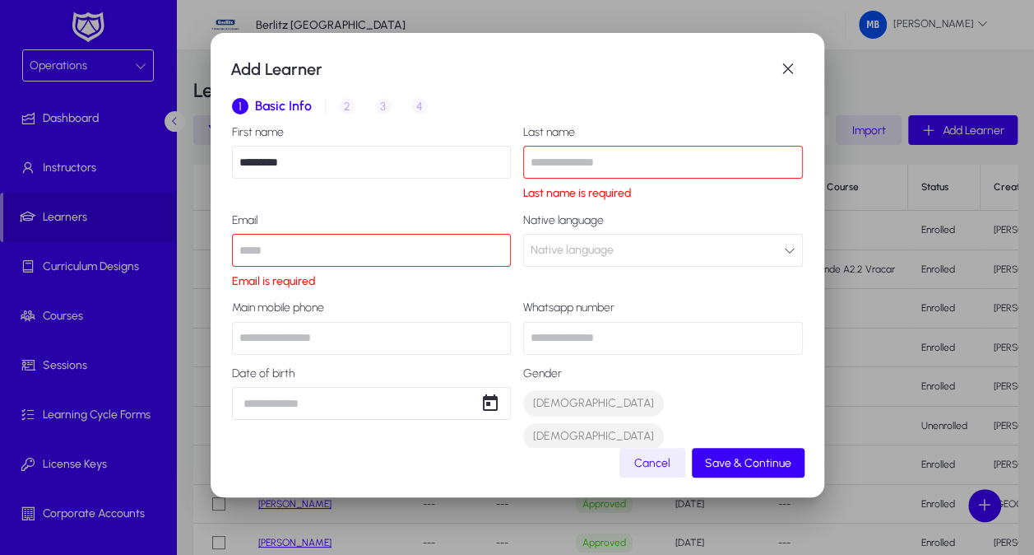
type input "*********"
click at [550, 171] on input "text" at bounding box center [663, 162] width 280 height 33
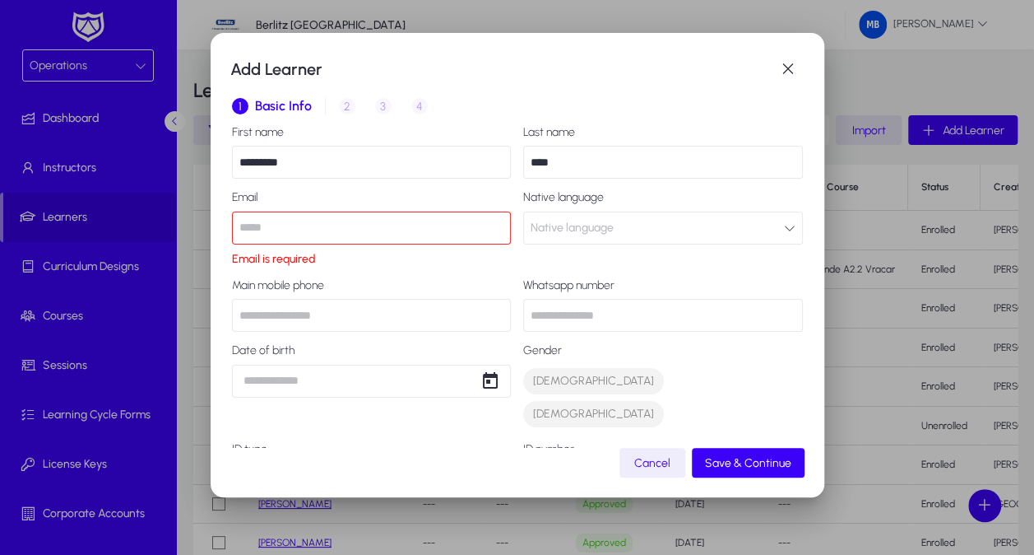
type input "****"
click at [397, 225] on input "email" at bounding box center [372, 227] width 280 height 33
click at [323, 332] on input "text" at bounding box center [372, 315] width 280 height 33
click at [239, 230] on input "**********" at bounding box center [372, 227] width 280 height 33
click at [292, 295] on div "Main mobile phone" at bounding box center [372, 305] width 280 height 53
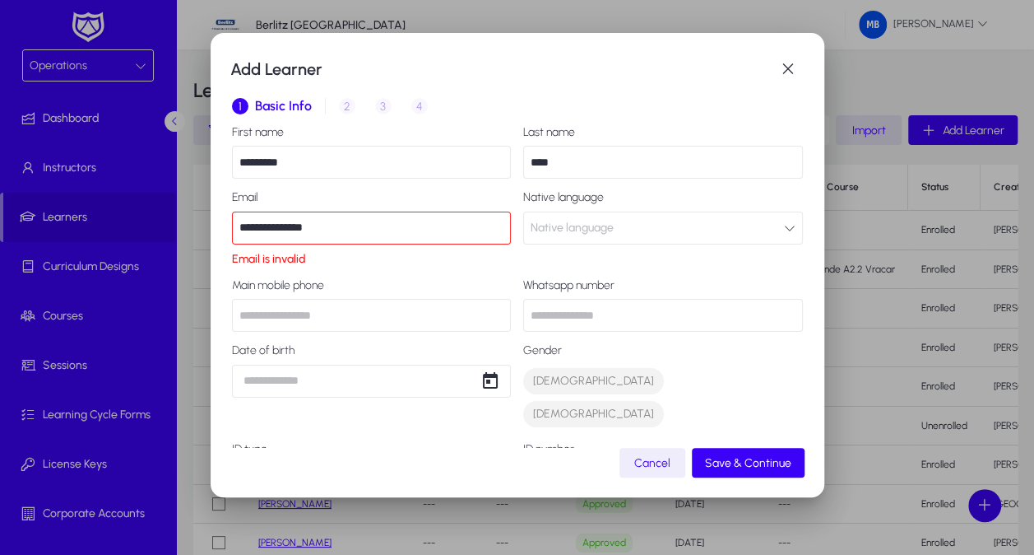
click at [301, 306] on input "text" at bounding box center [372, 315] width 280 height 33
click at [267, 228] on input "**********" at bounding box center [372, 227] width 280 height 33
click at [270, 230] on input "**********" at bounding box center [372, 227] width 280 height 33
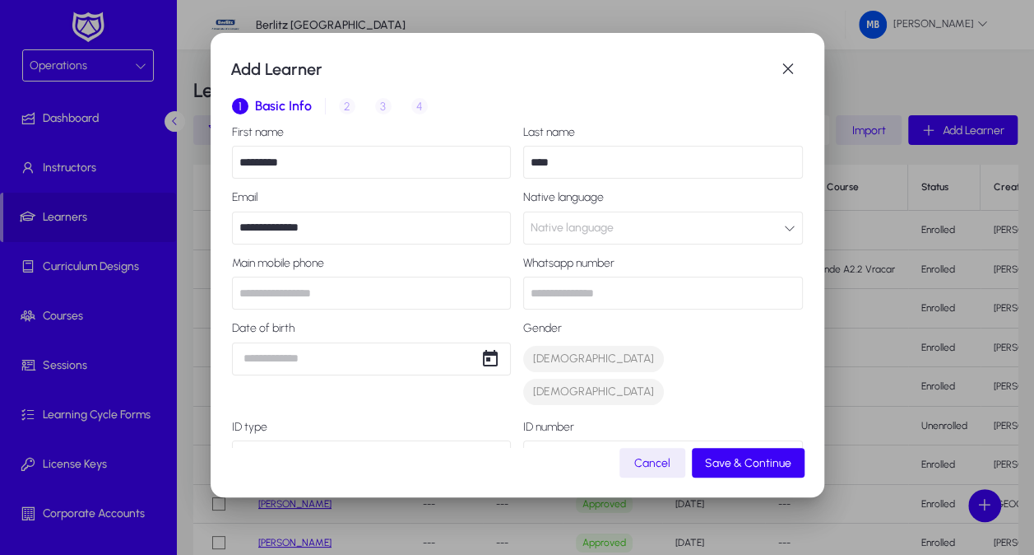
type input "**********"
click at [285, 281] on input "text" at bounding box center [372, 292] width 280 height 33
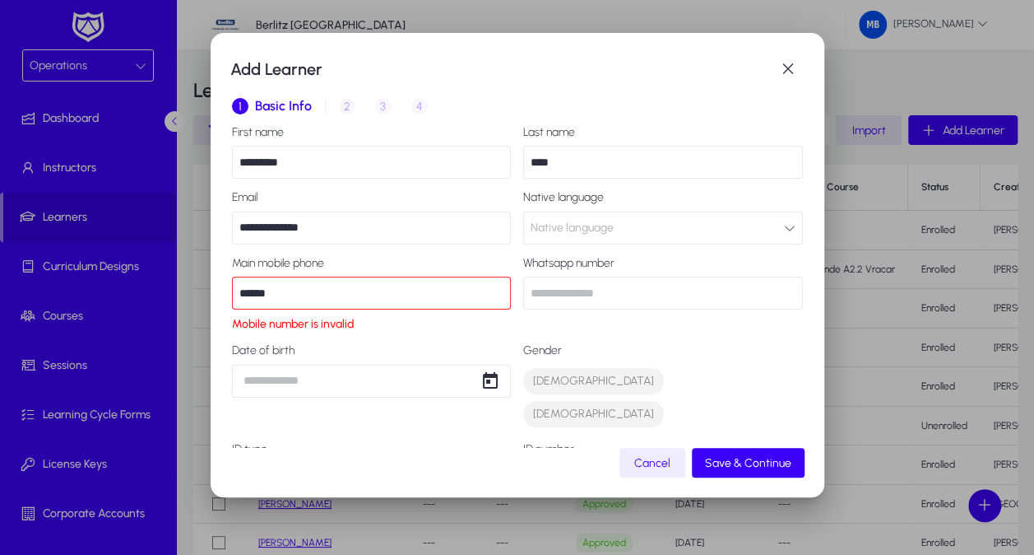
type input "******"
click at [318, 385] on div "**********" at bounding box center [517, 277] width 1034 height 555
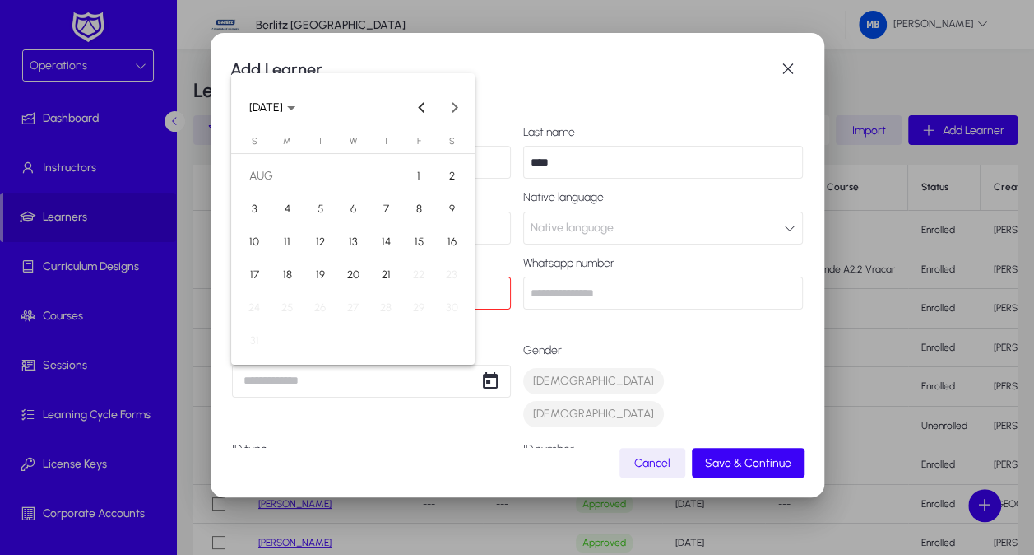
click at [319, 275] on span "19" at bounding box center [320, 275] width 30 height 30
type input "**********"
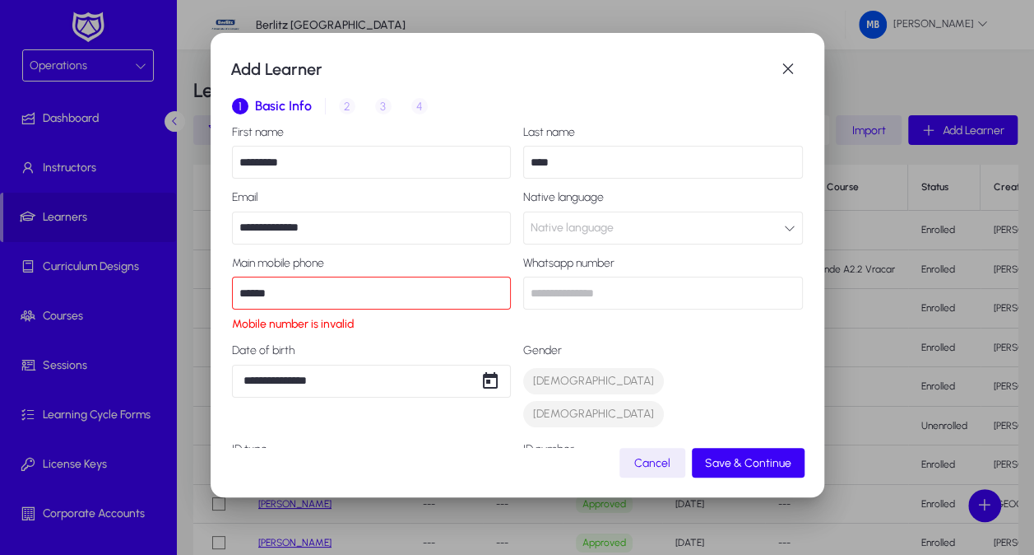
click at [363, 380] on div "**********" at bounding box center [517, 277] width 1034 height 555
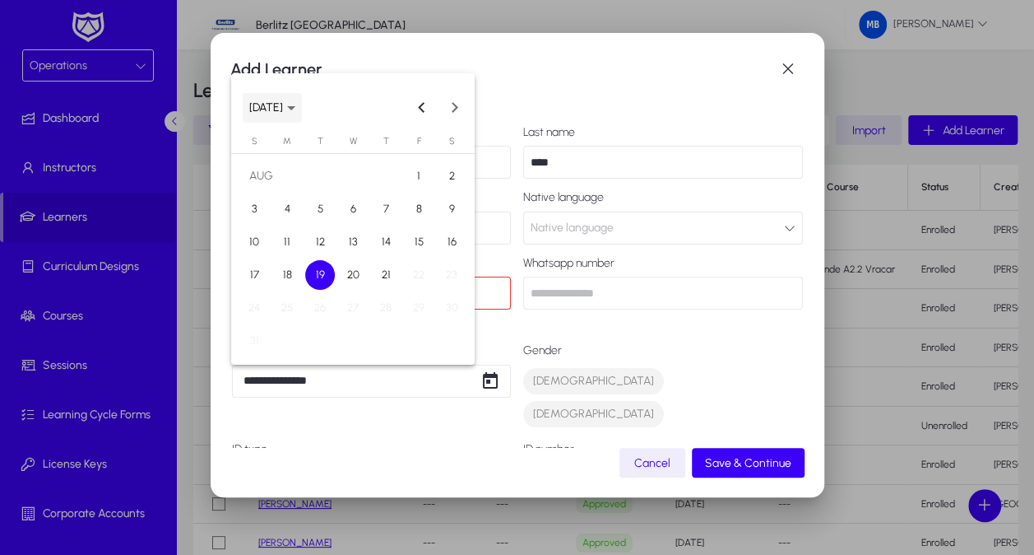
click at [295, 105] on span "[DATE]" at bounding box center [272, 107] width 46 height 14
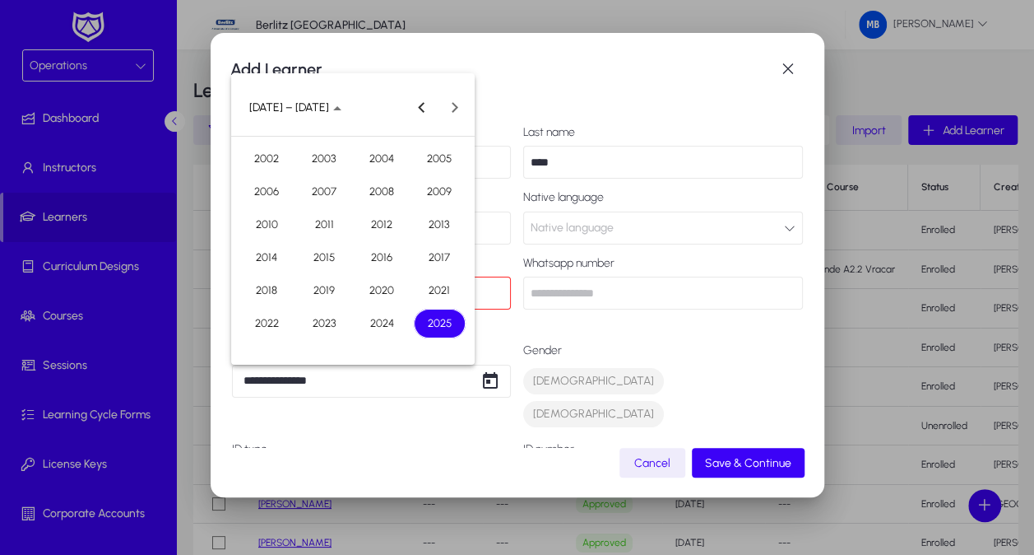
click at [271, 159] on span "2002" at bounding box center [267, 159] width 52 height 30
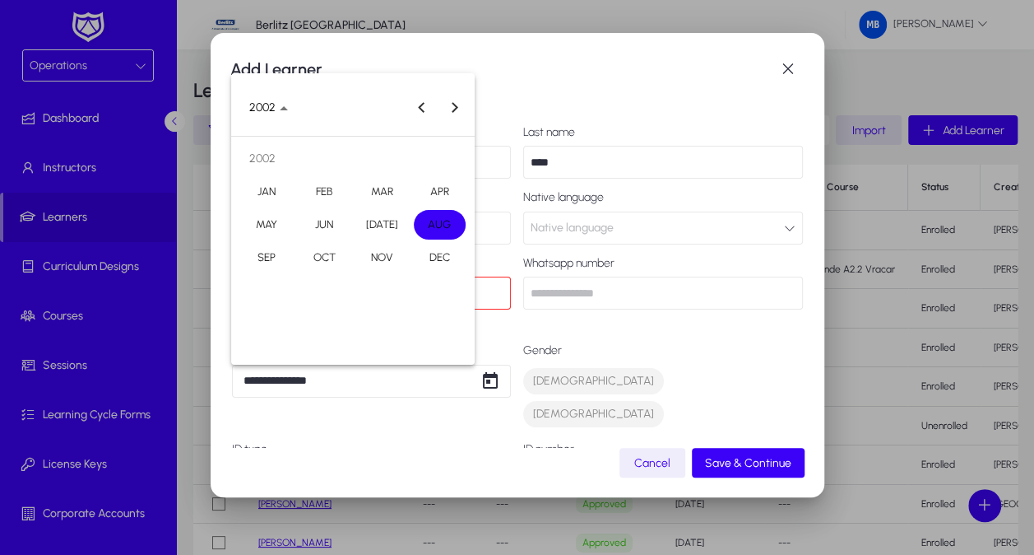
click at [332, 386] on div at bounding box center [517, 277] width 1034 height 555
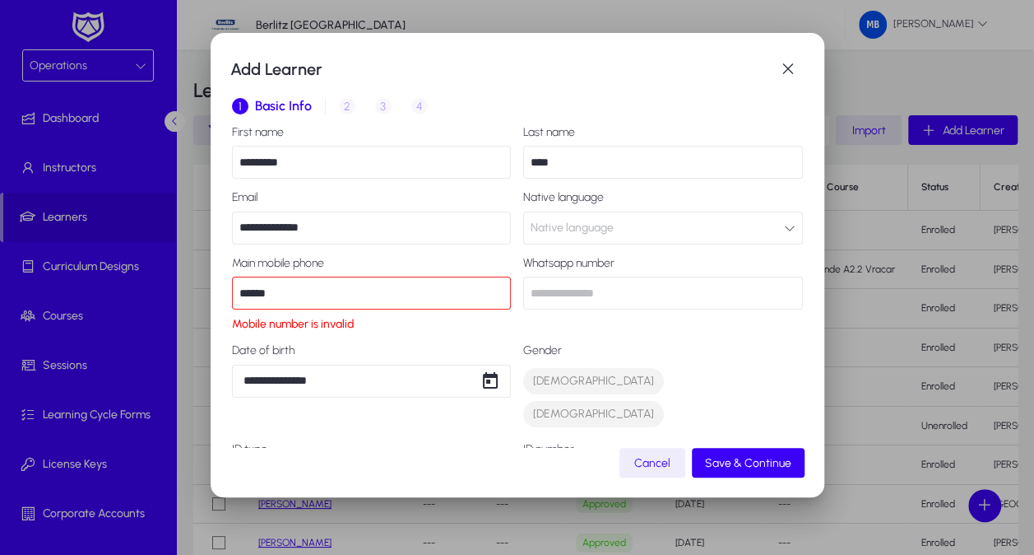
click at [280, 297] on input "******" at bounding box center [372, 292] width 280 height 33
click at [239, 295] on input "******" at bounding box center [372, 292] width 280 height 33
click at [300, 297] on input "********" at bounding box center [372, 292] width 280 height 33
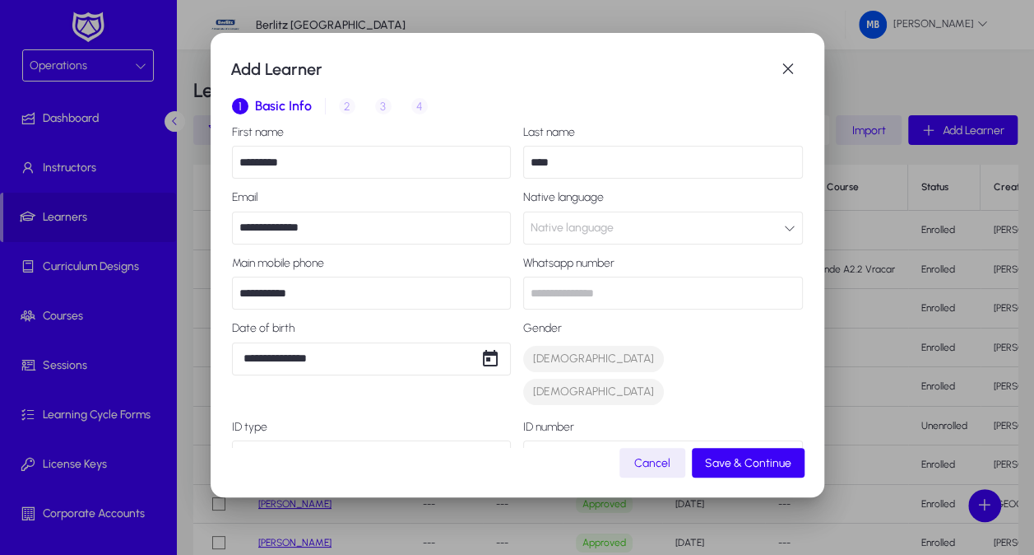
type input "**********"
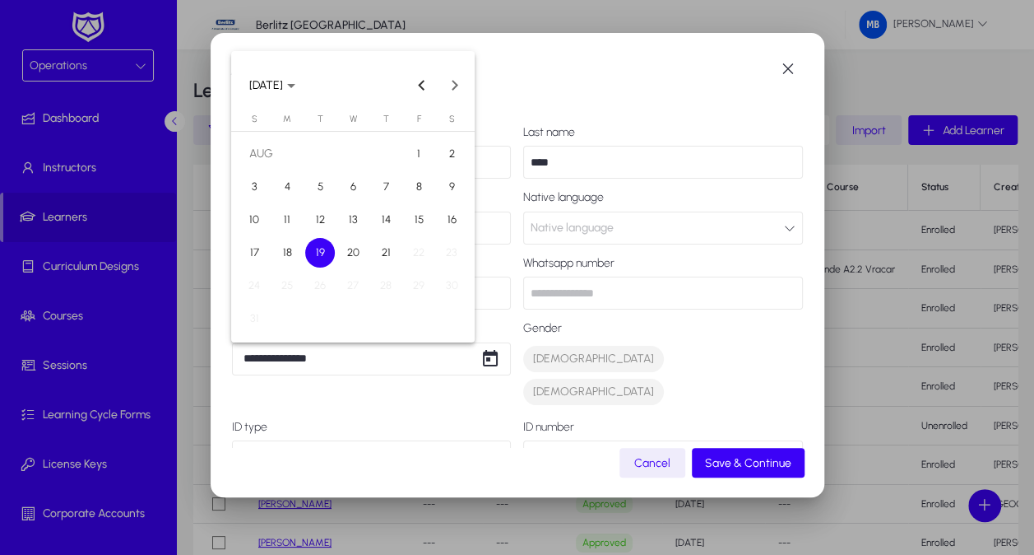
click at [317, 356] on div "**********" at bounding box center [517, 277] width 1034 height 555
click at [295, 84] on icon "Choose month and year" at bounding box center [291, 86] width 8 height 4
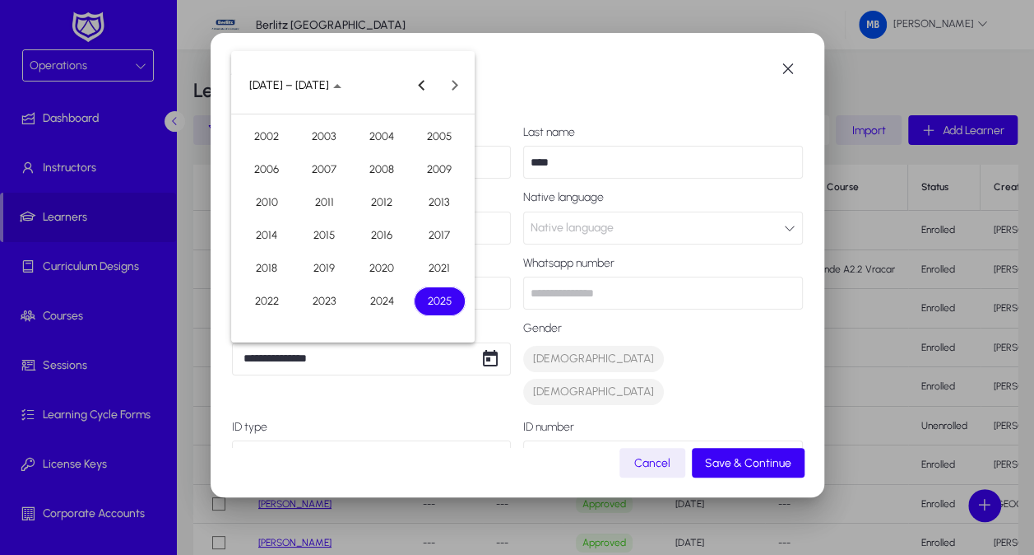
click at [273, 137] on span "2002" at bounding box center [267, 137] width 52 height 30
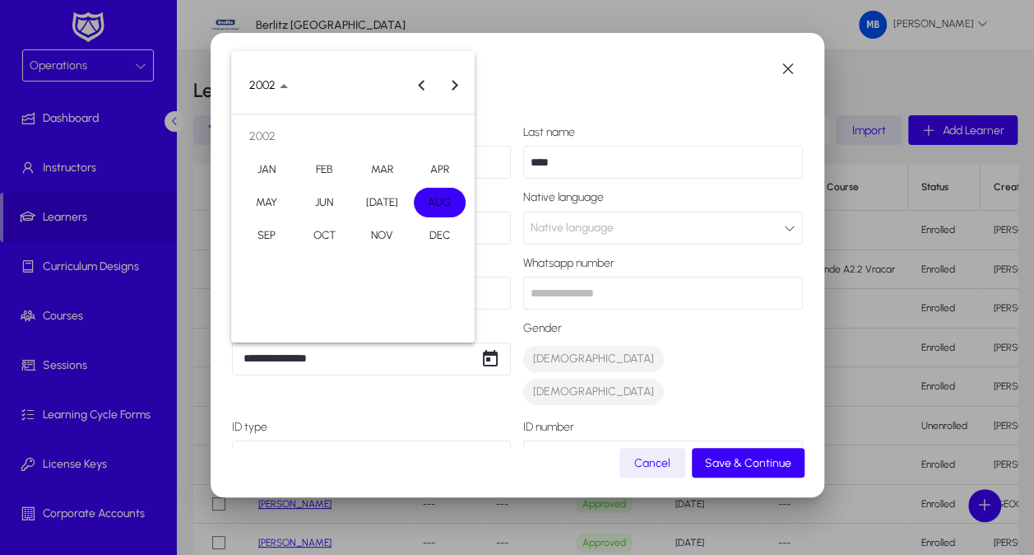
click at [427, 197] on span "AUG" at bounding box center [440, 203] width 52 height 30
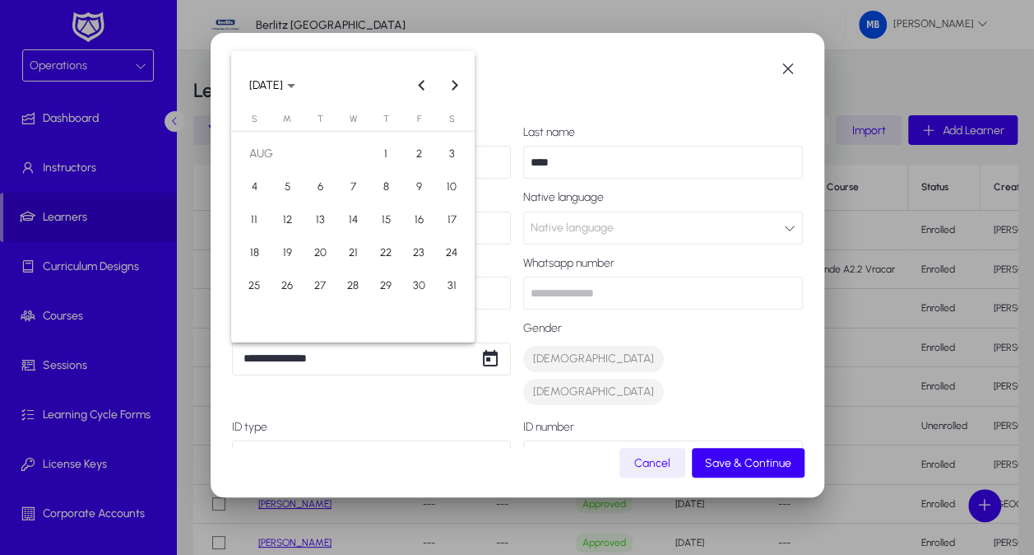
click at [351, 260] on span "21" at bounding box center [353, 253] width 30 height 30
type input "**********"
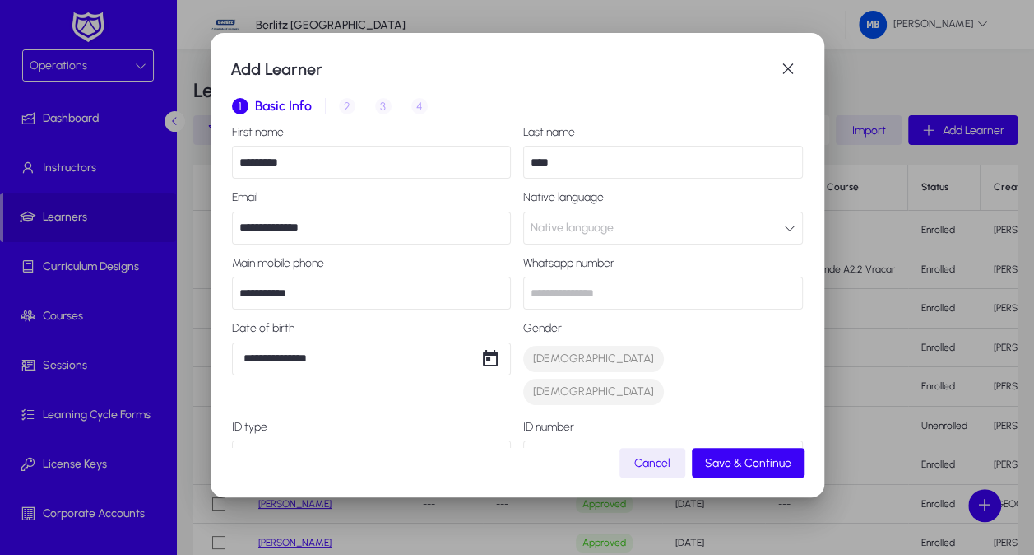
click at [341, 420] on label "ID type" at bounding box center [372, 426] width 280 height 13
click at [337, 445] on div "Select ID type" at bounding box center [365, 455] width 253 height 21
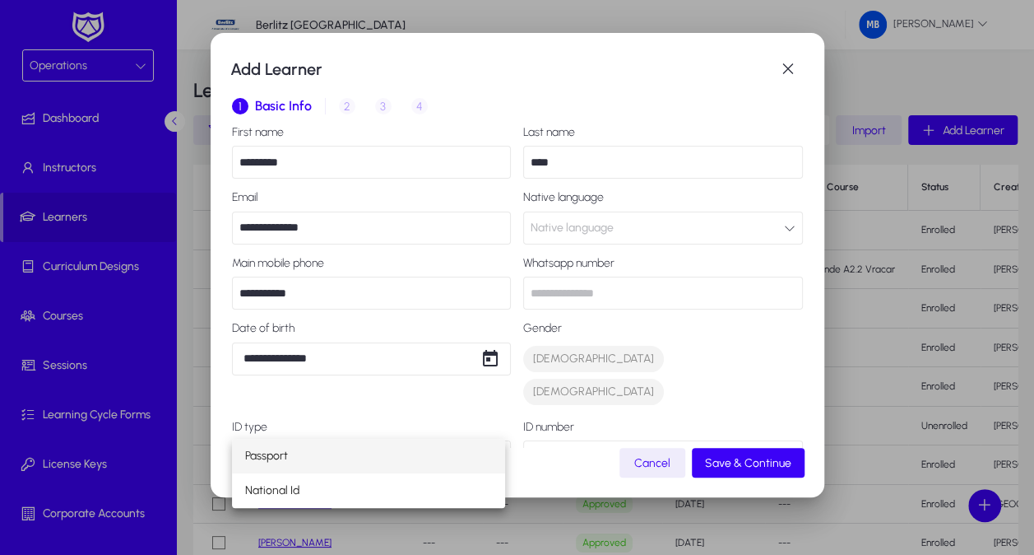
click at [332, 464] on mat-option "Passport" at bounding box center [368, 456] width 273 height 35
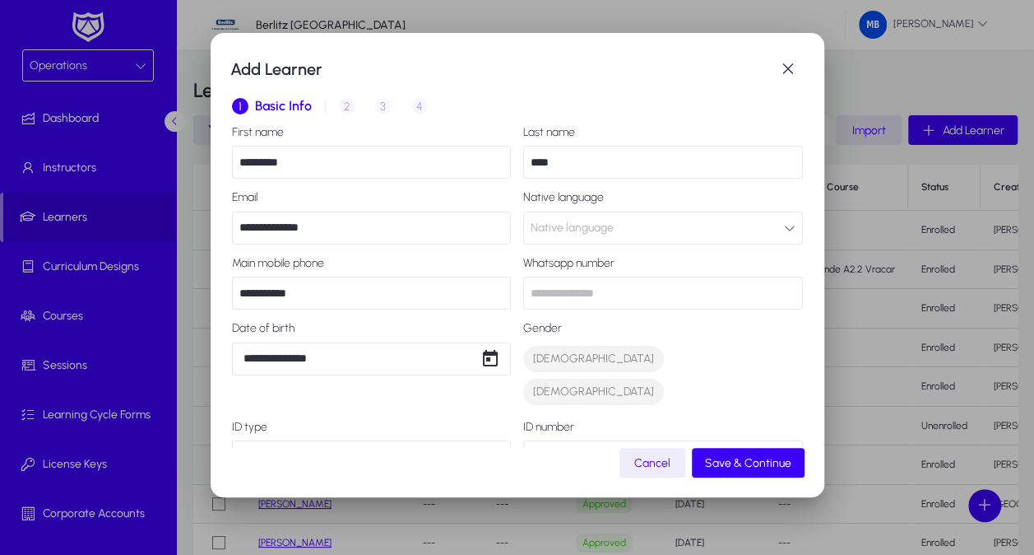
click at [607, 230] on button "Native language" at bounding box center [663, 227] width 280 height 33
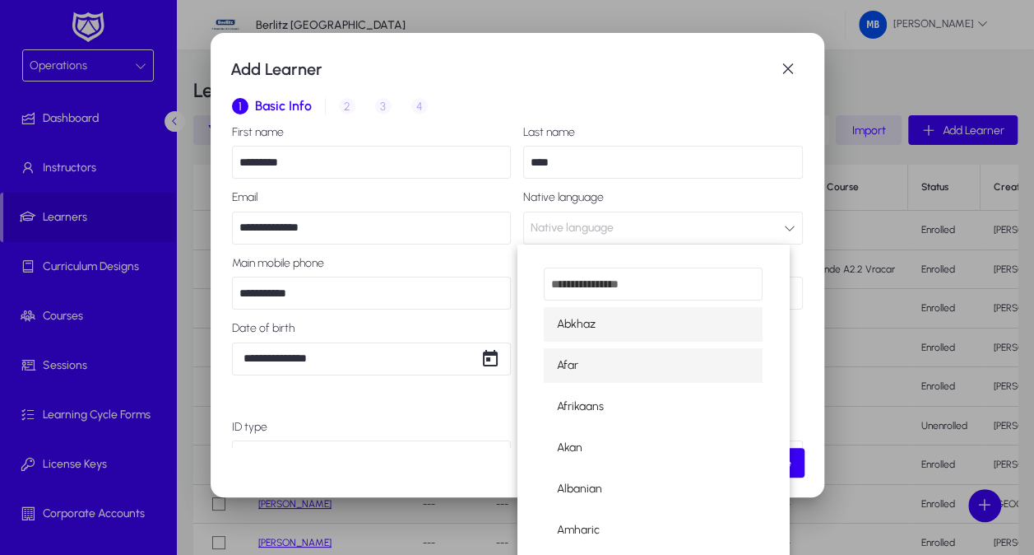
click at [580, 359] on mat-option "Afar" at bounding box center [654, 365] width 220 height 35
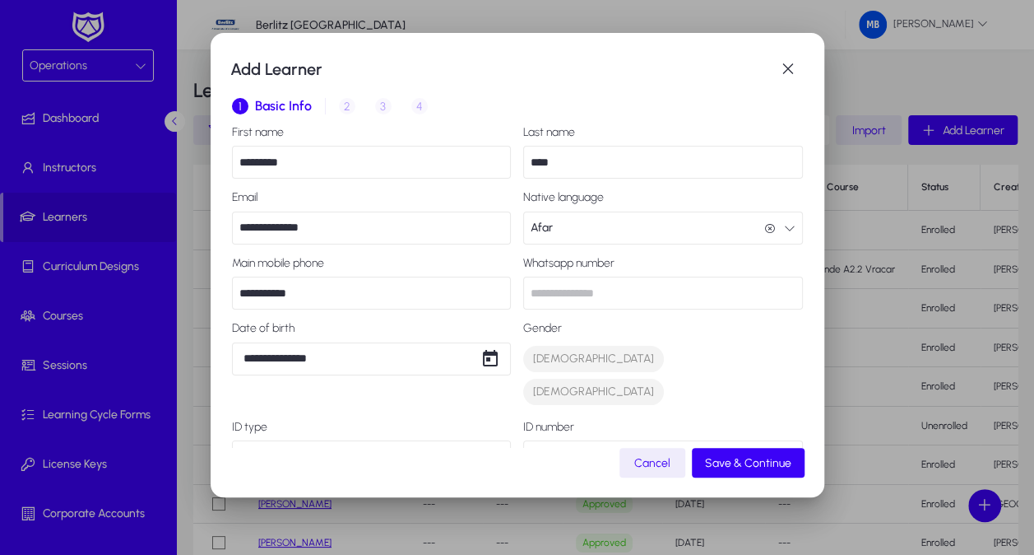
click at [629, 298] on input "text" at bounding box center [663, 292] width 280 height 33
drag, startPoint x: 357, startPoint y: 294, endPoint x: 161, endPoint y: 281, distance: 196.2
click at [170, 281] on div "**********" at bounding box center [517, 277] width 1034 height 555
click at [550, 290] on input "text" at bounding box center [663, 292] width 280 height 33
paste input "**********"
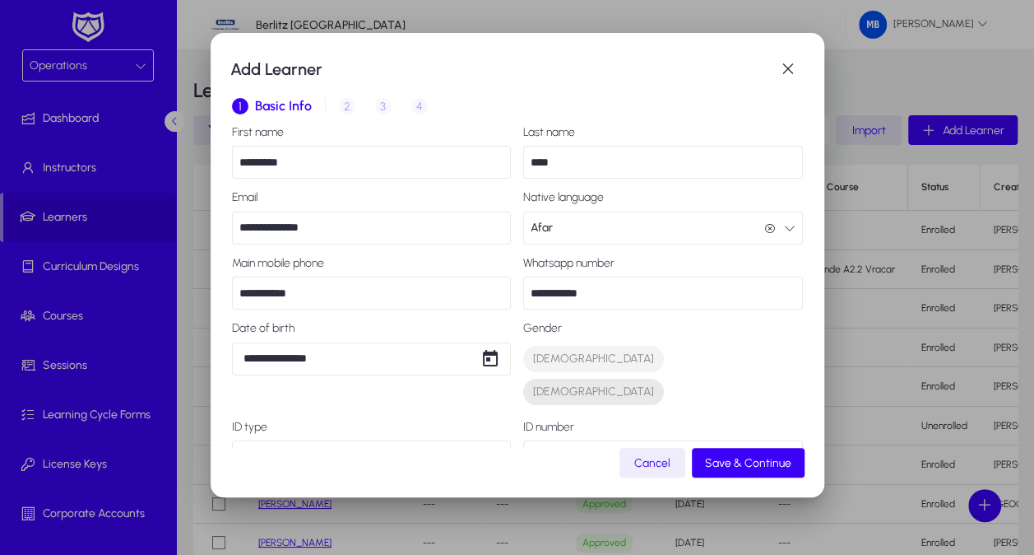
type input "**********"
click at [596, 383] on span "[DEMOGRAPHIC_DATA]" at bounding box center [593, 391] width 121 height 16
click at [579, 440] on input "number" at bounding box center [663, 456] width 280 height 33
type input "*********"
click at [749, 465] on span "Save & Continue" at bounding box center [748, 463] width 86 height 14
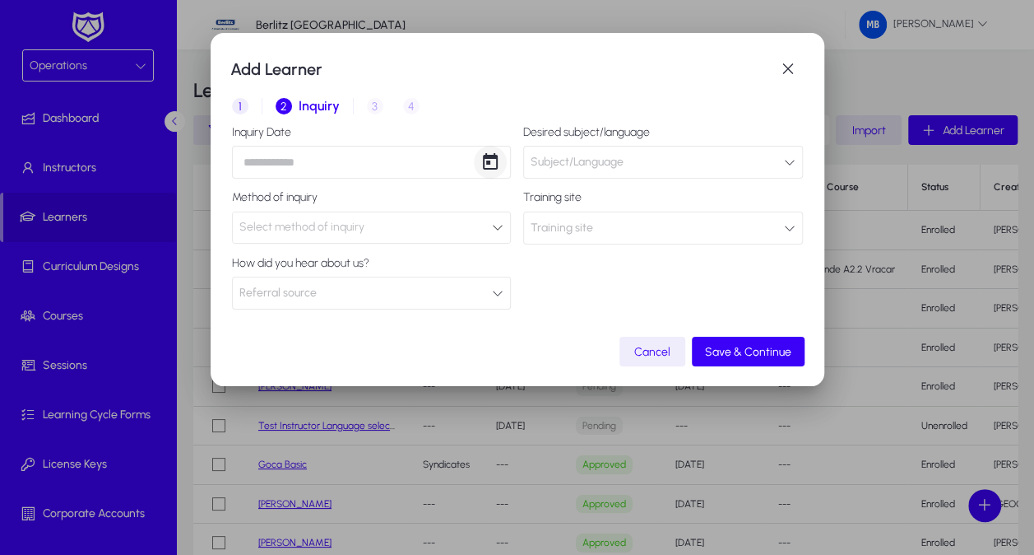
click at [479, 158] on span "Open calendar" at bounding box center [490, 162] width 33 height 33
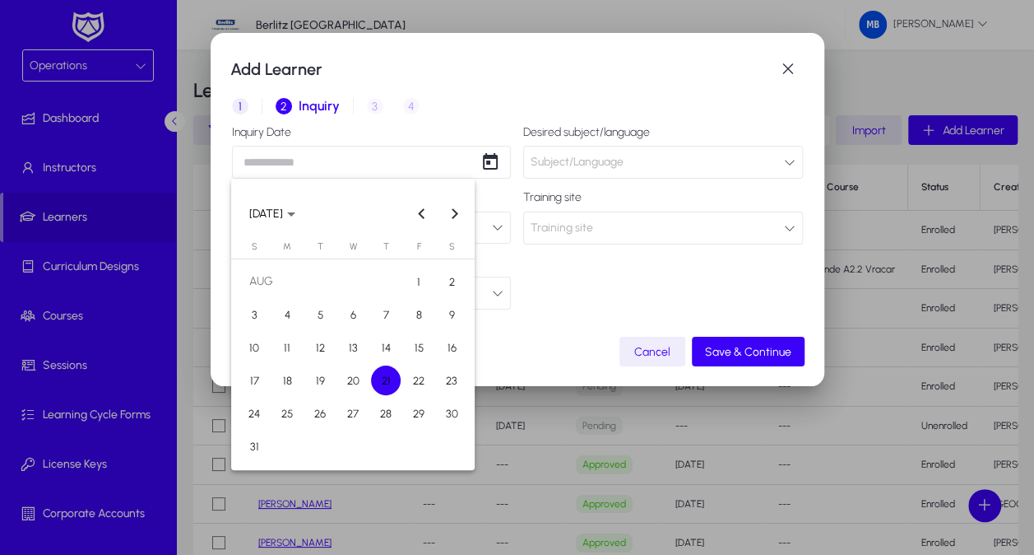
click at [380, 379] on span "21" at bounding box center [386, 380] width 30 height 30
type input "**********"
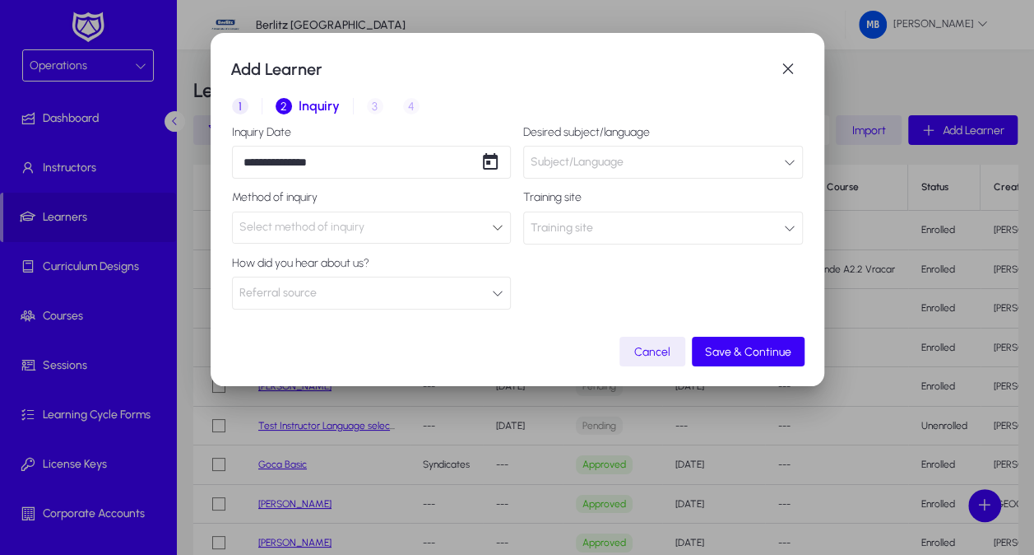
click at [304, 219] on div "Select method of inquiry" at bounding box center [365, 226] width 253 height 21
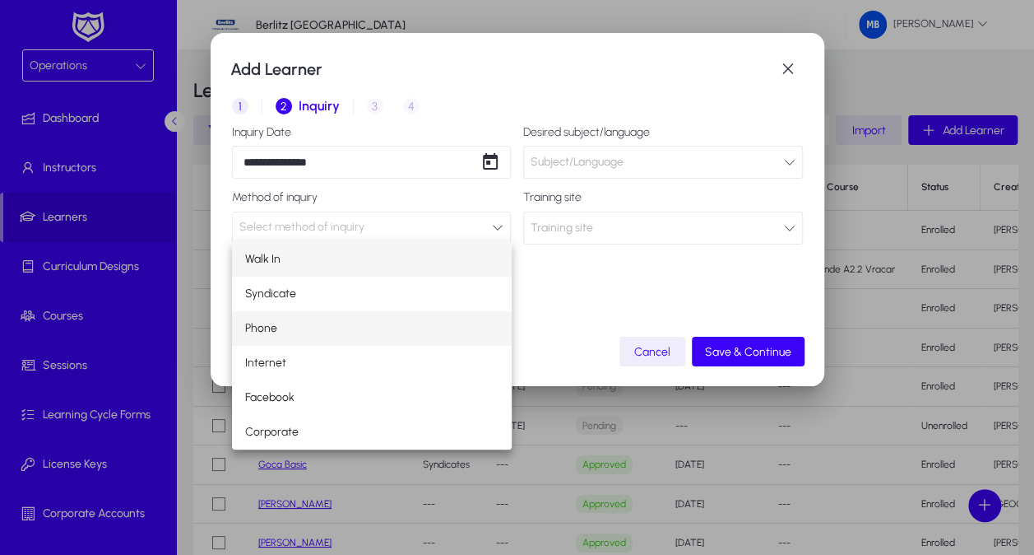
click at [317, 330] on mat-option "Phone" at bounding box center [372, 328] width 280 height 35
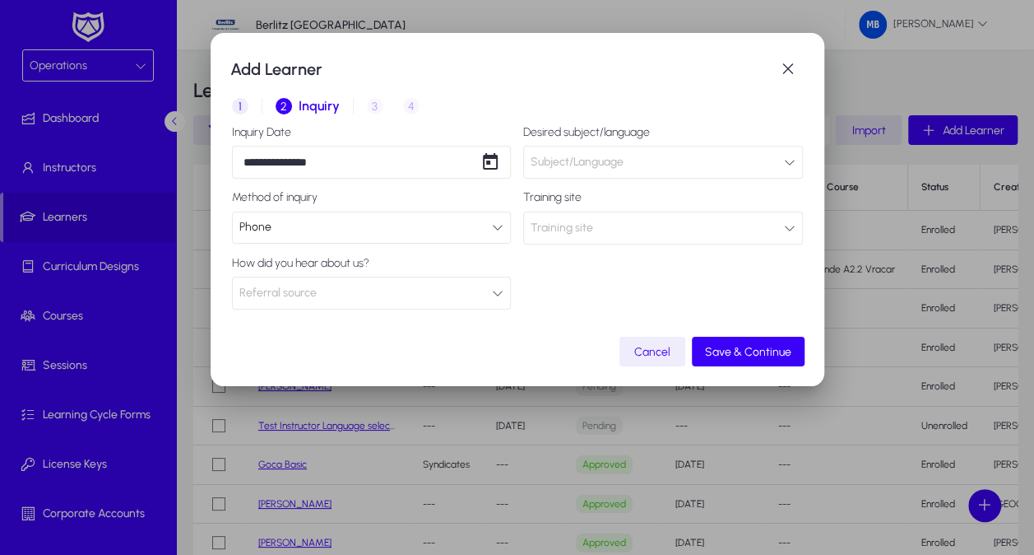
click at [290, 290] on span "Referral source" at bounding box center [277, 292] width 77 height 33
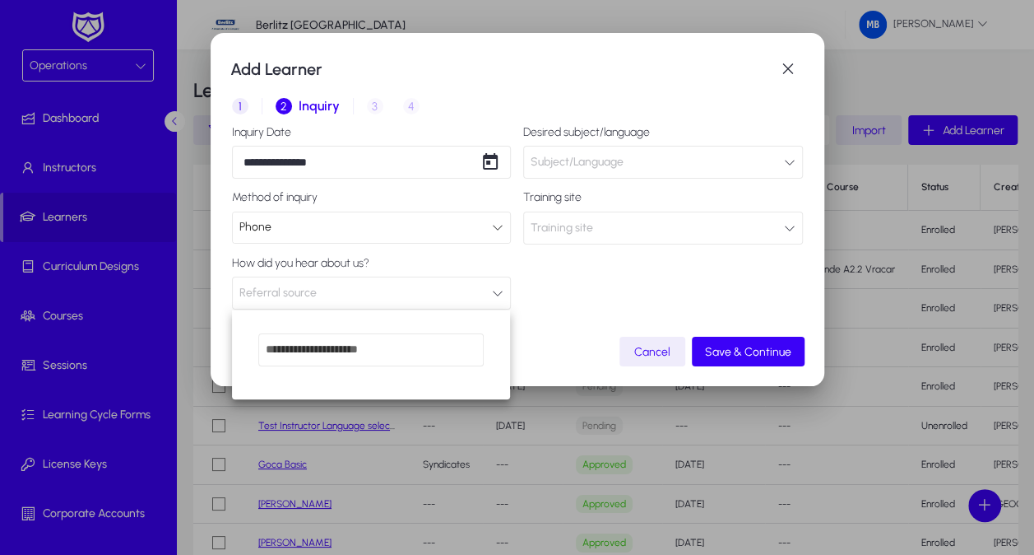
click at [324, 349] on input "dropdown search" at bounding box center [370, 349] width 225 height 33
click at [390, 354] on input "dropdown search" at bounding box center [370, 349] width 225 height 33
click at [296, 286] on div at bounding box center [517, 277] width 1034 height 555
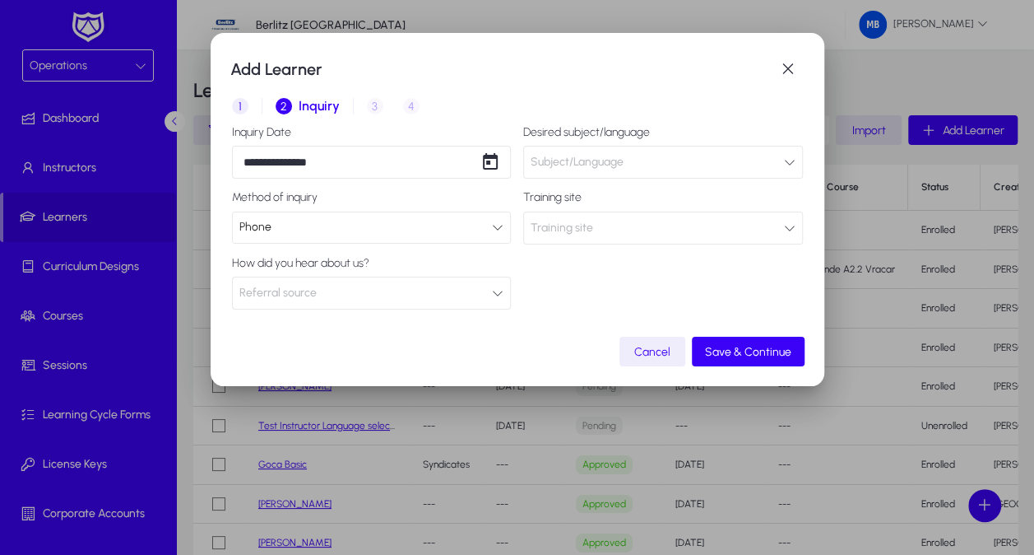
click at [323, 357] on mat-dialog-actions "Cancel Save & Continue" at bounding box center [517, 351] width 574 height 30
click at [282, 295] on span "Referral source" at bounding box center [277, 292] width 77 height 33
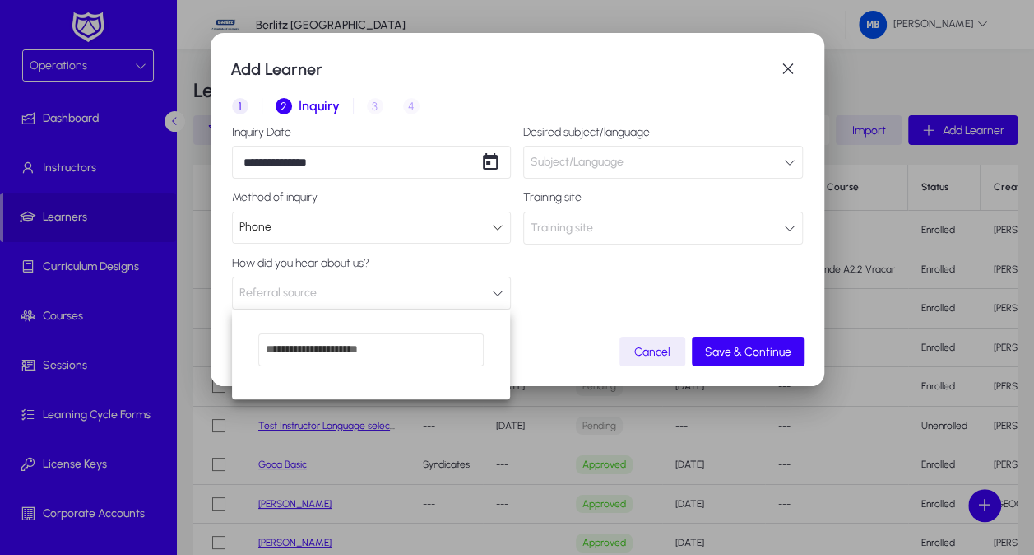
click at [343, 285] on div at bounding box center [517, 277] width 1034 height 555
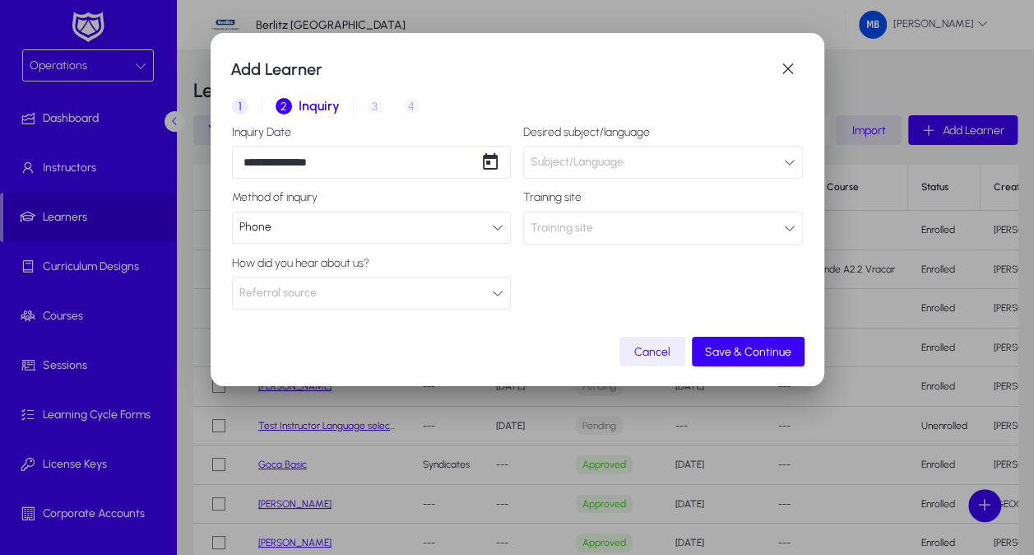
click at [424, 291] on button "Referral source" at bounding box center [372, 292] width 280 height 33
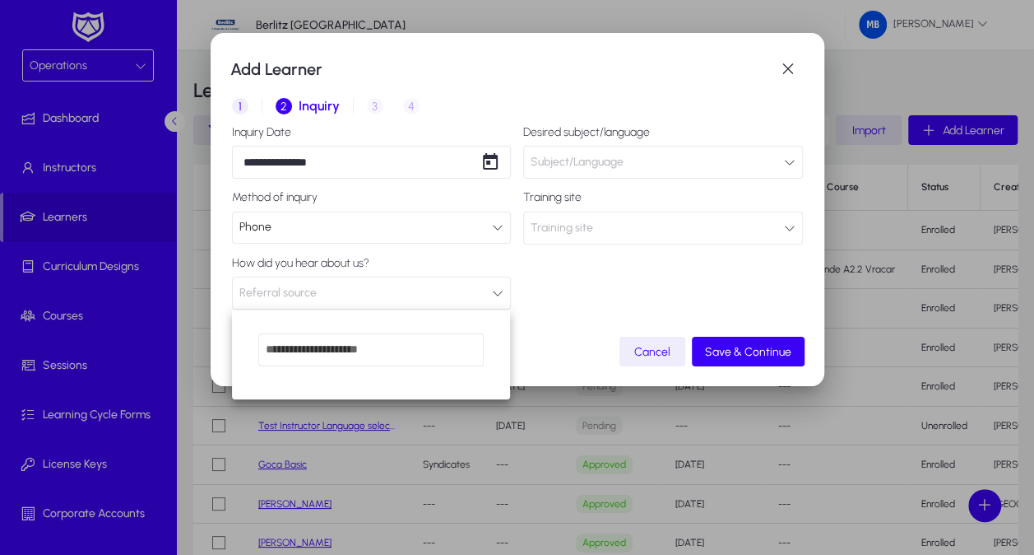
click at [413, 346] on input "dropdown search" at bounding box center [370, 349] width 225 height 33
click at [405, 282] on div at bounding box center [517, 277] width 1034 height 555
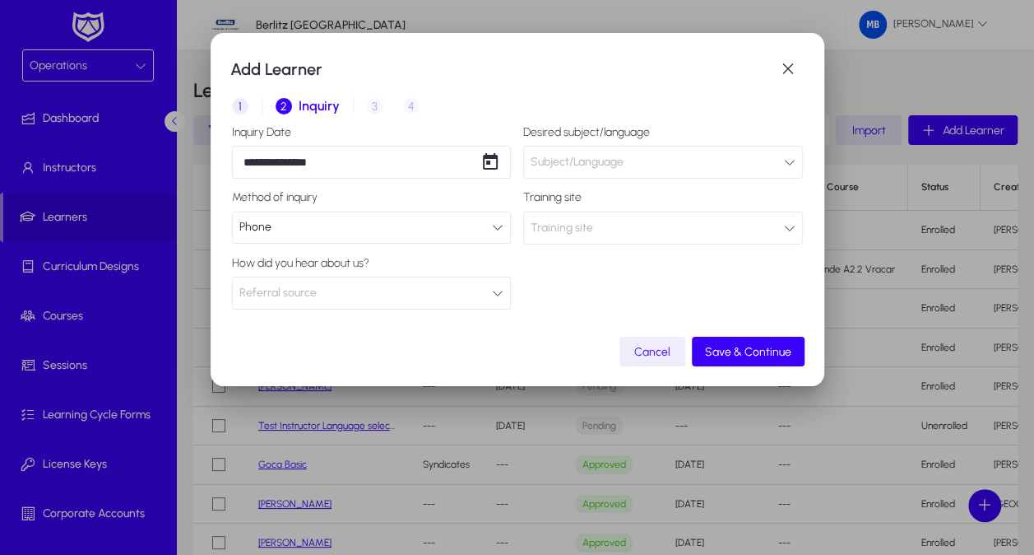
click at [574, 165] on span "Subject/Language" at bounding box center [577, 162] width 93 height 33
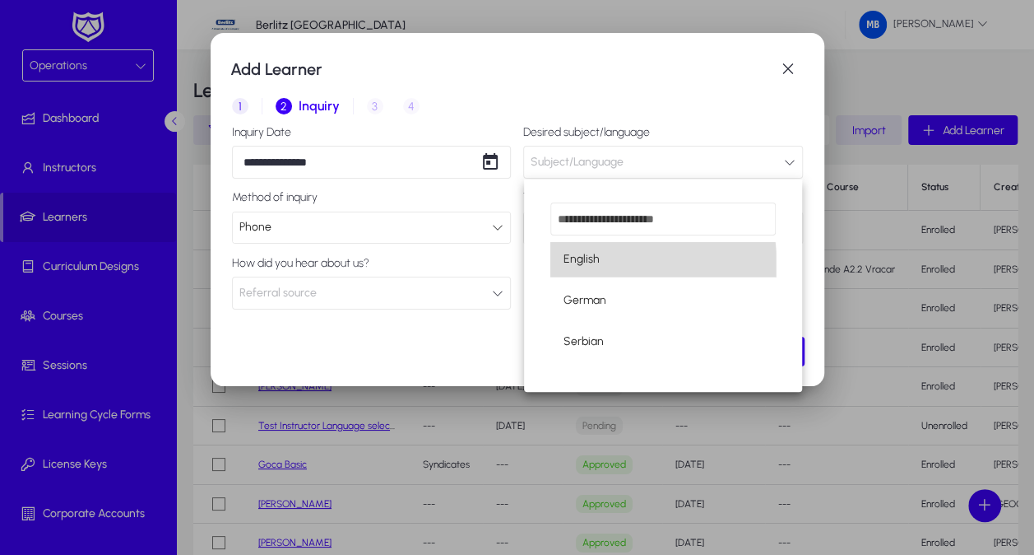
click at [593, 270] on mat-option "English" at bounding box center [662, 259] width 225 height 35
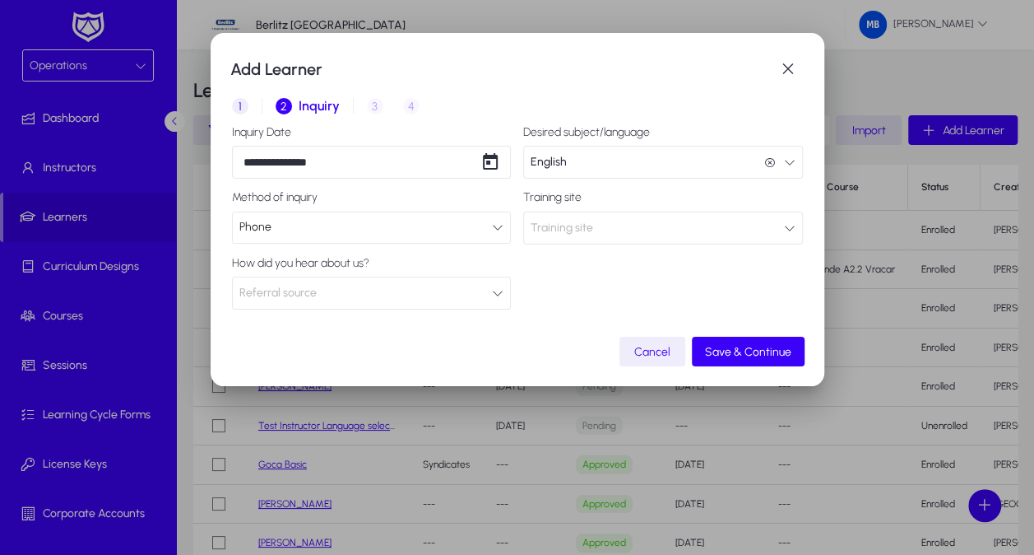
click at [593, 235] on button "Training site" at bounding box center [663, 227] width 280 height 33
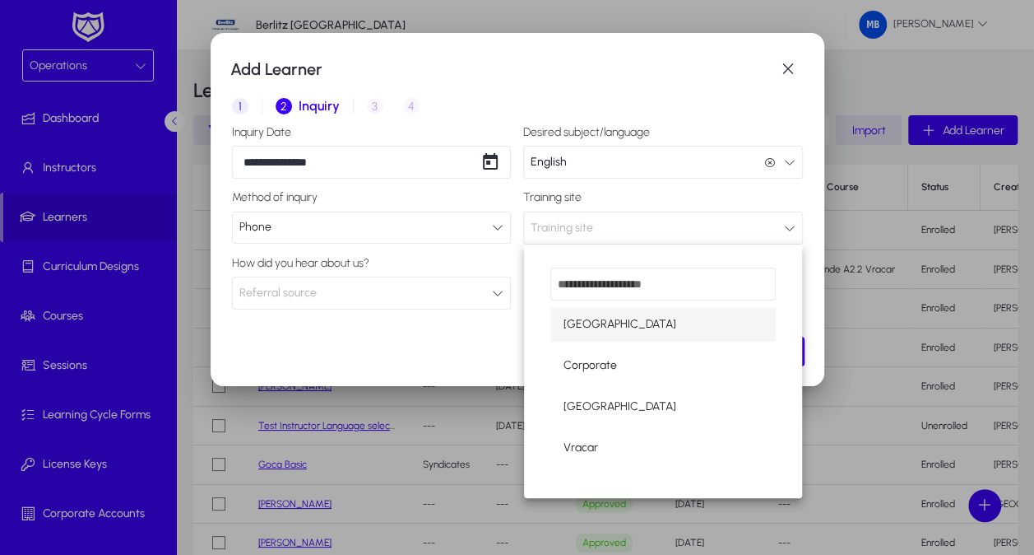
click at [606, 331] on span "[GEOGRAPHIC_DATA]" at bounding box center [620, 324] width 113 height 20
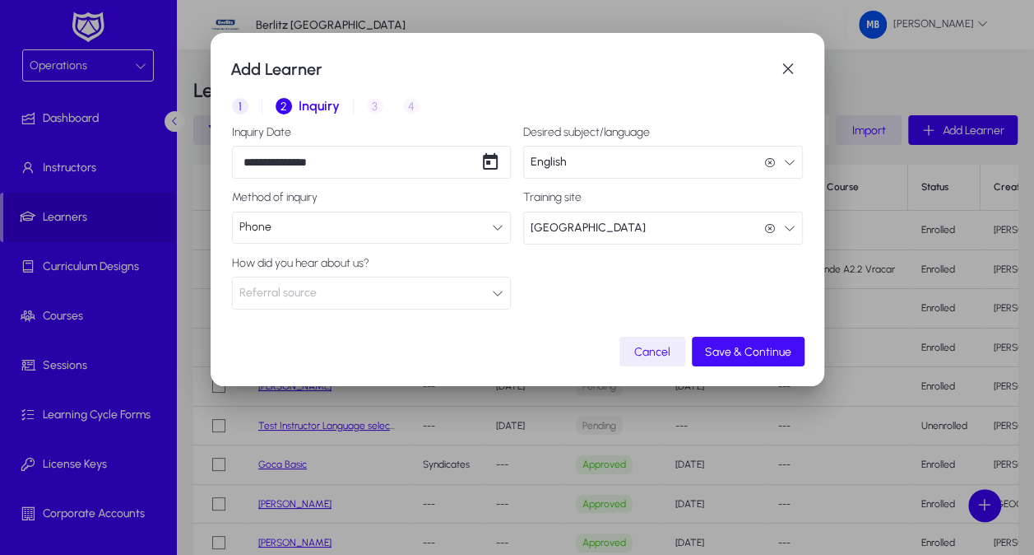
click at [727, 343] on span "button" at bounding box center [748, 351] width 113 height 39
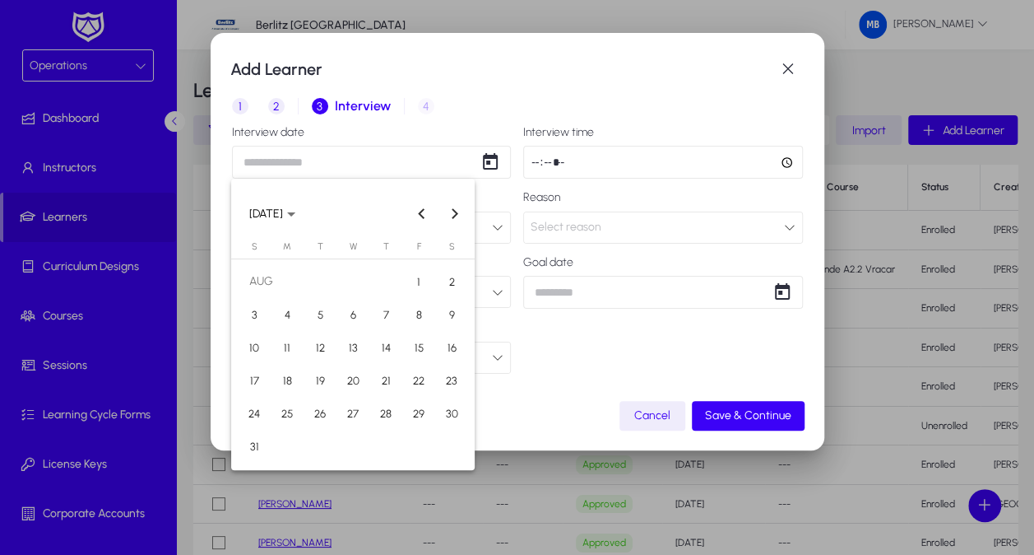
click at [325, 165] on div "Add Learner 1 Basic Info 2 Inquiry 3 Interview 4 Placement Interview date Inter…" at bounding box center [517, 277] width 1034 height 555
click at [391, 380] on span "21" at bounding box center [386, 380] width 30 height 30
type input "**********"
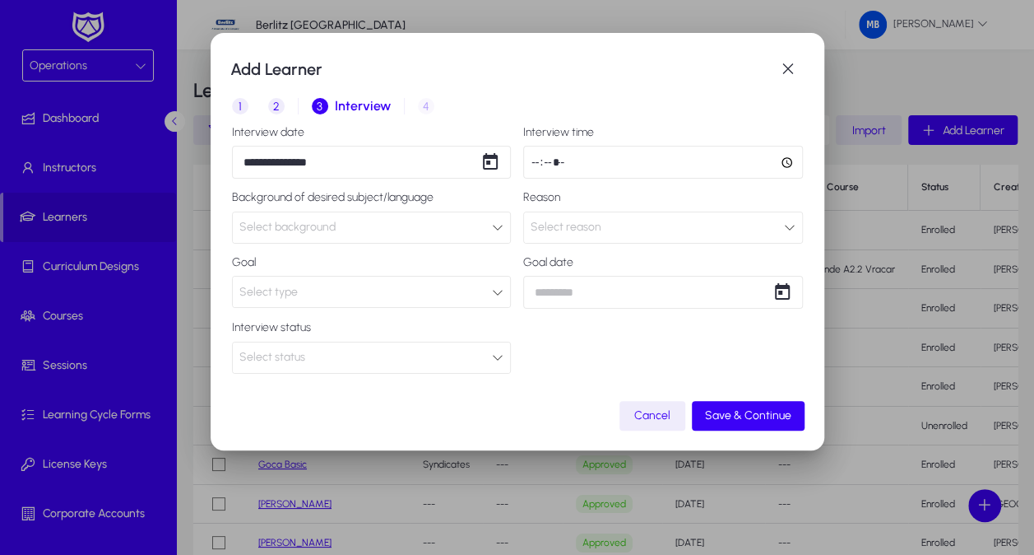
click at [321, 225] on span "Select background" at bounding box center [287, 227] width 96 height 14
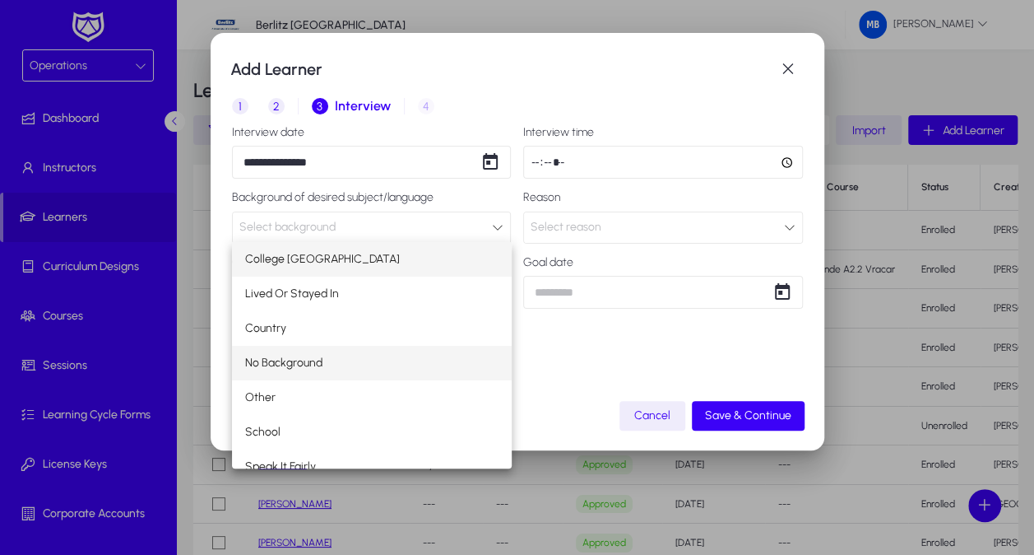
click at [349, 355] on mat-option "No Background" at bounding box center [372, 363] width 280 height 35
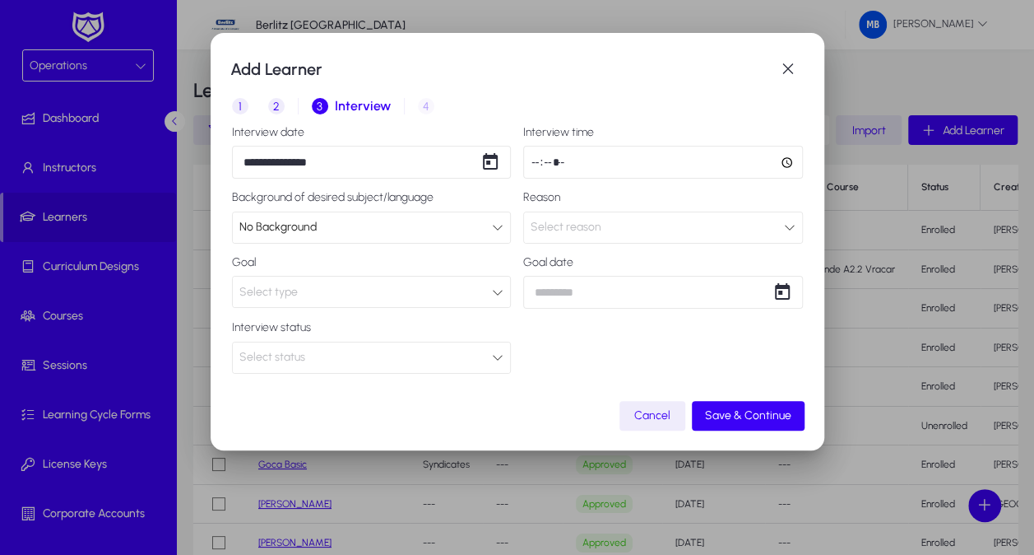
click at [331, 291] on div "Select type" at bounding box center [365, 291] width 253 height 21
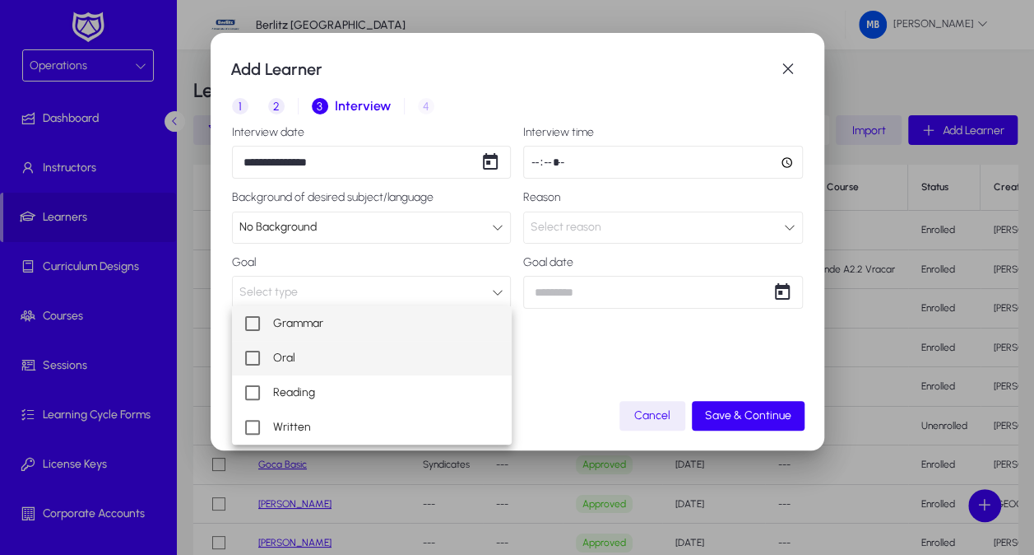
click at [298, 361] on mat-option "Oral" at bounding box center [372, 358] width 280 height 35
click at [563, 359] on div at bounding box center [517, 277] width 1034 height 555
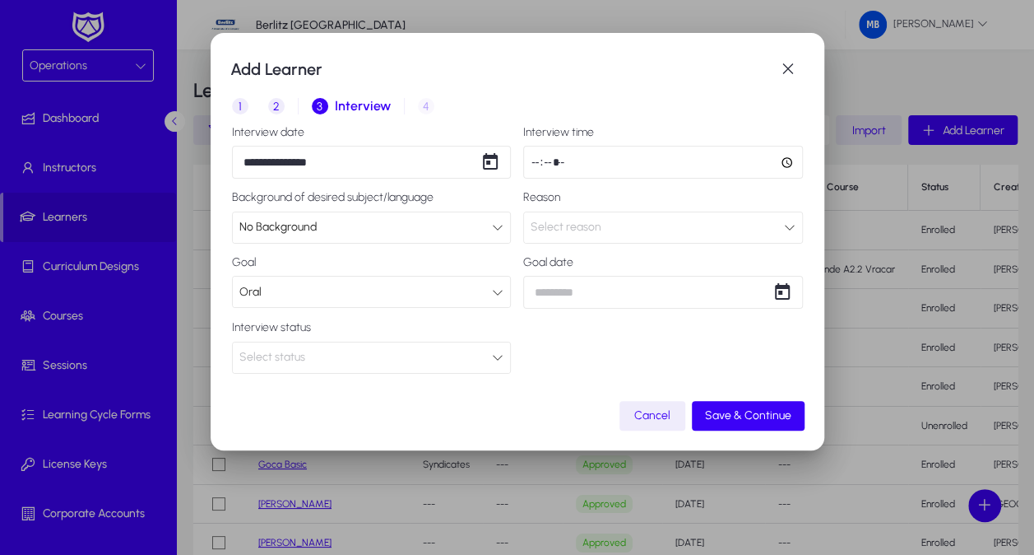
click at [380, 363] on div "Select status" at bounding box center [365, 356] width 253 height 21
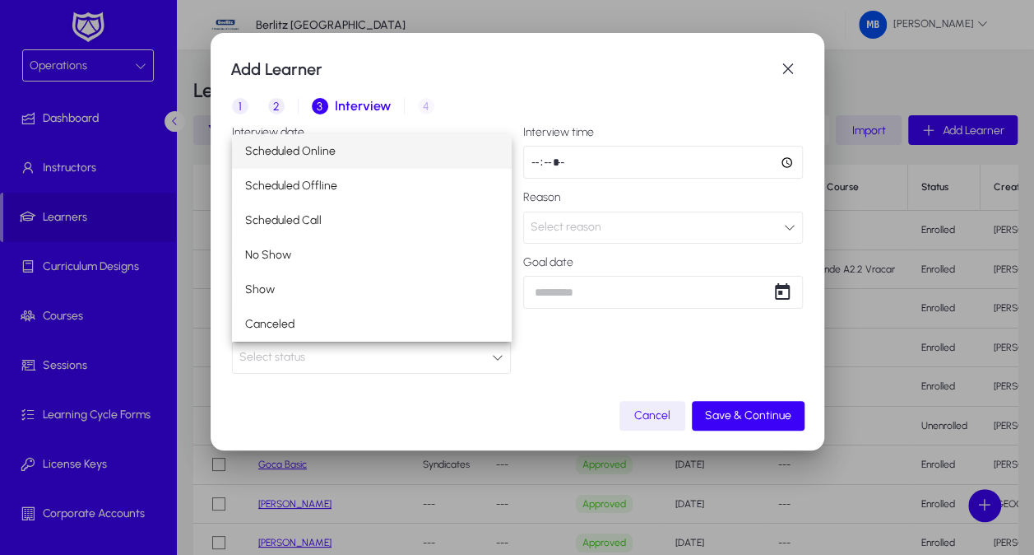
click at [456, 411] on div at bounding box center [517, 277] width 1034 height 555
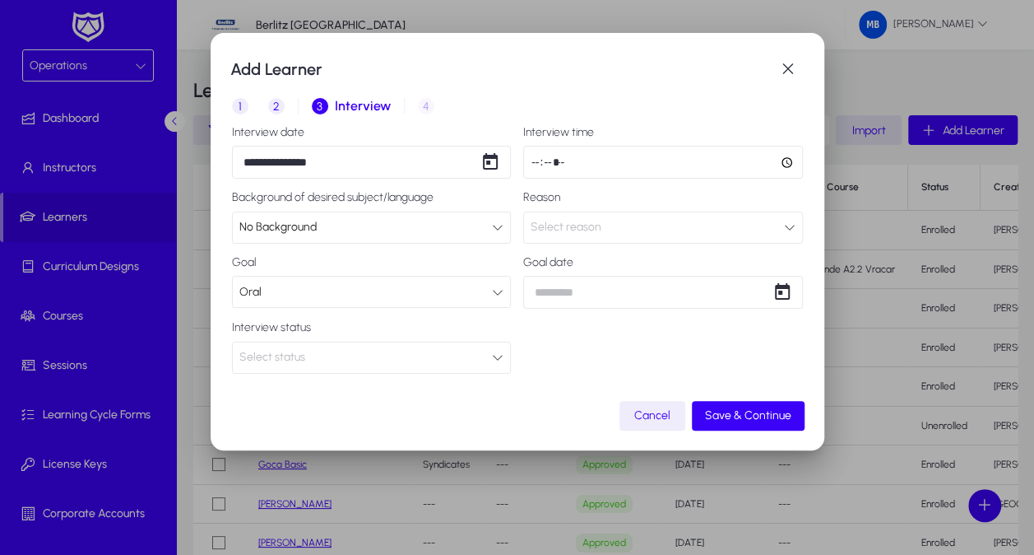
click at [337, 351] on div "Select status" at bounding box center [365, 356] width 253 height 21
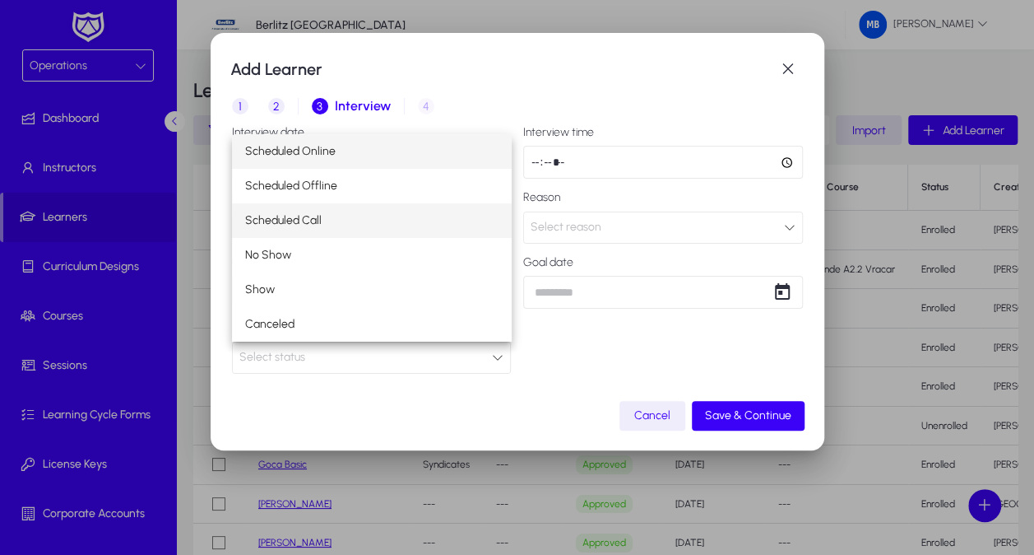
click at [318, 209] on mat-option "Scheduled Call" at bounding box center [372, 220] width 280 height 35
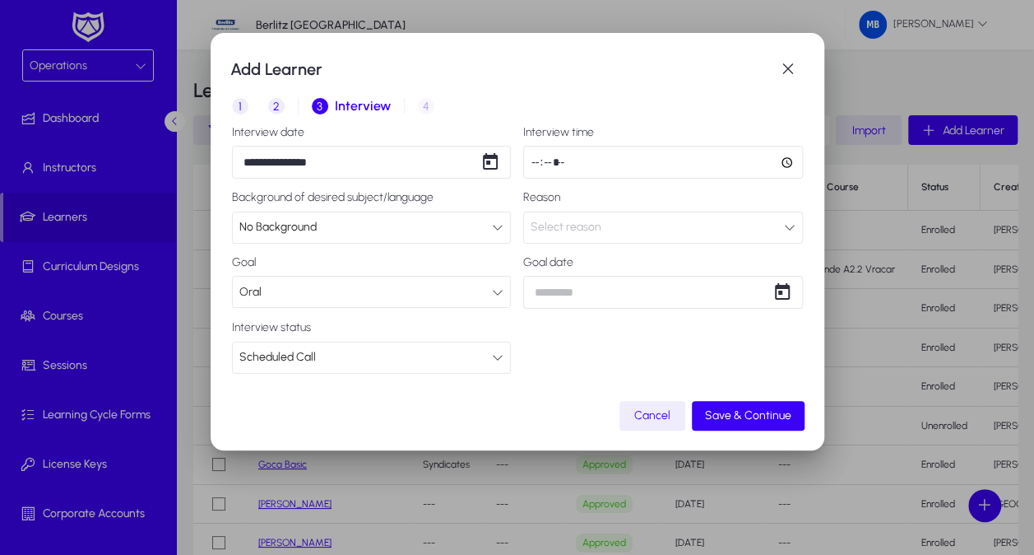
click at [615, 158] on input "time" at bounding box center [663, 162] width 280 height 33
click at [582, 227] on span "Select reason" at bounding box center [566, 227] width 71 height 14
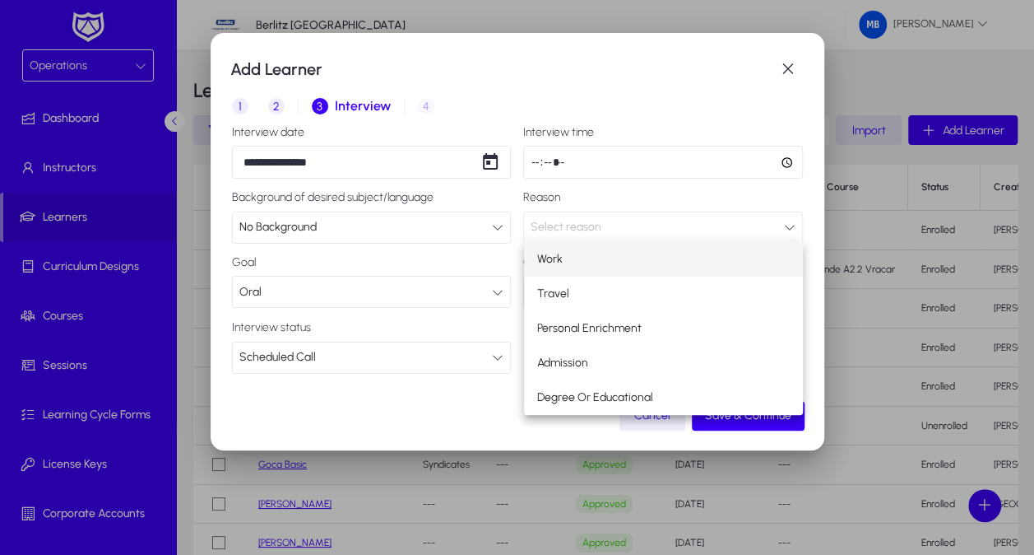
click at [580, 261] on mat-option "Work" at bounding box center [664, 259] width 280 height 35
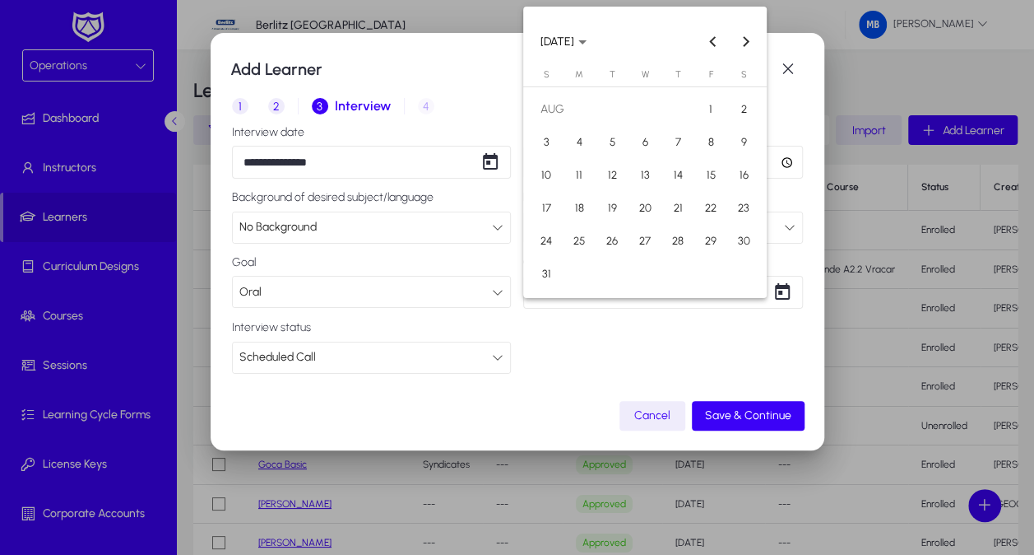
click at [585, 295] on div "**********" at bounding box center [517, 277] width 1034 height 555
click at [582, 351] on div at bounding box center [517, 277] width 1034 height 555
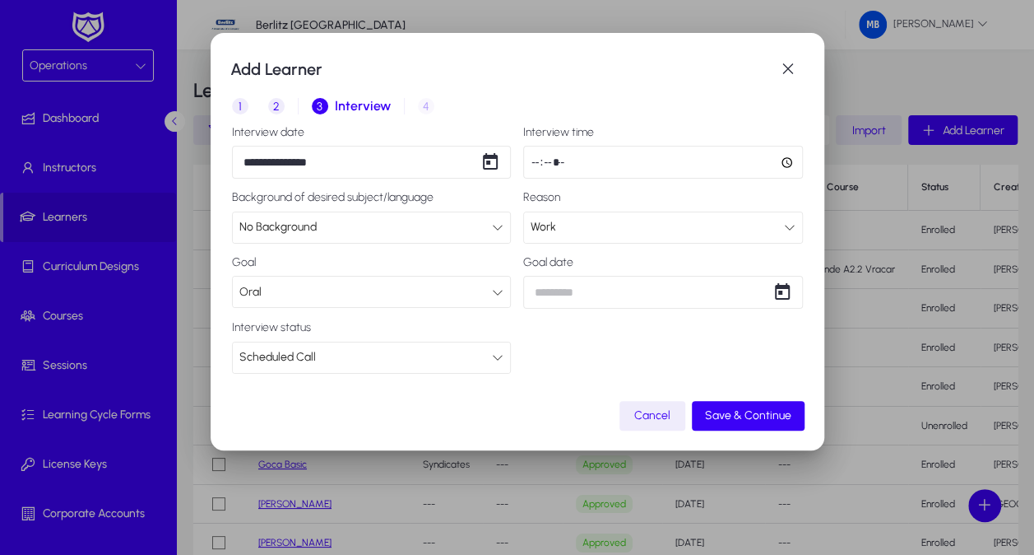
click at [575, 304] on div "**********" at bounding box center [517, 277] width 1034 height 555
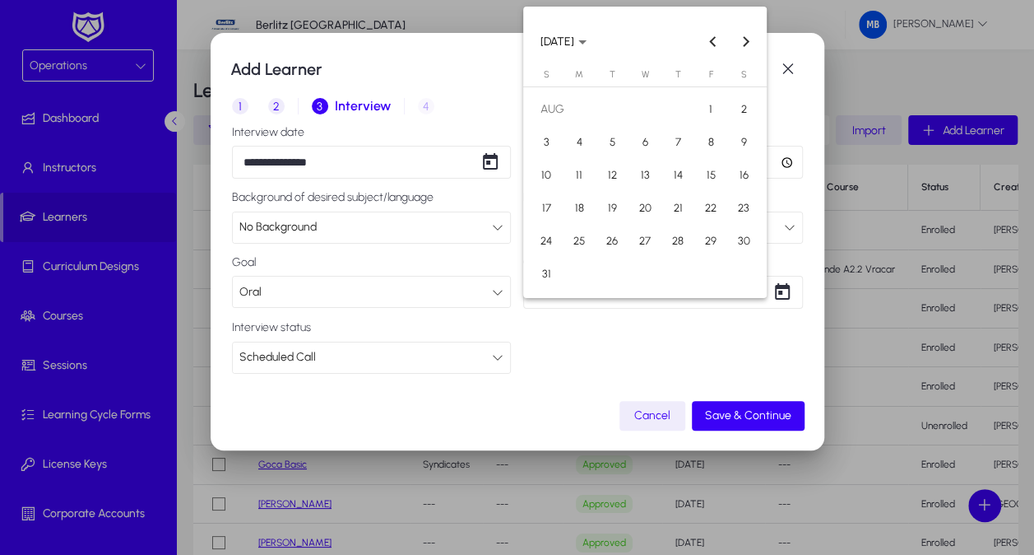
click at [570, 352] on div at bounding box center [517, 277] width 1034 height 555
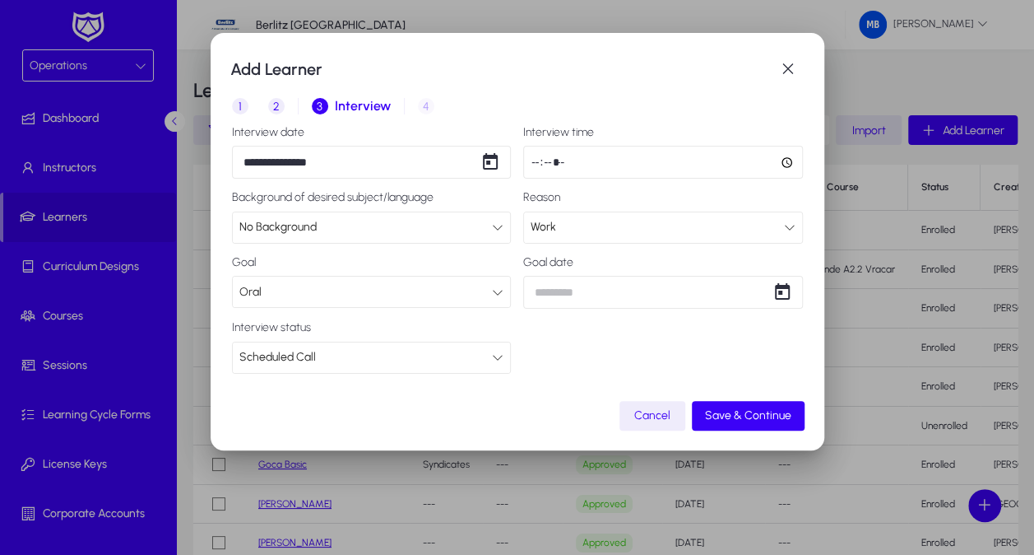
click at [778, 157] on input "time" at bounding box center [663, 162] width 280 height 33
type input "*****"
click at [719, 360] on div "**********" at bounding box center [517, 250] width 571 height 248
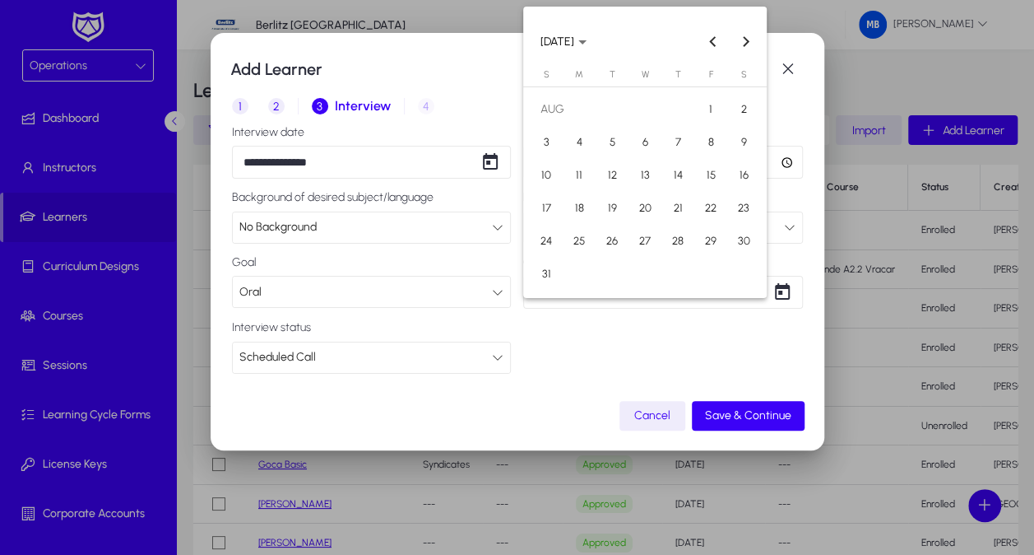
click at [646, 305] on div "**********" at bounding box center [517, 277] width 1034 height 555
click at [604, 238] on span "26" at bounding box center [612, 241] width 30 height 30
type input "**********"
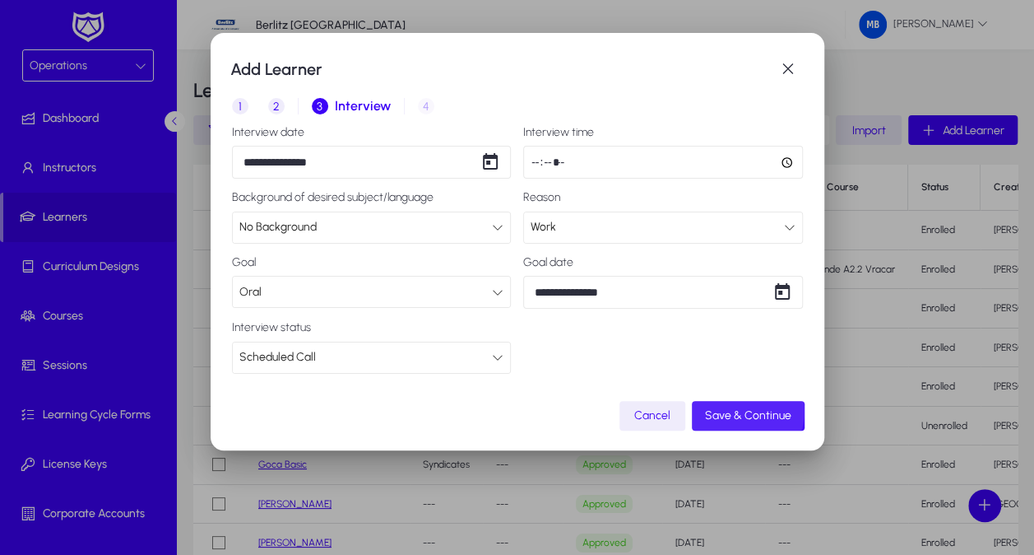
click at [738, 409] on span "Save & Continue" at bounding box center [748, 415] width 86 height 14
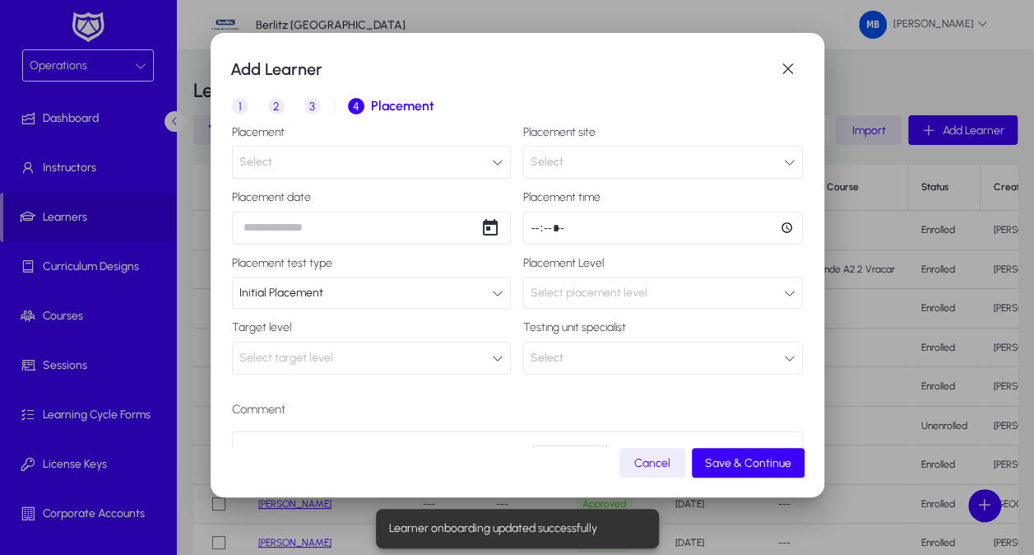
click at [490, 155] on button "Select" at bounding box center [372, 162] width 280 height 33
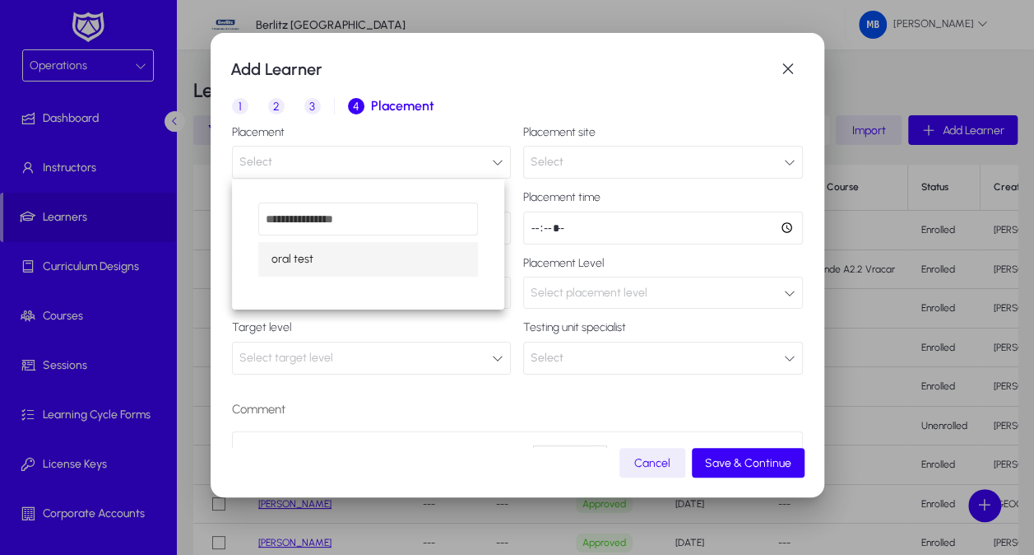
click at [370, 262] on mat-option "oral test" at bounding box center [368, 259] width 220 height 35
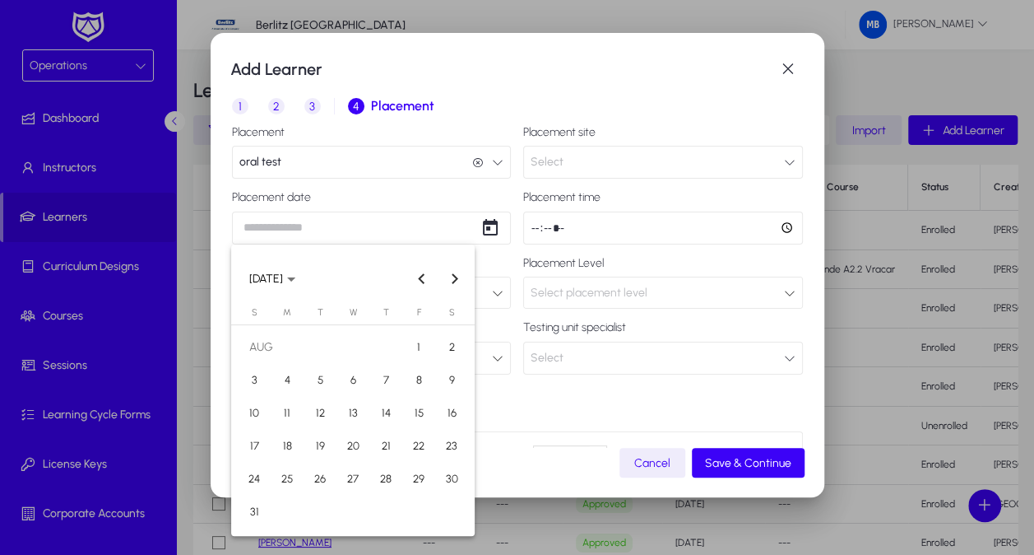
click at [367, 229] on div "Add Learner 1 Basic Info 2 Inquiry 3 Interview 4 Placement Placement oral test …" at bounding box center [517, 277] width 1034 height 555
click at [253, 467] on span "24" at bounding box center [254, 479] width 30 height 30
type input "**********"
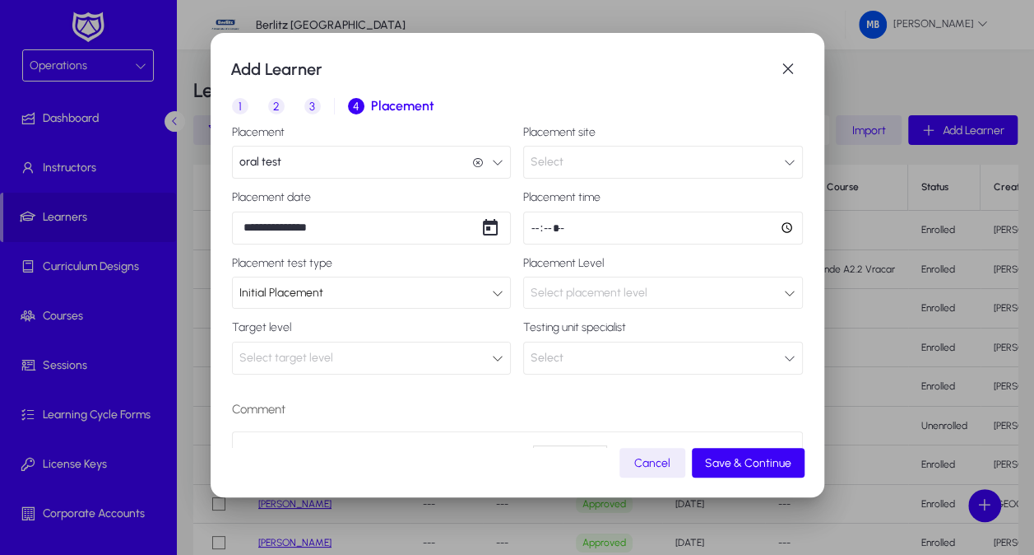
click at [376, 290] on div "Initial Placement" at bounding box center [365, 292] width 253 height 21
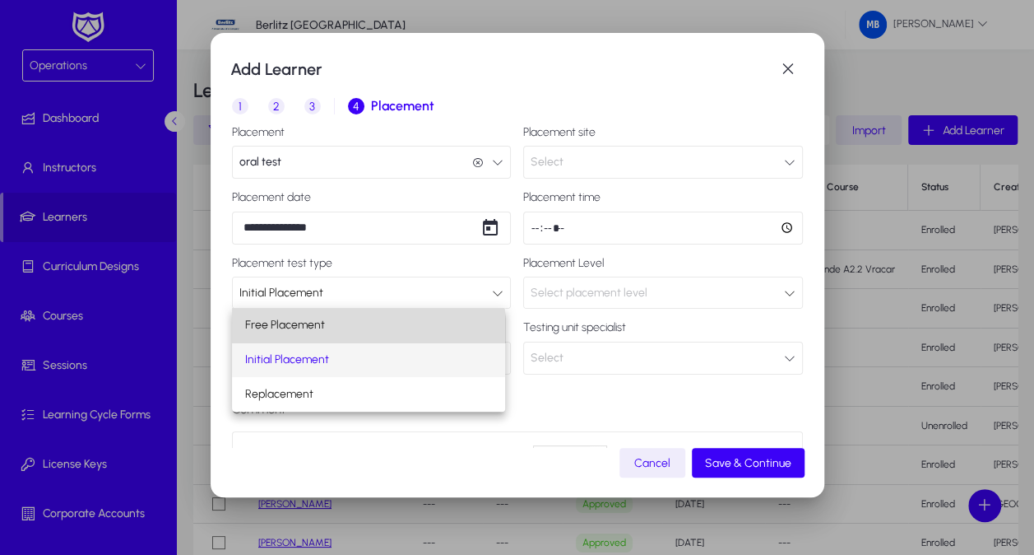
click at [332, 335] on mat-option "Free Placement" at bounding box center [368, 325] width 273 height 35
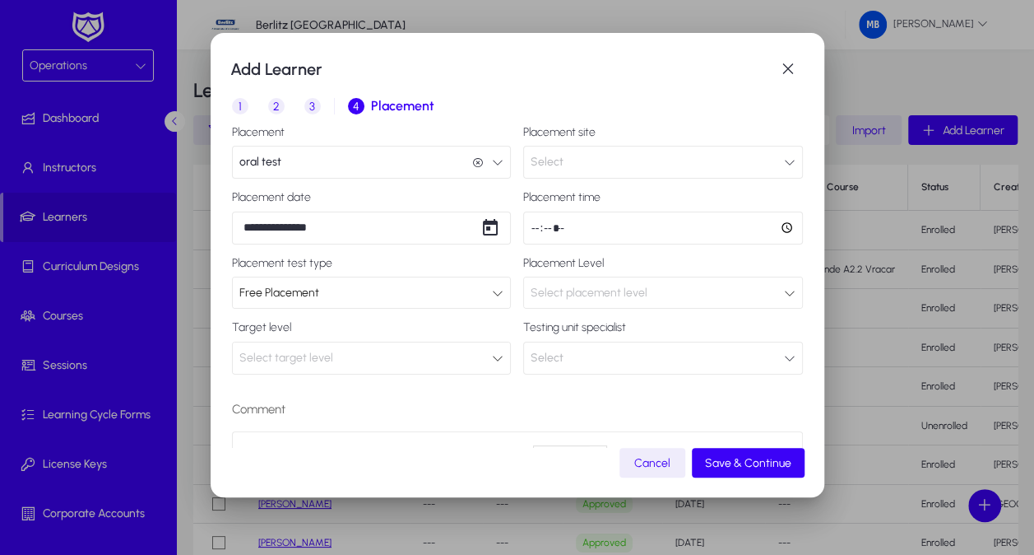
click at [332, 300] on div "Free Placement" at bounding box center [365, 292] width 253 height 21
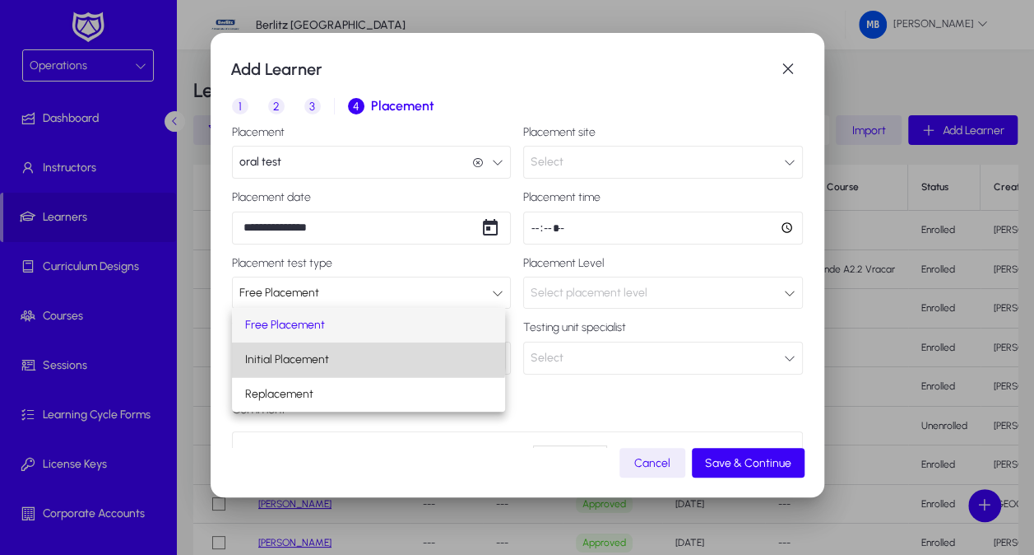
click at [332, 350] on mat-option "Initial Placement" at bounding box center [368, 359] width 273 height 35
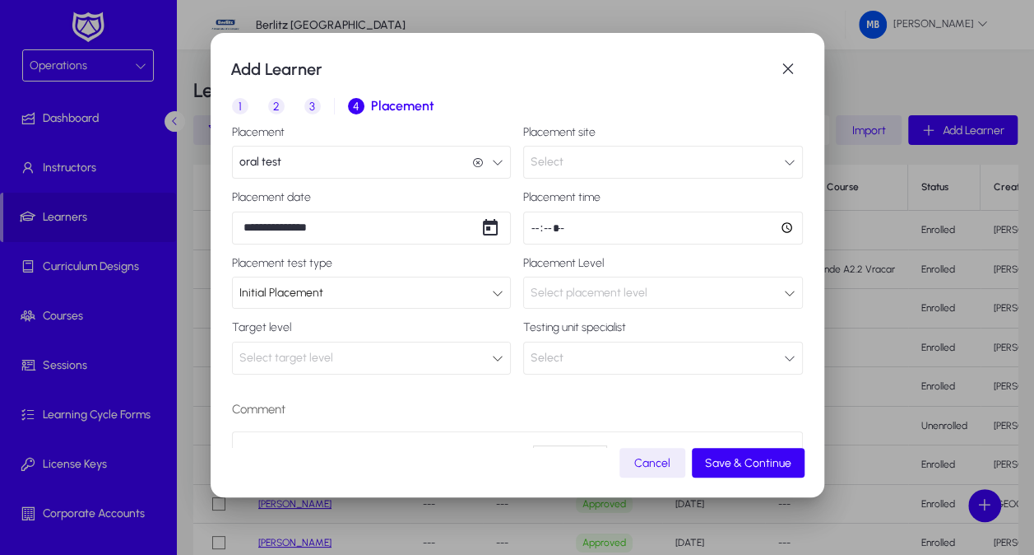
click at [775, 225] on input "time" at bounding box center [663, 227] width 280 height 33
type input "*****"
click at [481, 425] on div "Comment default Heading 1 Heading 2 Heading 3 Heading 4 Heading 5 Heading 6 Hea…" at bounding box center [517, 483] width 571 height 193
click at [334, 351] on div "Select target level" at bounding box center [365, 357] width 253 height 21
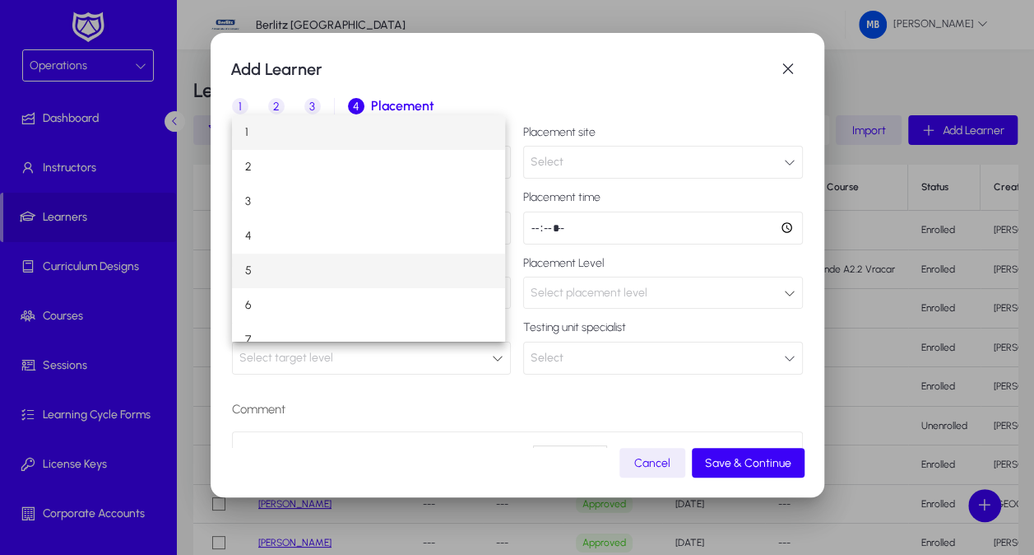
click at [292, 261] on mat-option "5" at bounding box center [368, 270] width 273 height 35
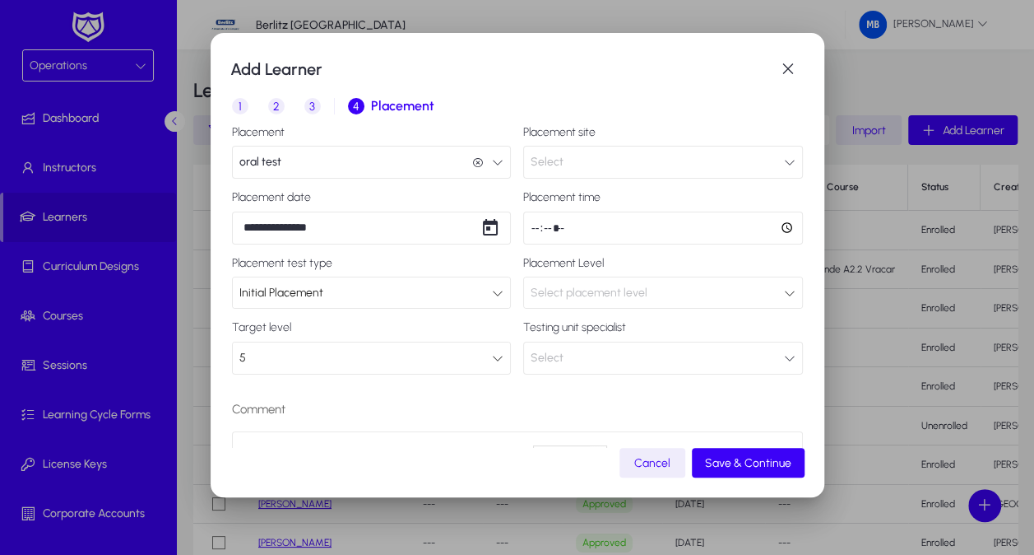
click at [312, 289] on span "Initial Placement" at bounding box center [281, 293] width 84 height 14
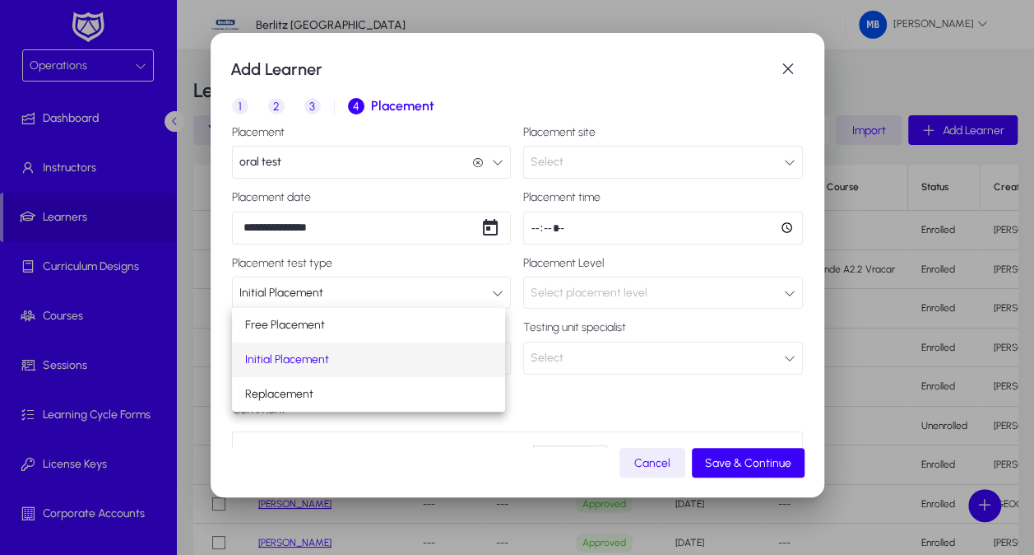
click at [312, 290] on div at bounding box center [517, 277] width 1034 height 555
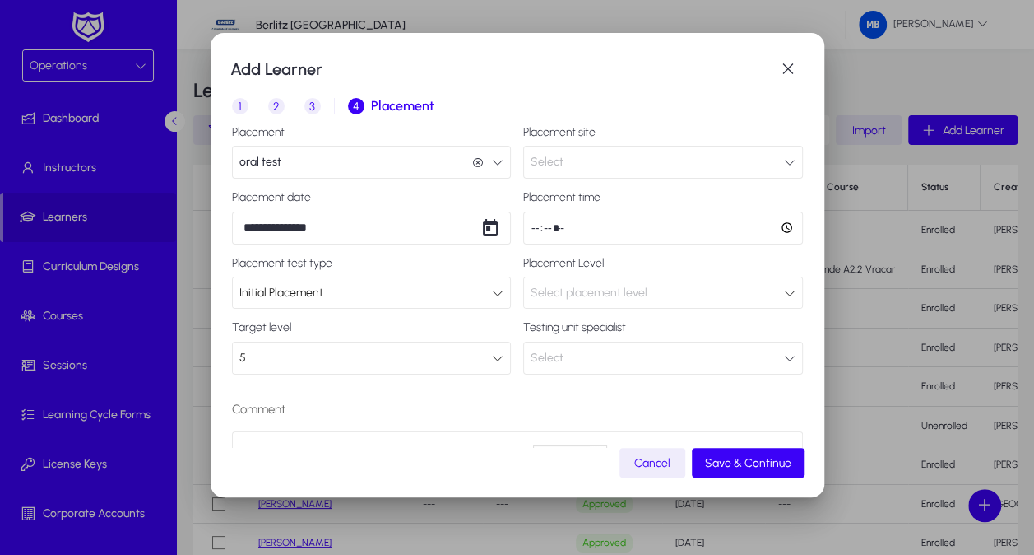
click at [617, 288] on span "Select placement level" at bounding box center [589, 293] width 117 height 14
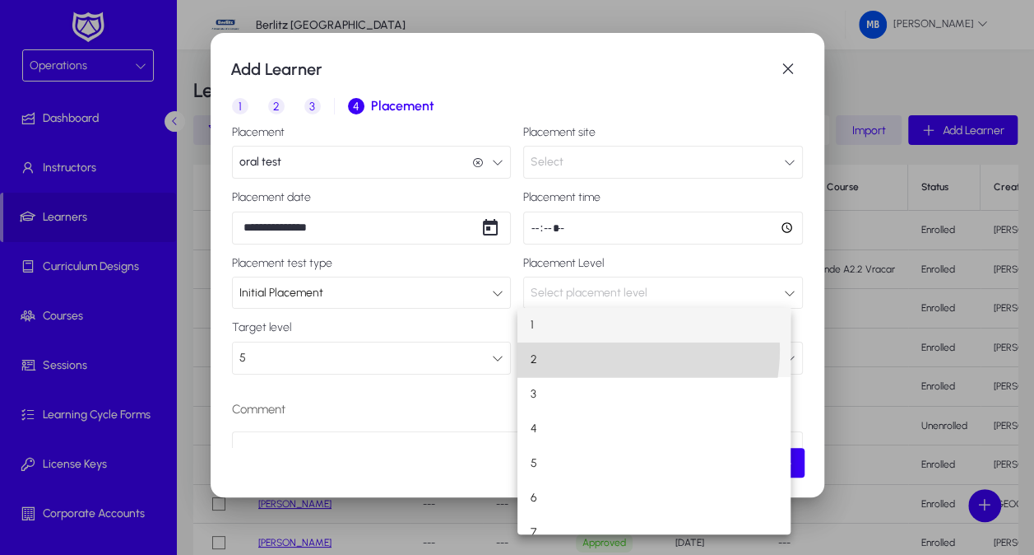
click at [594, 349] on mat-option "2" at bounding box center [654, 359] width 273 height 35
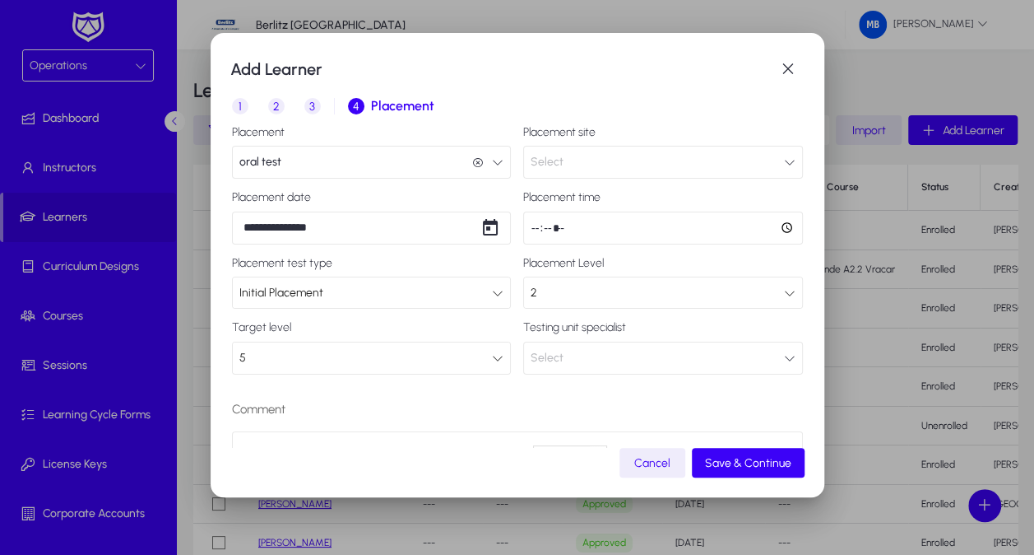
click at [560, 165] on button "Select" at bounding box center [663, 162] width 280 height 33
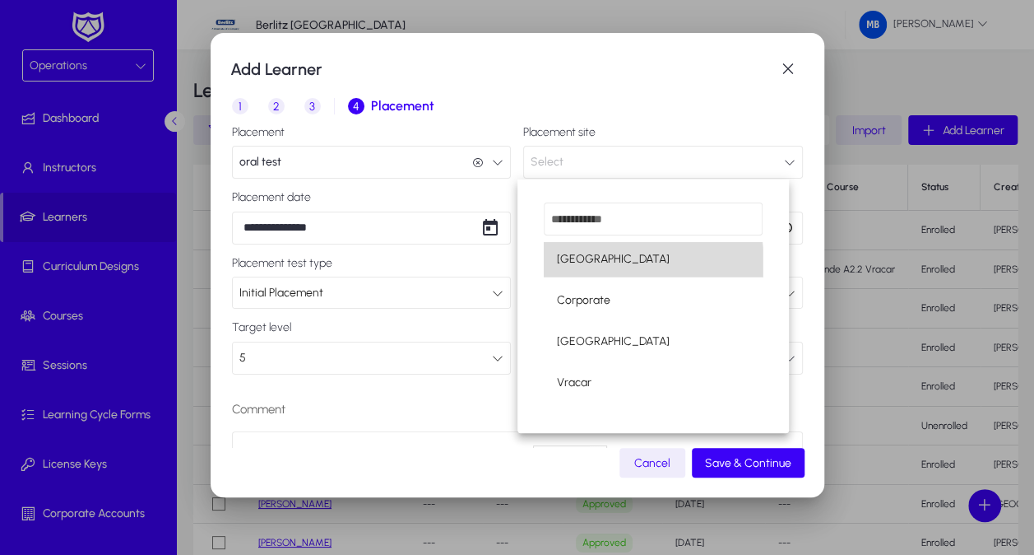
click at [596, 272] on mat-option "[GEOGRAPHIC_DATA]" at bounding box center [654, 259] width 220 height 35
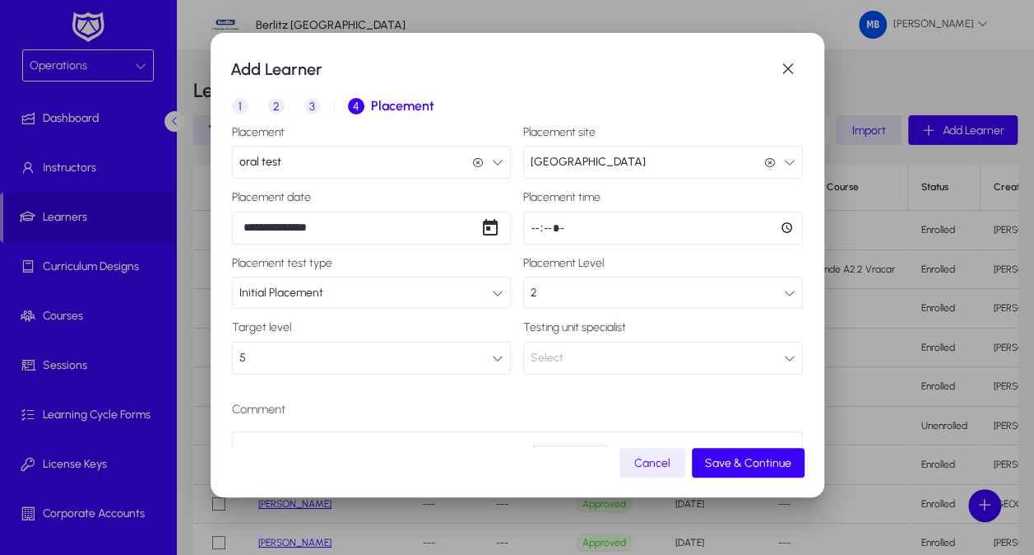
click at [596, 356] on button "Select" at bounding box center [663, 357] width 280 height 33
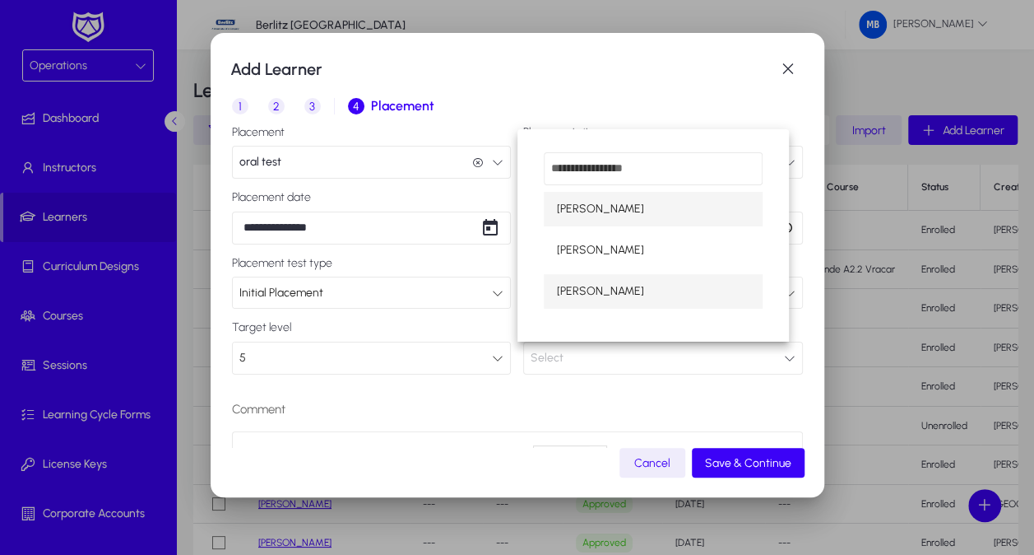
drag, startPoint x: 604, startPoint y: 212, endPoint x: 619, endPoint y: 289, distance: 77.9
click at [619, 289] on div "[PERSON_NAME] [PERSON_NAME] [PERSON_NAME]" at bounding box center [654, 235] width 272 height 212
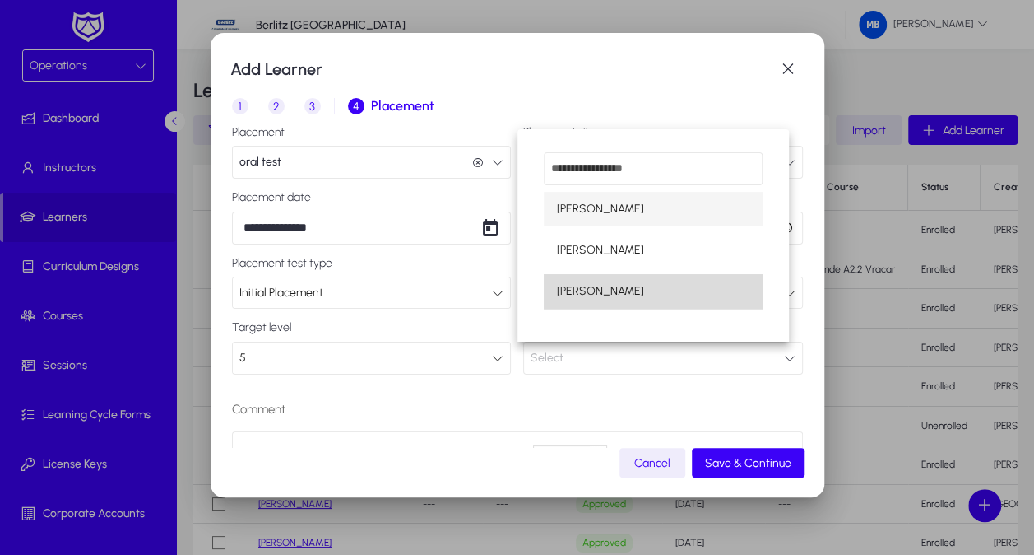
click at [619, 289] on mat-option "[PERSON_NAME]" at bounding box center [654, 291] width 220 height 35
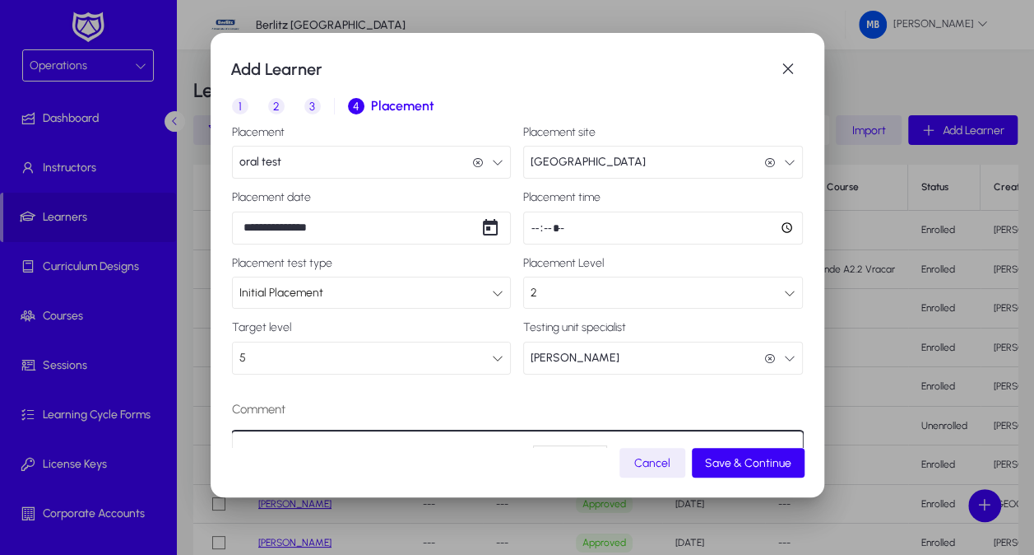
click at [343, 444] on mat-dialog-content "**********" at bounding box center [517, 266] width 574 height 360
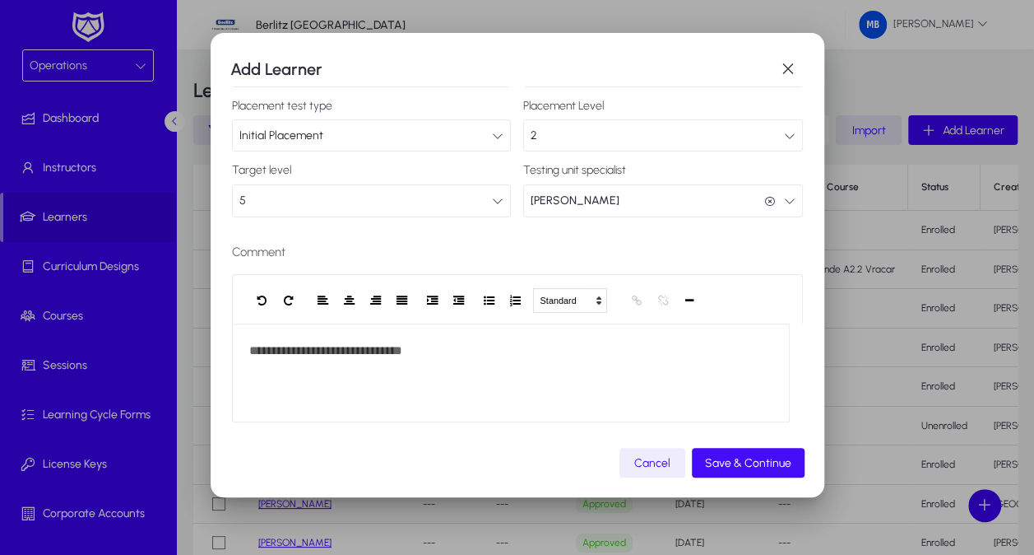
click at [722, 471] on span "button" at bounding box center [748, 462] width 113 height 39
click at [724, 462] on span "Save & Continue" at bounding box center [748, 463] width 86 height 14
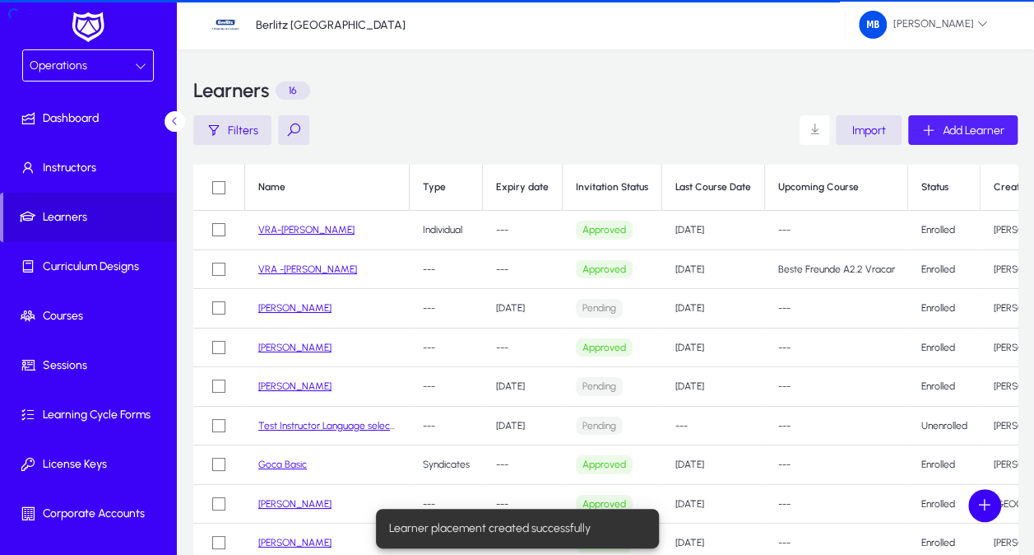
click at [800, 333] on td "---" at bounding box center [836, 347] width 143 height 39
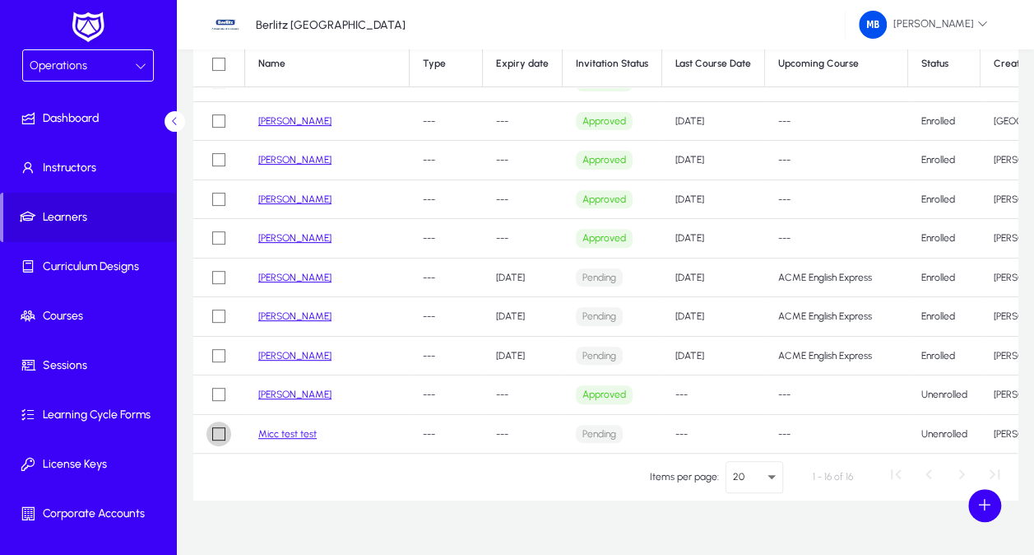
scroll to position [138, 0]
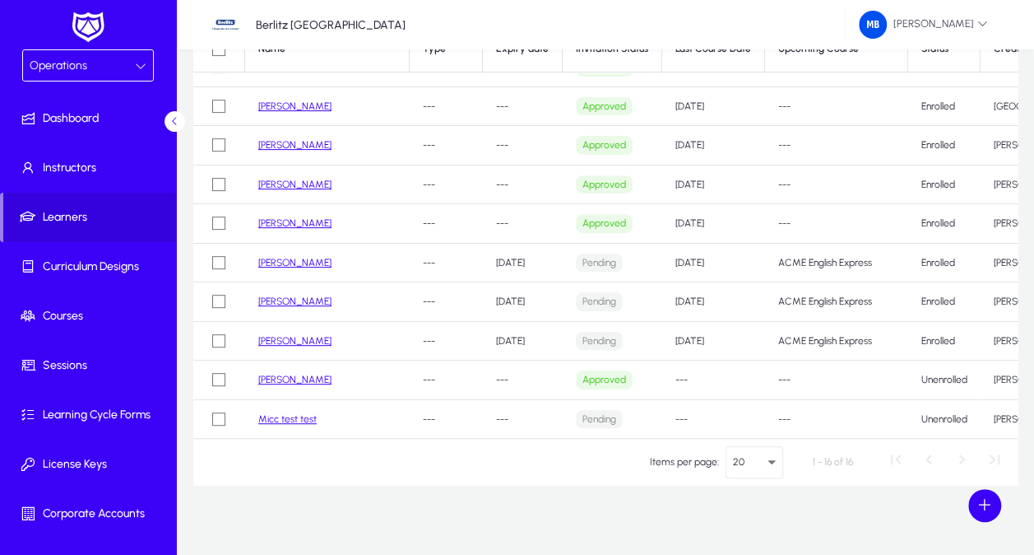
click at [286, 413] on link "Micc test test" at bounding box center [287, 419] width 58 height 12
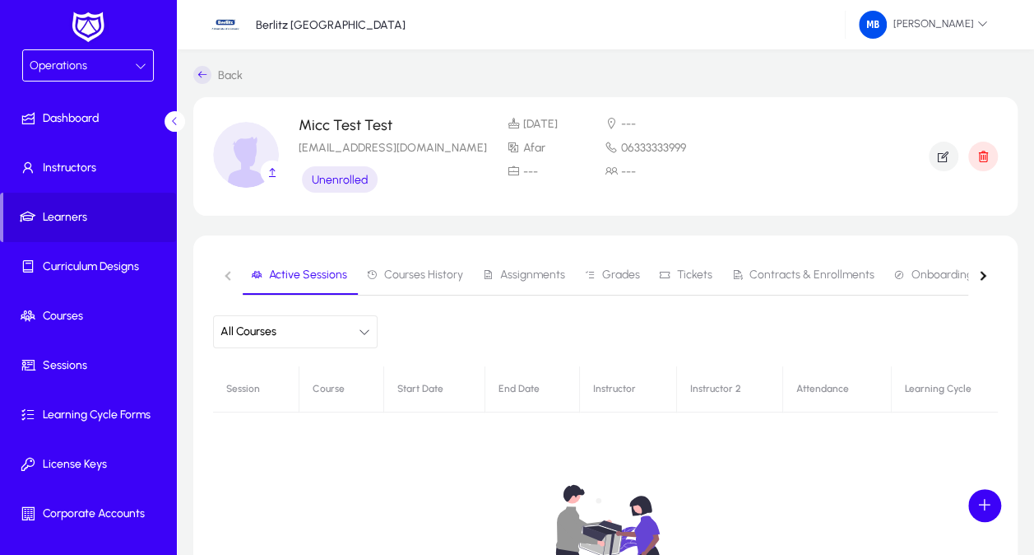
click at [425, 273] on span "Courses History" at bounding box center [423, 275] width 79 height 12
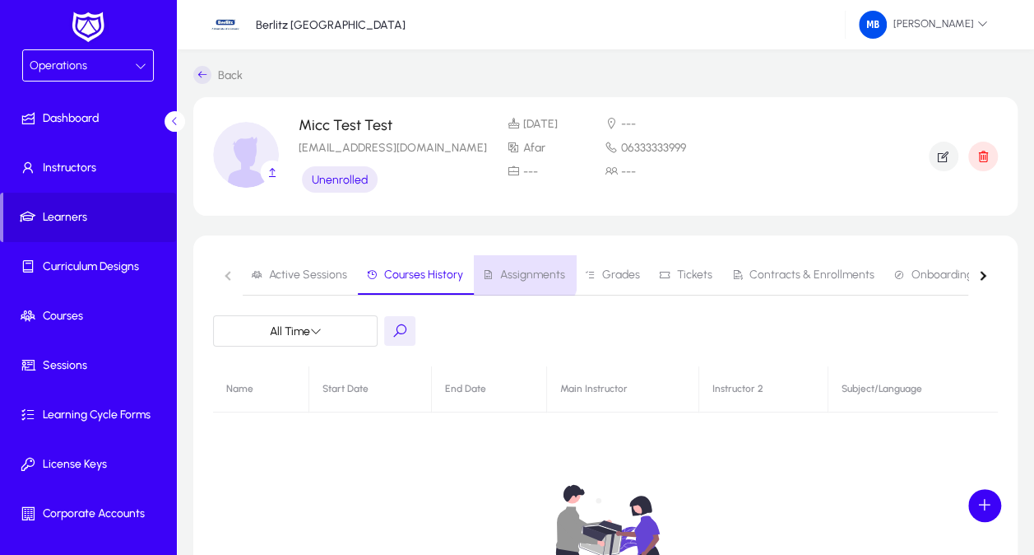
click at [511, 267] on span "Assignments" at bounding box center [523, 274] width 83 height 39
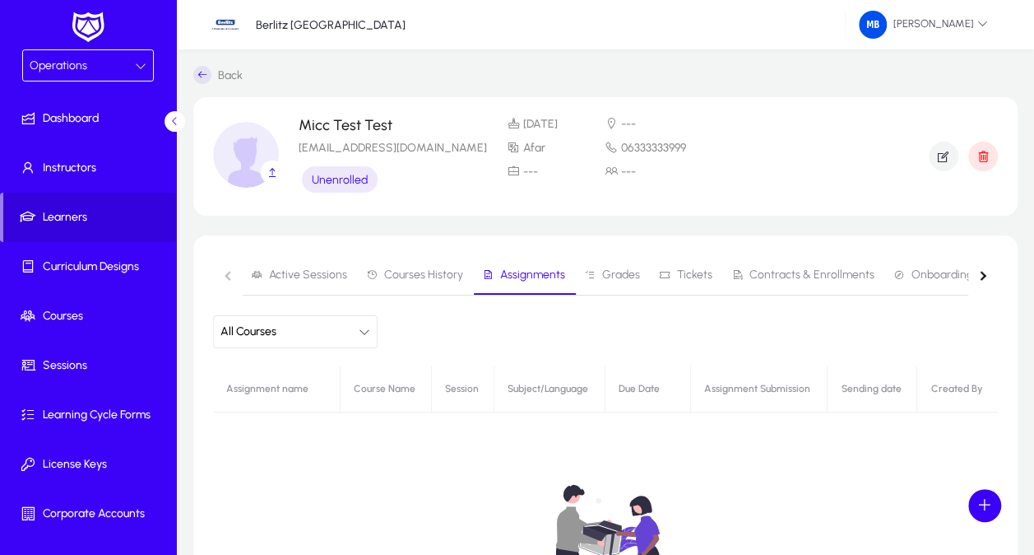
click at [613, 268] on span "Grades" at bounding box center [612, 274] width 56 height 39
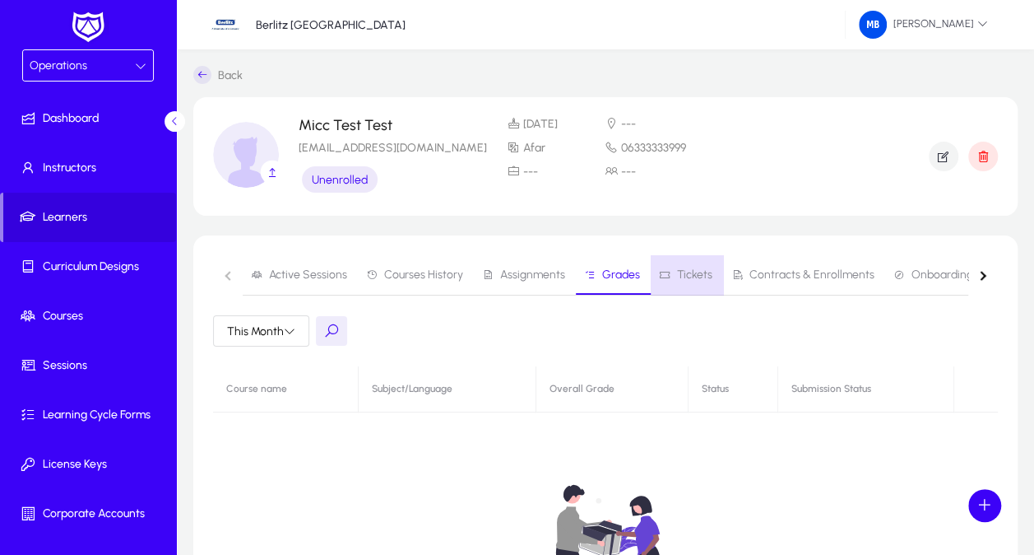
click at [687, 273] on span "Tickets" at bounding box center [694, 275] width 35 height 12
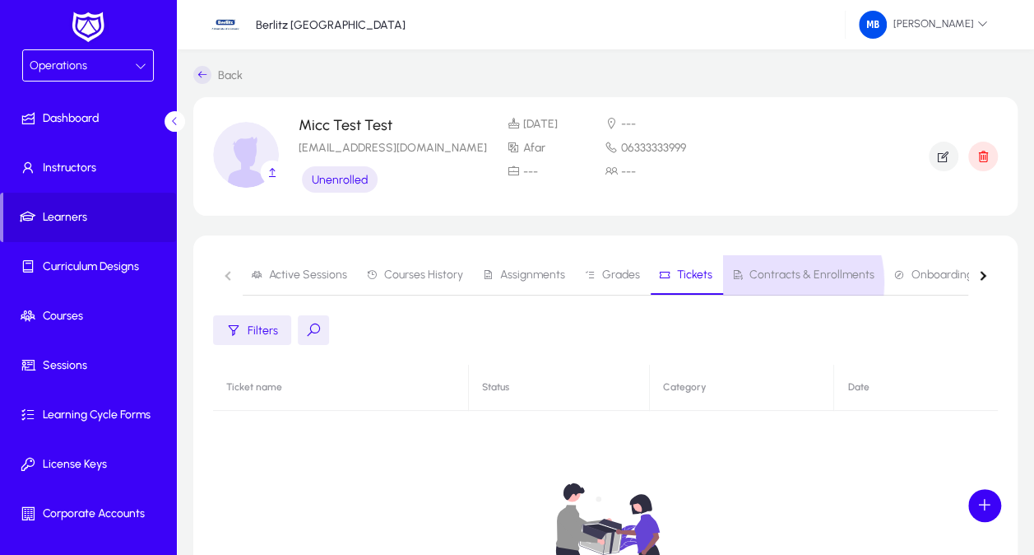
click at [759, 282] on span "Contracts & Enrollments" at bounding box center [803, 274] width 143 height 39
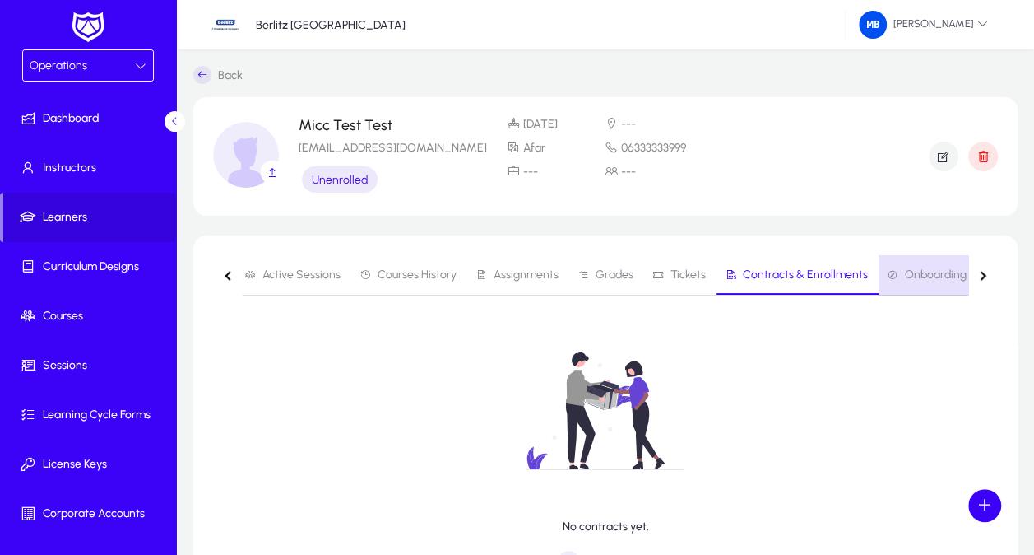
click at [911, 276] on span "Onboarding" at bounding box center [936, 275] width 62 height 12
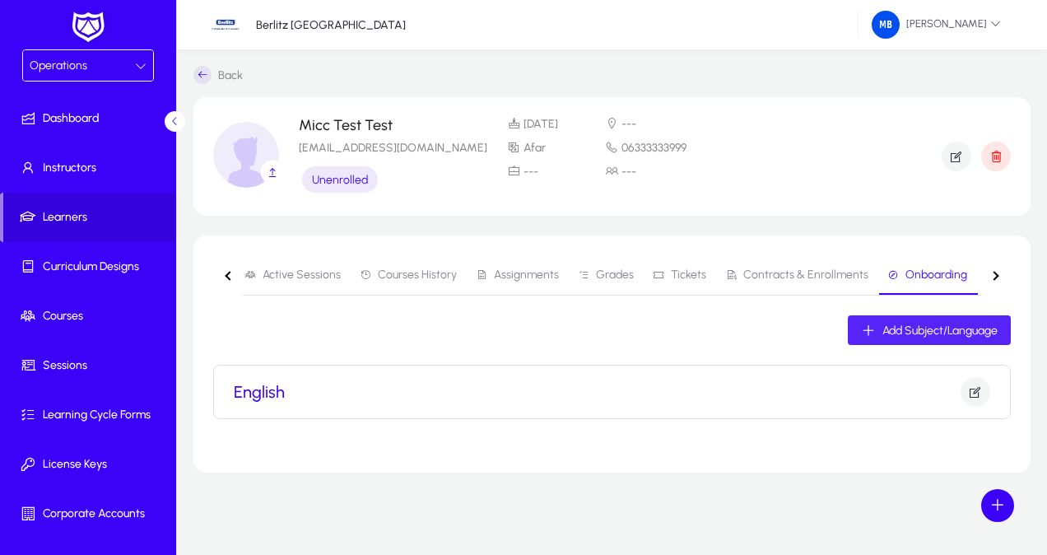
click at [897, 328] on span "Add Subject/Language" at bounding box center [939, 330] width 115 height 14
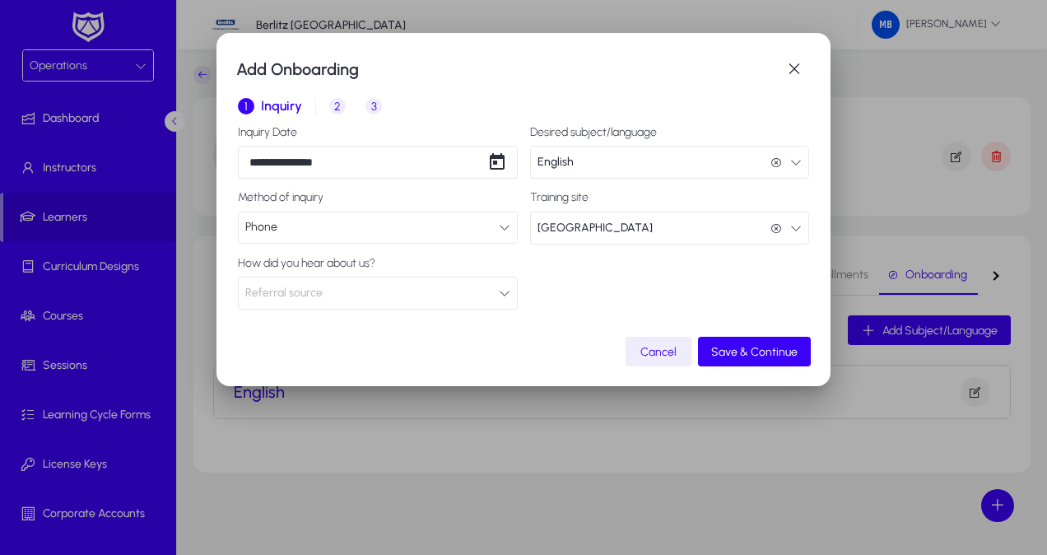
click at [343, 106] on span "2" at bounding box center [337, 106] width 16 height 16
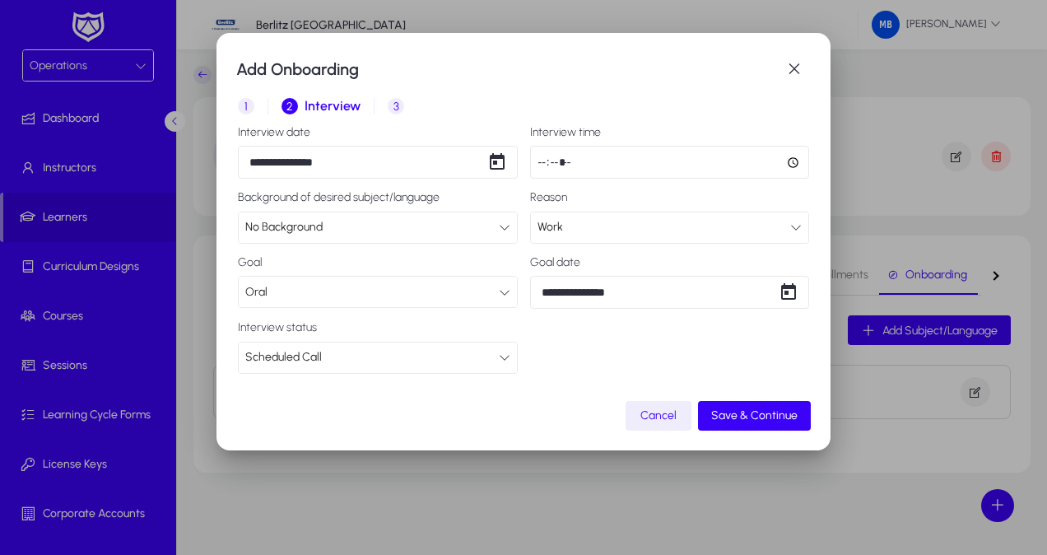
click at [401, 100] on span "3" at bounding box center [396, 106] width 16 height 16
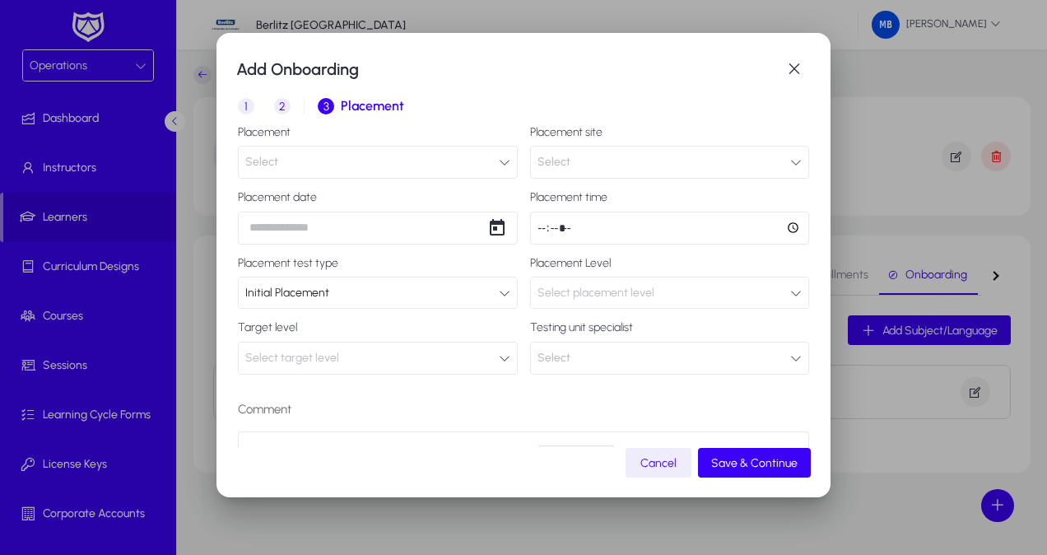
click at [321, 168] on button "Select" at bounding box center [378, 162] width 280 height 33
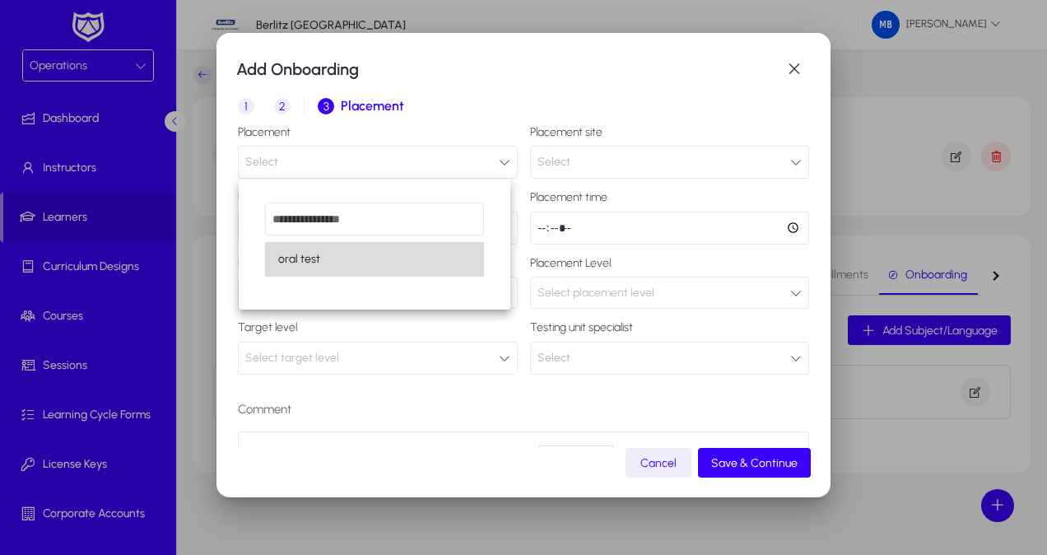
click at [337, 262] on mat-option "oral test" at bounding box center [375, 259] width 220 height 35
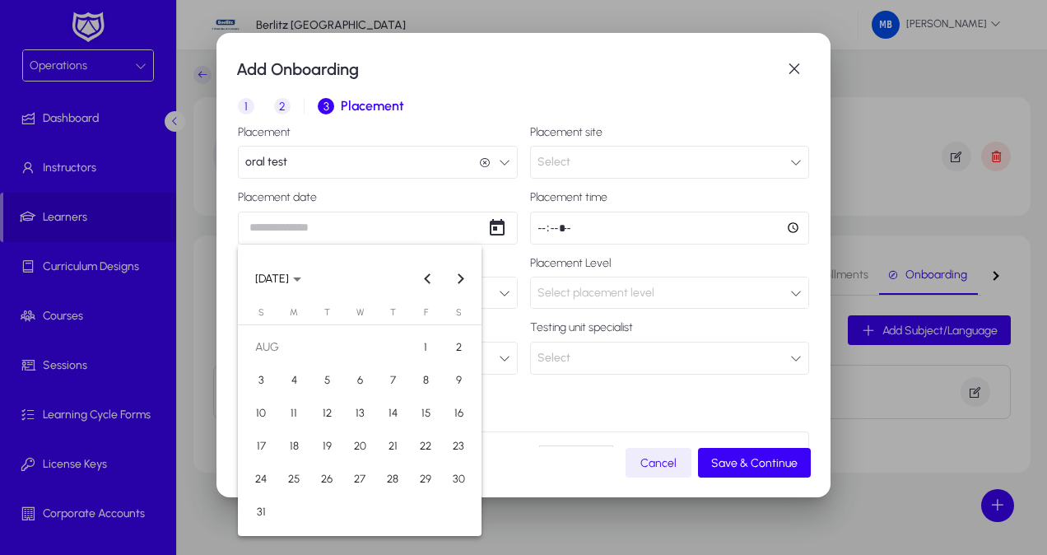
click at [332, 228] on div "Add Onboarding 1 Inquiry 2 Interview 3 Placement Placement oral test oral test …" at bounding box center [523, 277] width 1047 height 555
click at [415, 449] on span "22" at bounding box center [426, 446] width 30 height 30
type input "**********"
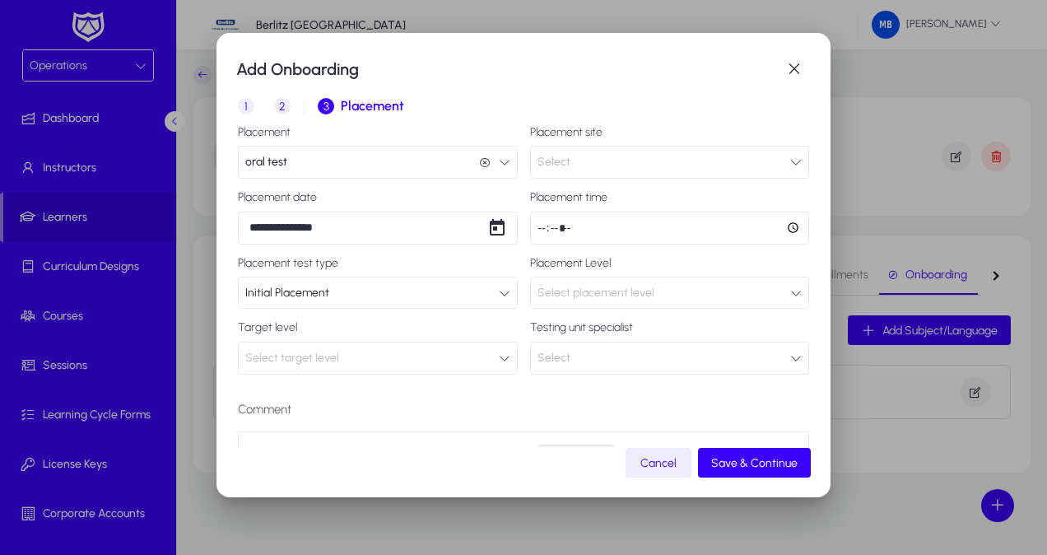
click at [303, 360] on span "Select target level" at bounding box center [292, 358] width 94 height 14
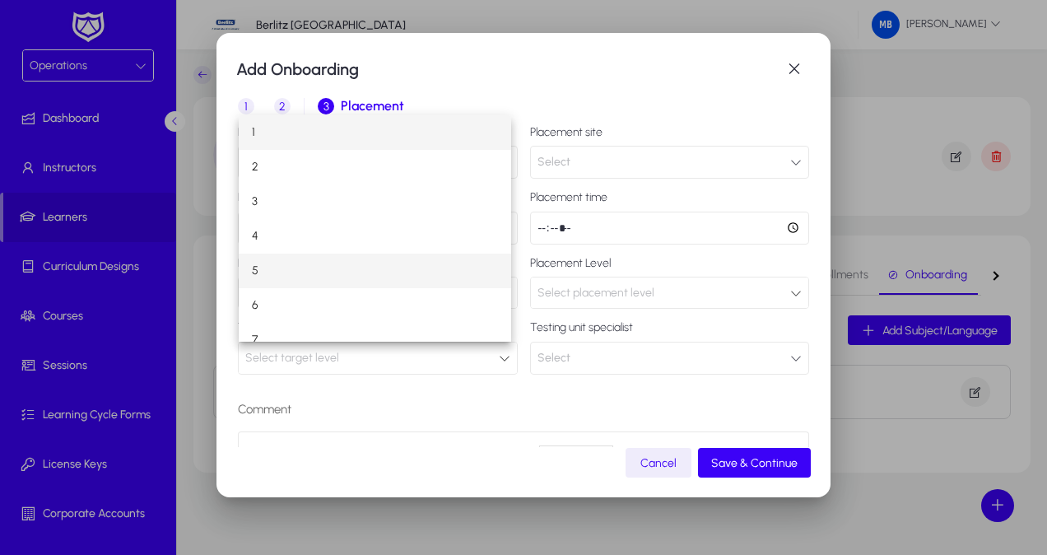
click at [272, 270] on mat-option "5" at bounding box center [375, 270] width 273 height 35
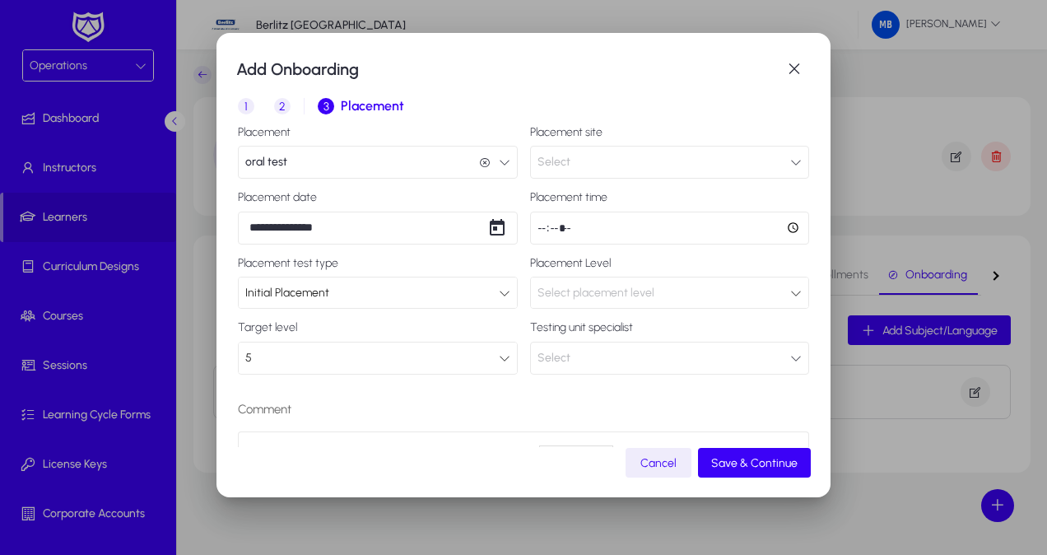
click at [648, 161] on button "Select" at bounding box center [670, 162] width 280 height 33
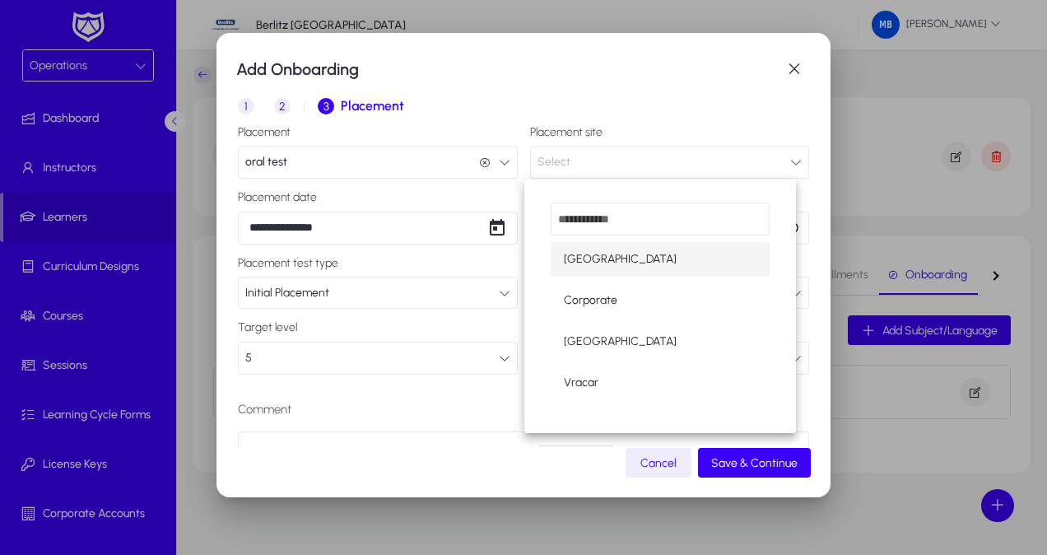
click at [634, 262] on mat-option "[GEOGRAPHIC_DATA]" at bounding box center [660, 259] width 220 height 35
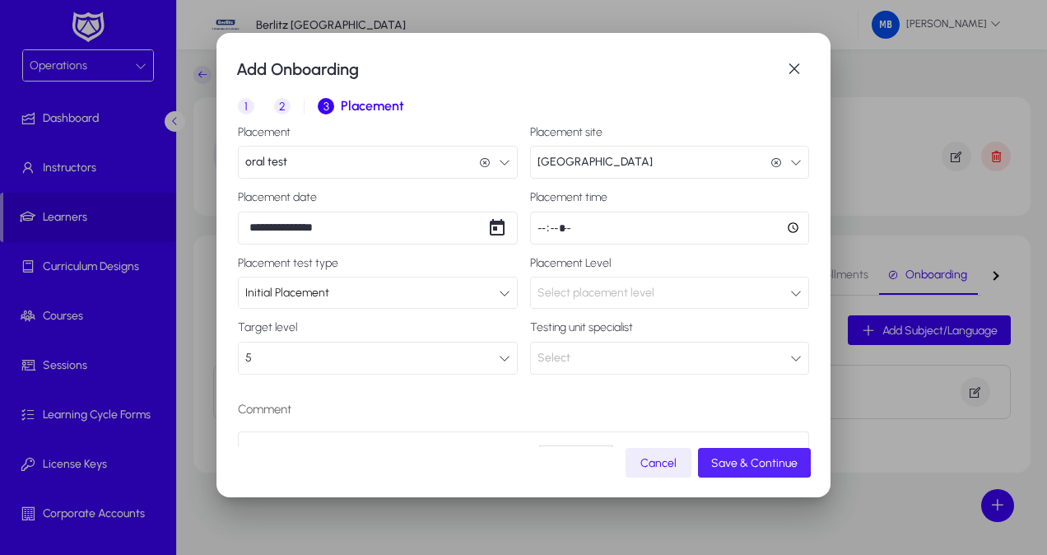
click at [750, 458] on span "Save & Continue" at bounding box center [754, 463] width 86 height 14
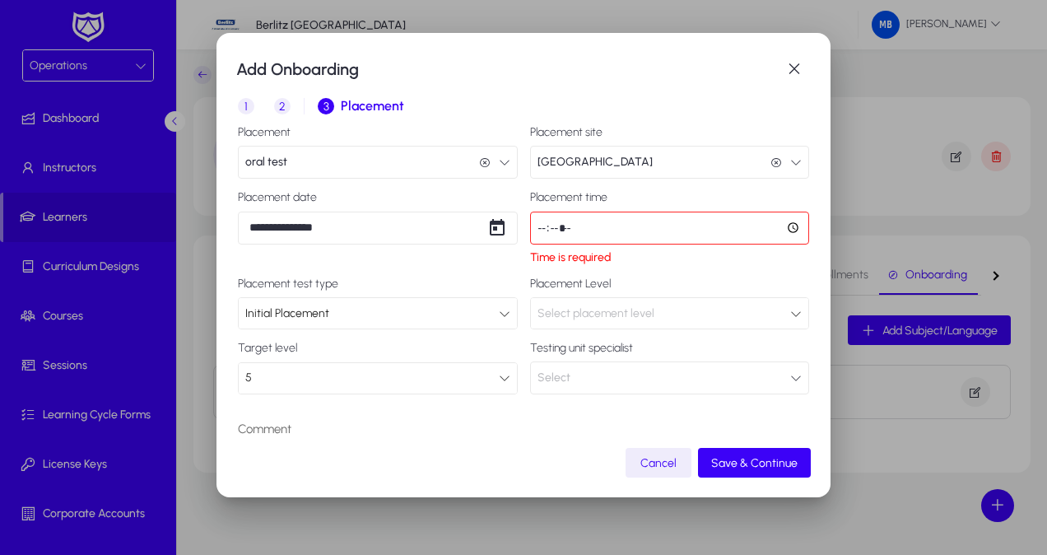
click at [779, 225] on input "time" at bounding box center [670, 227] width 280 height 33
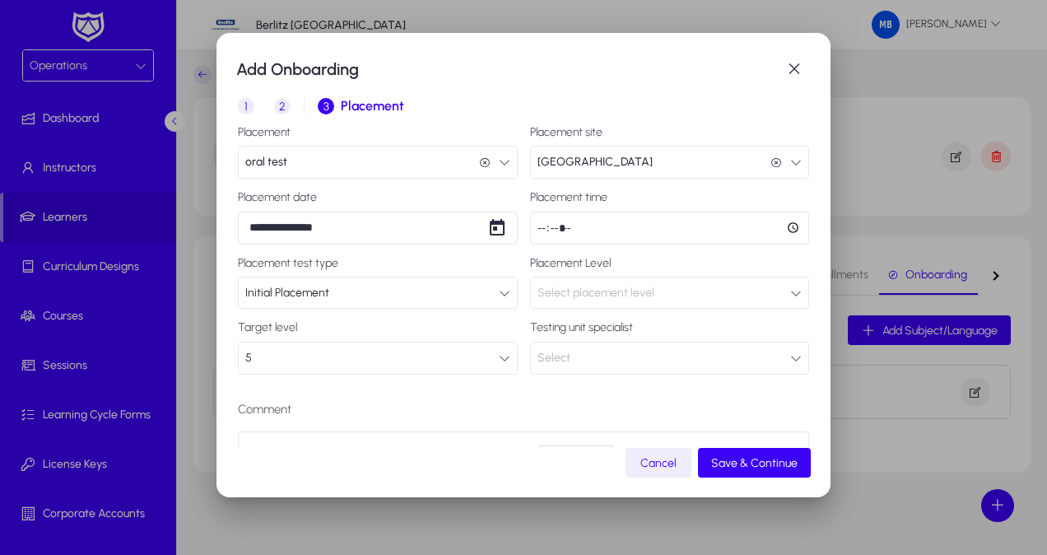
type input "*****"
click at [683, 397] on div "Comment default Heading 1 Heading 2 Heading 3 Heading 4 Heading 5 Heading 6 Hea…" at bounding box center [523, 483] width 571 height 193
click at [567, 283] on div "Select placement level" at bounding box center [663, 292] width 253 height 21
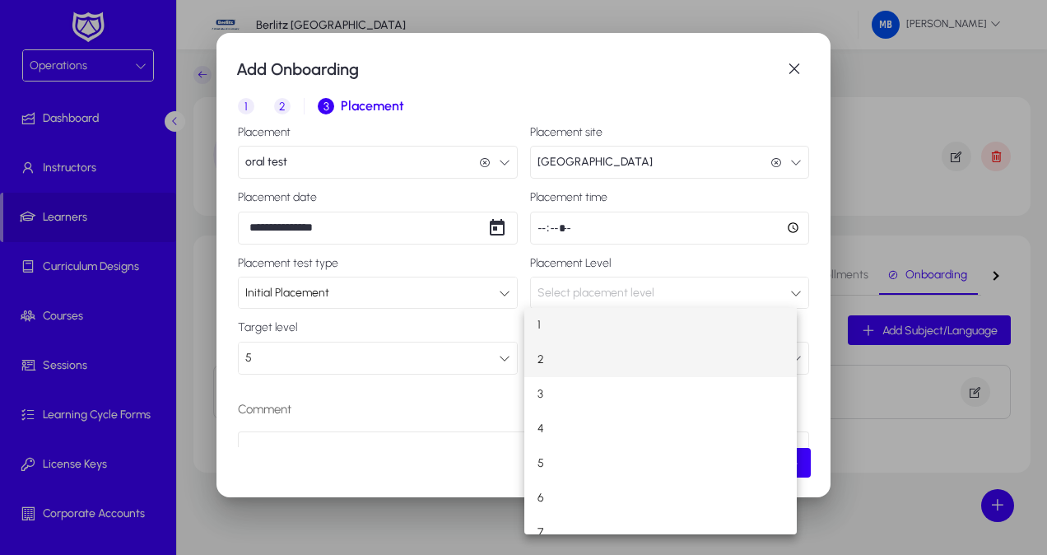
click at [566, 363] on mat-option "2" at bounding box center [660, 359] width 273 height 35
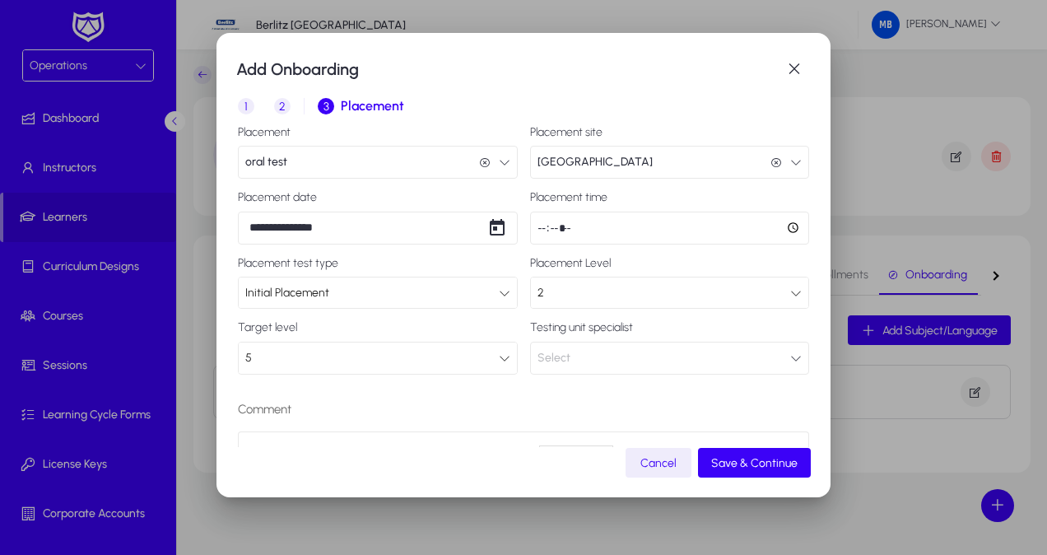
click at [571, 357] on button "Select" at bounding box center [670, 357] width 280 height 33
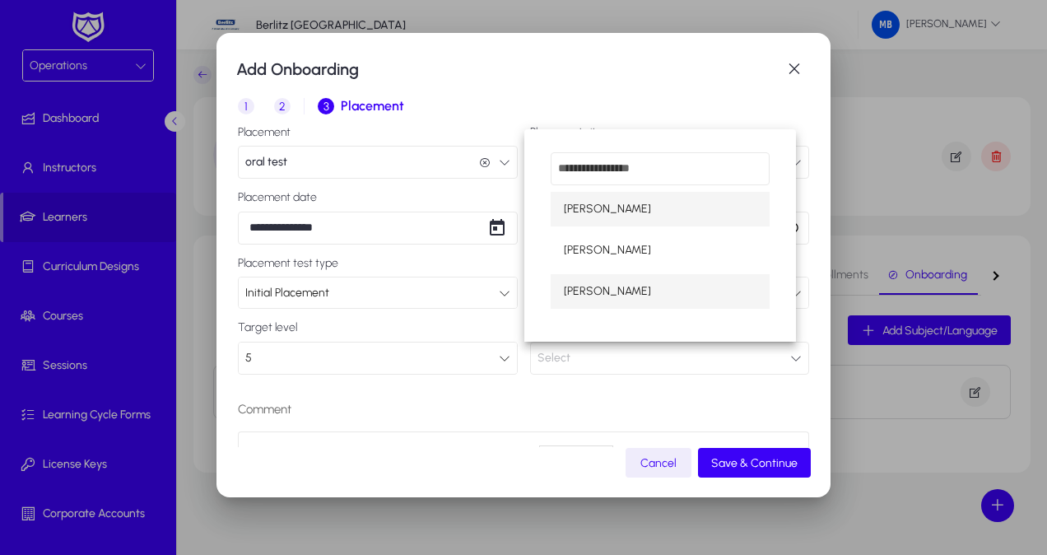
click at [601, 287] on span "[PERSON_NAME]" at bounding box center [607, 291] width 87 height 20
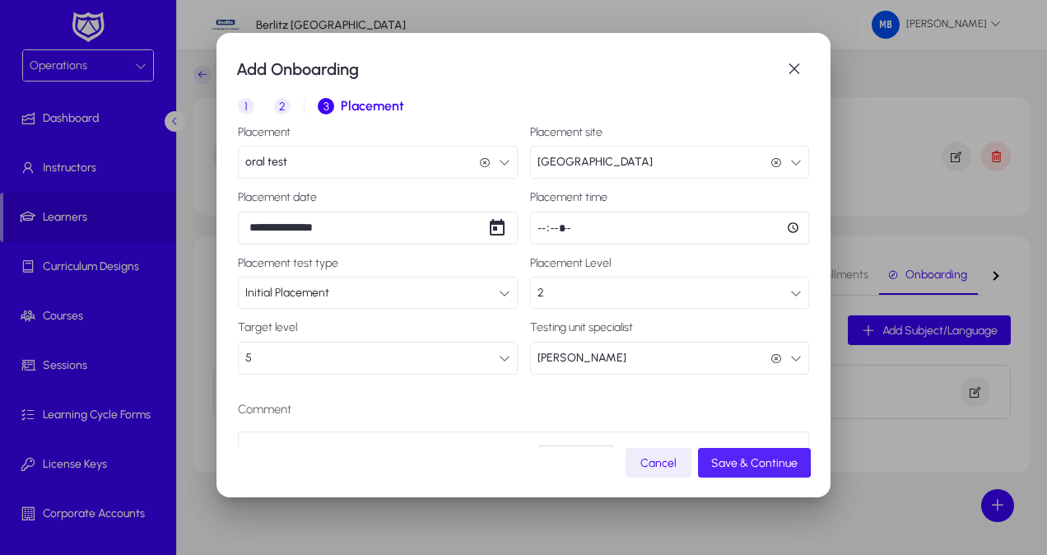
click at [741, 460] on span "Save & Continue" at bounding box center [754, 463] width 86 height 14
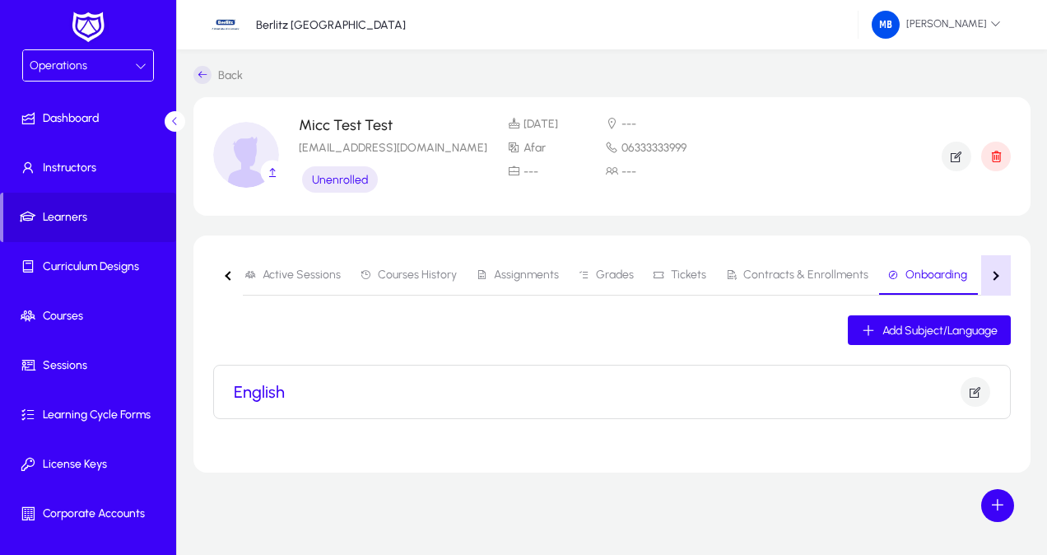
click at [999, 270] on button "button" at bounding box center [996, 275] width 30 height 40
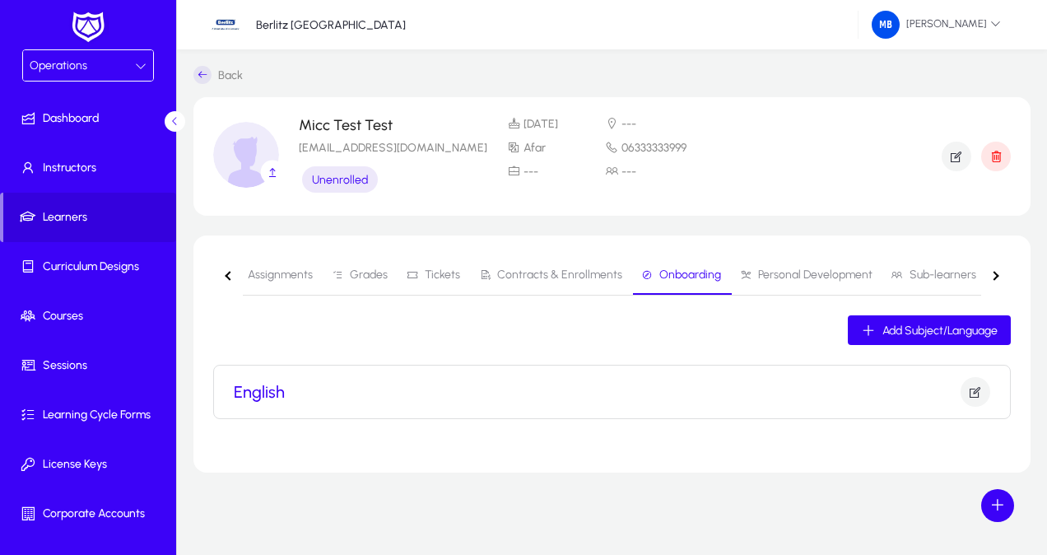
click at [813, 282] on span "Personal Development" at bounding box center [806, 274] width 132 height 39
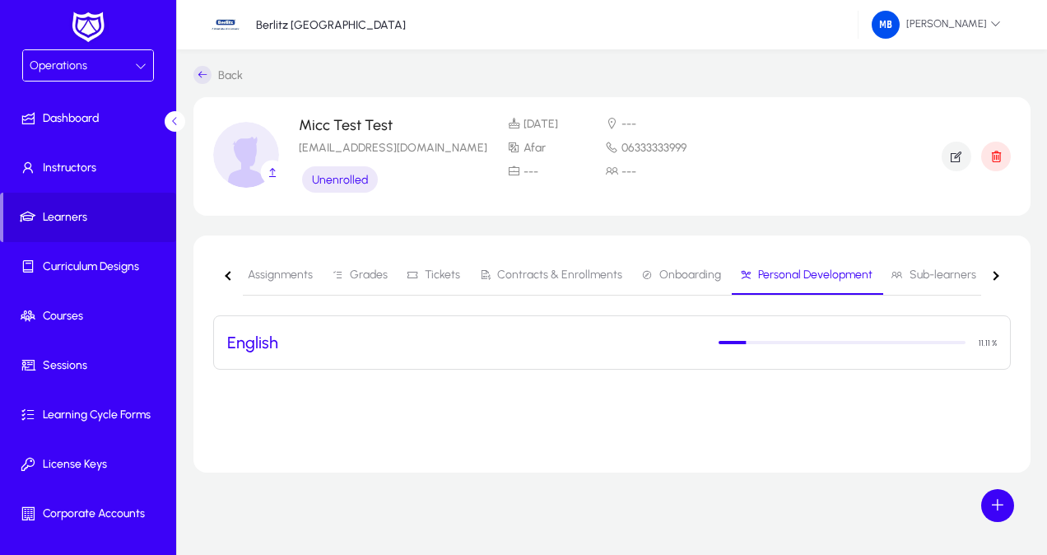
click at [920, 269] on span "Sub-learners" at bounding box center [942, 275] width 67 height 12
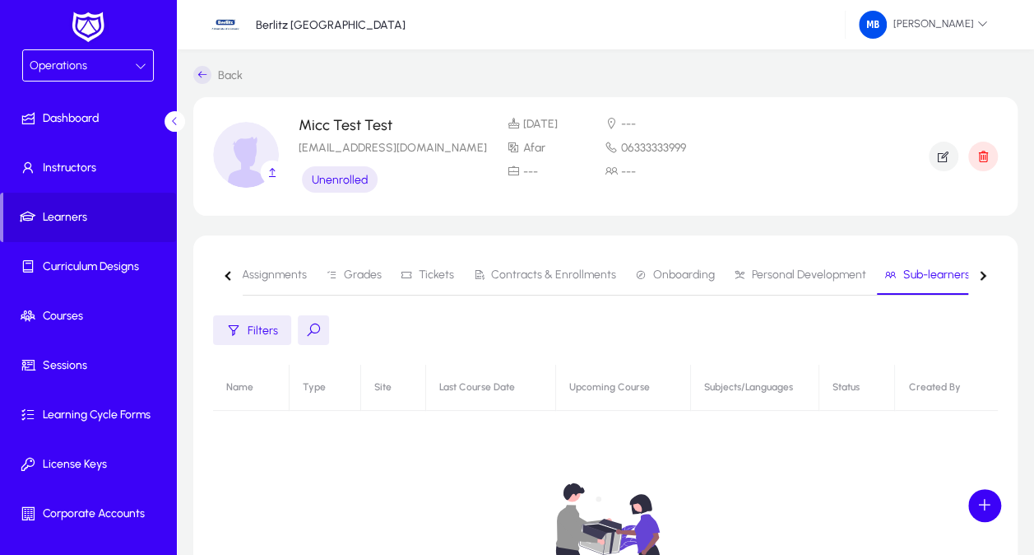
click at [990, 274] on button "button" at bounding box center [983, 275] width 30 height 40
click at [990, 274] on nav "Active Sessions Courses History Assignments Grades Tickets Contracts & Enrollme…" at bounding box center [605, 275] width 785 height 40
click at [926, 280] on span "Certificates" at bounding box center [942, 275] width 60 height 12
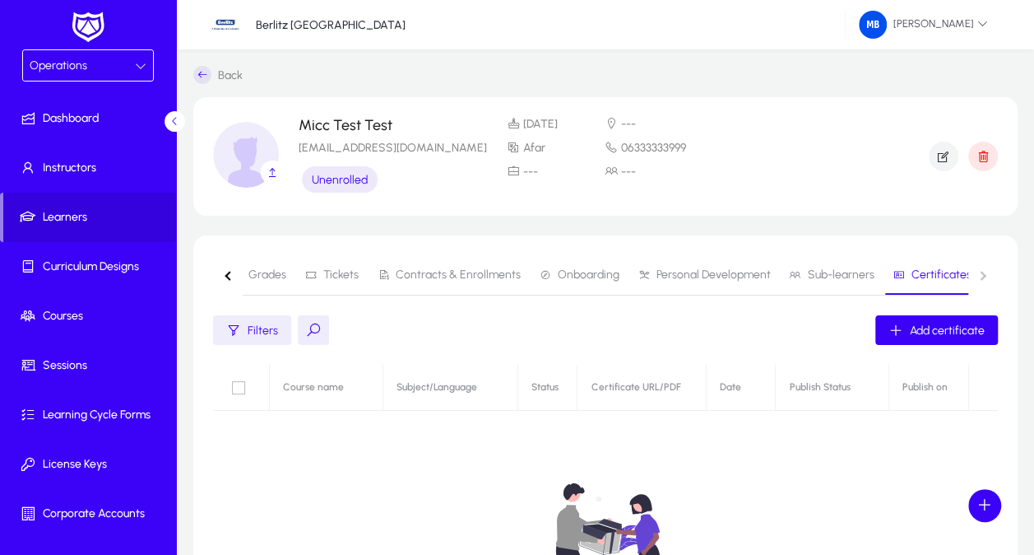
click at [230, 274] on div "button" at bounding box center [229, 275] width 9 height 9
click at [230, 274] on nav "Active Sessions Courses History Assignments Grades Tickets Contracts & Enrollme…" at bounding box center [605, 275] width 785 height 40
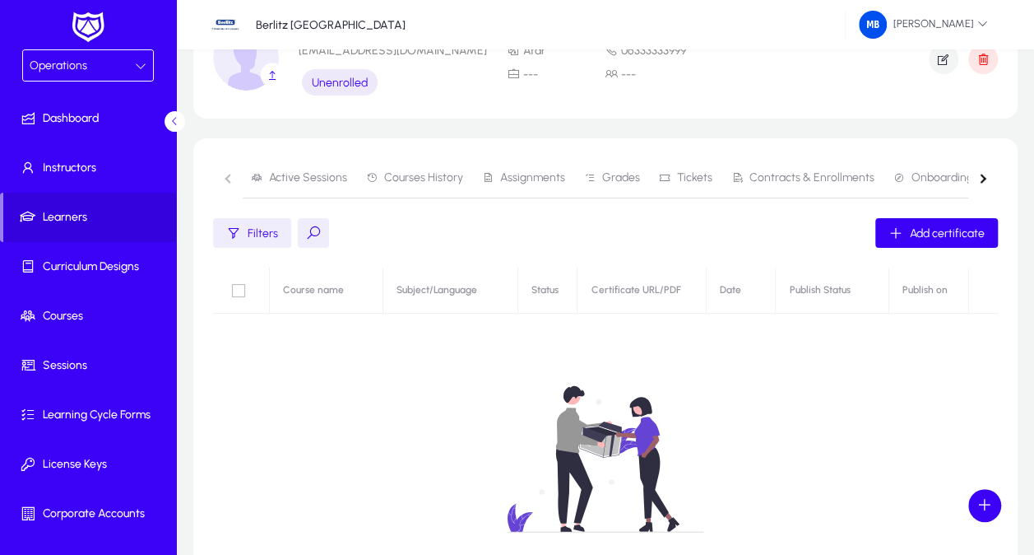
scroll to position [82, 0]
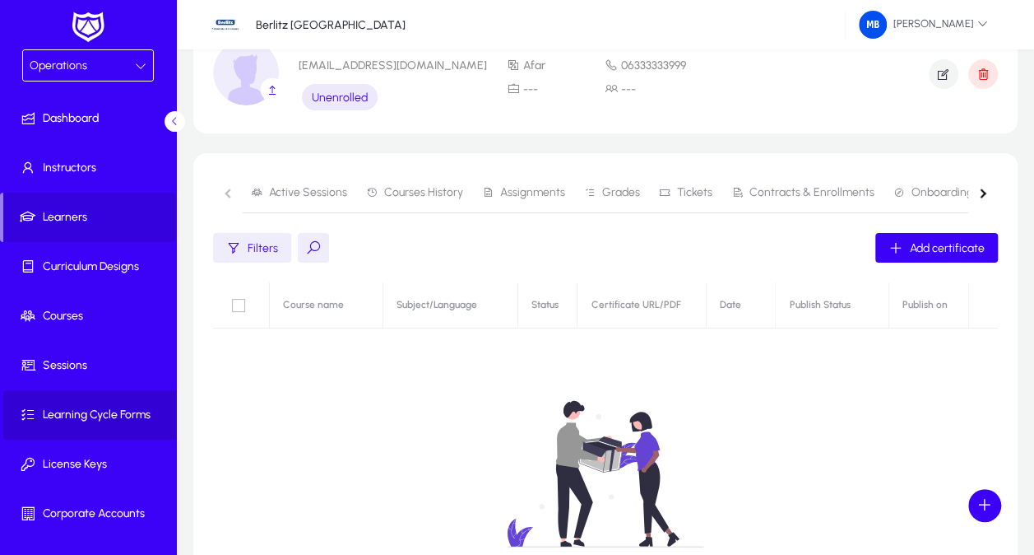
click at [91, 411] on span "Learning Cycle Forms" at bounding box center [91, 414] width 176 height 16
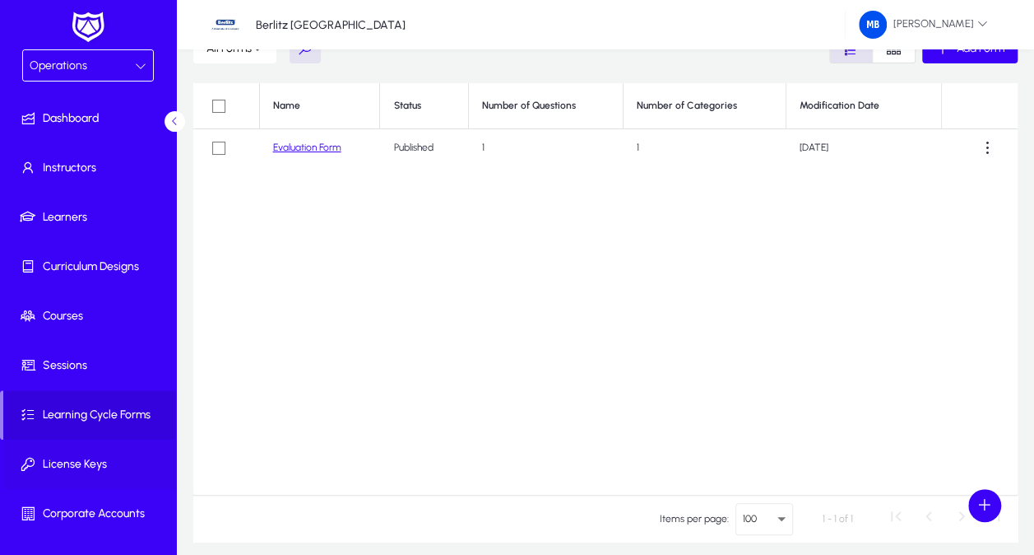
click at [105, 461] on span "License Keys" at bounding box center [91, 464] width 176 height 16
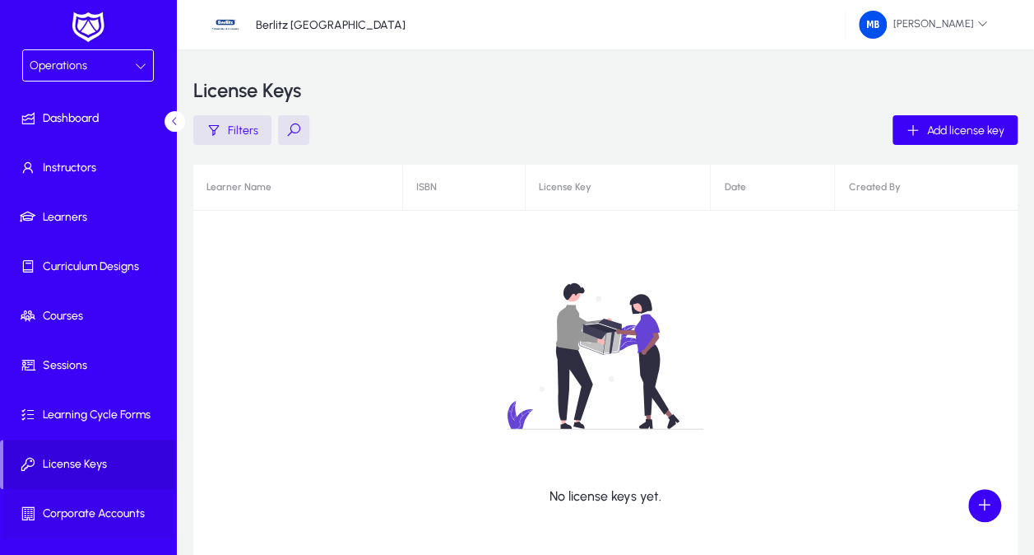
click at [107, 519] on span "Corporate Accounts" at bounding box center [91, 513] width 176 height 16
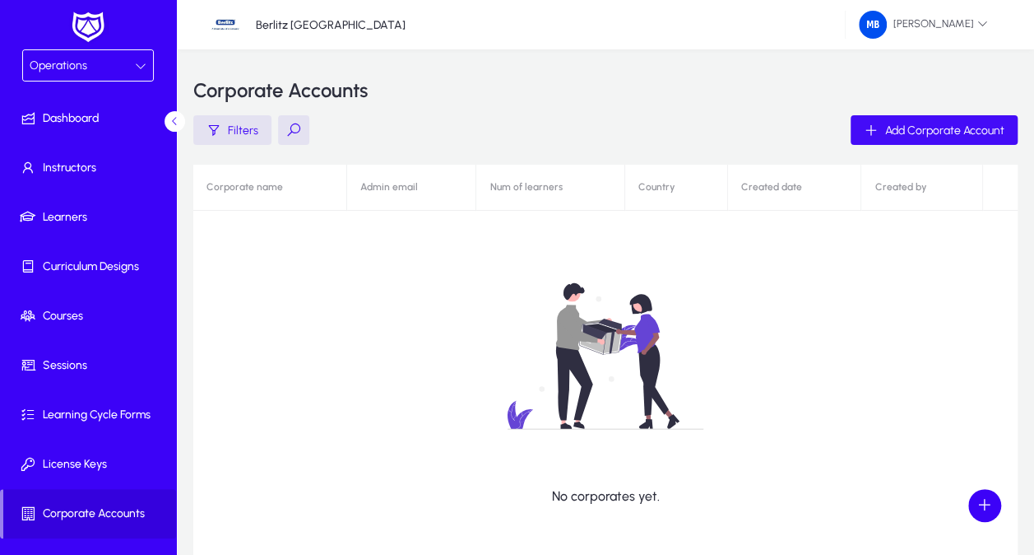
click at [900, 135] on span "Add Corporate Account" at bounding box center [944, 130] width 119 height 14
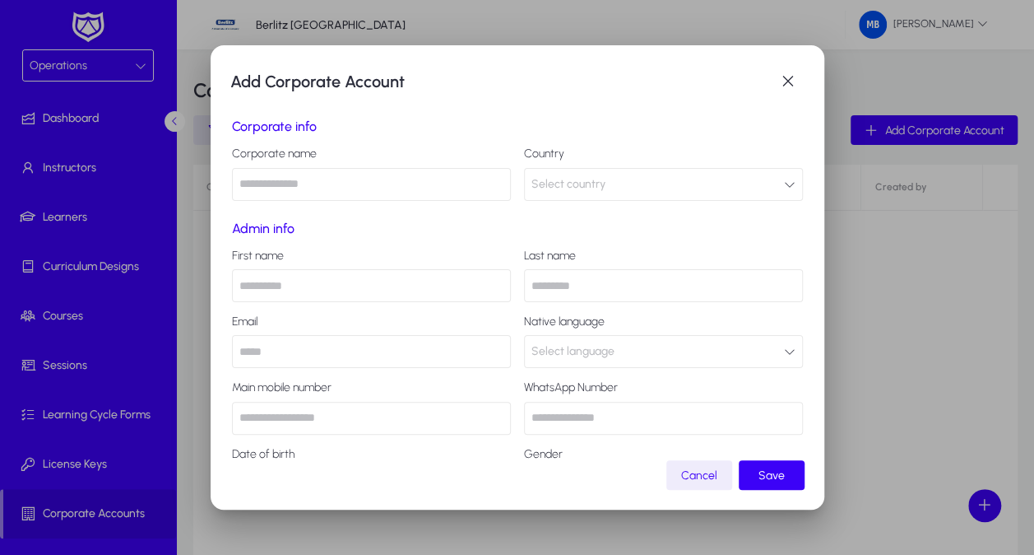
click at [321, 191] on input "text" at bounding box center [371, 184] width 279 height 33
click at [805, 86] on div "Add Corporate Account Corporate info Corporate name Country Select country Admi…" at bounding box center [518, 277] width 614 height 464
click at [857, 449] on div at bounding box center [517, 277] width 1034 height 555
